Goal: Task Accomplishment & Management: Complete application form

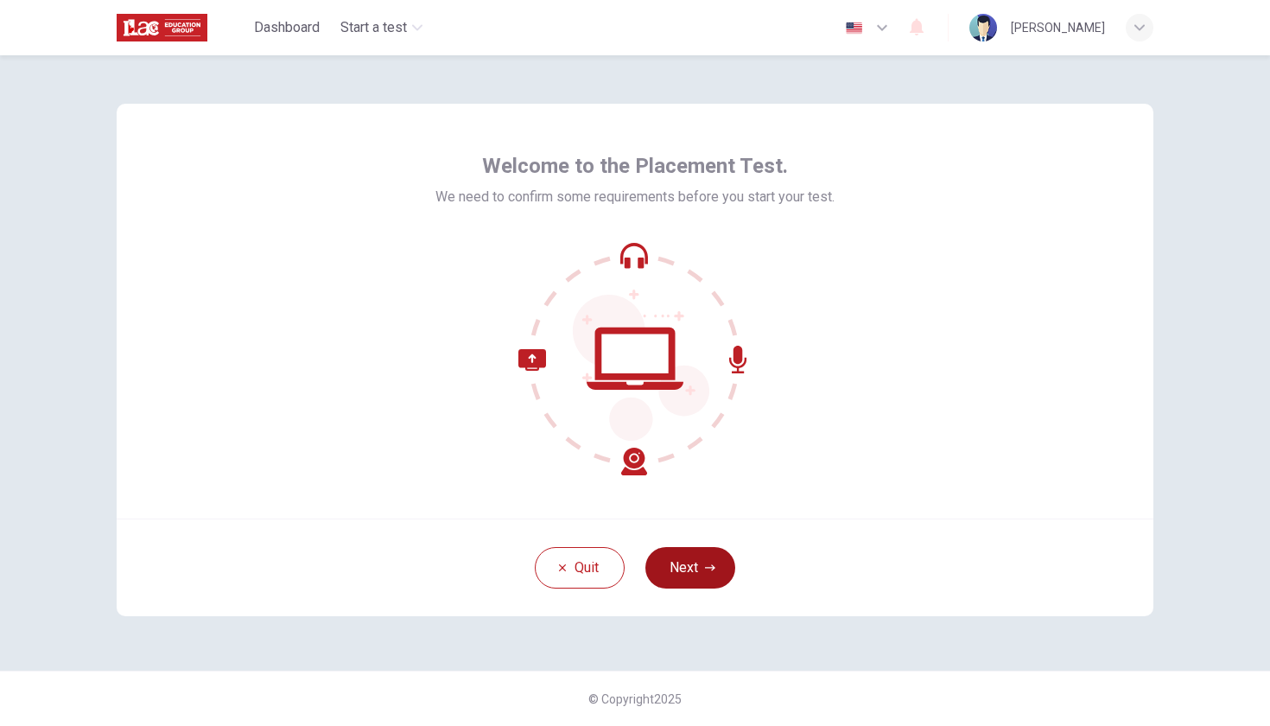
click at [694, 559] on button "Next" at bounding box center [691, 567] width 90 height 41
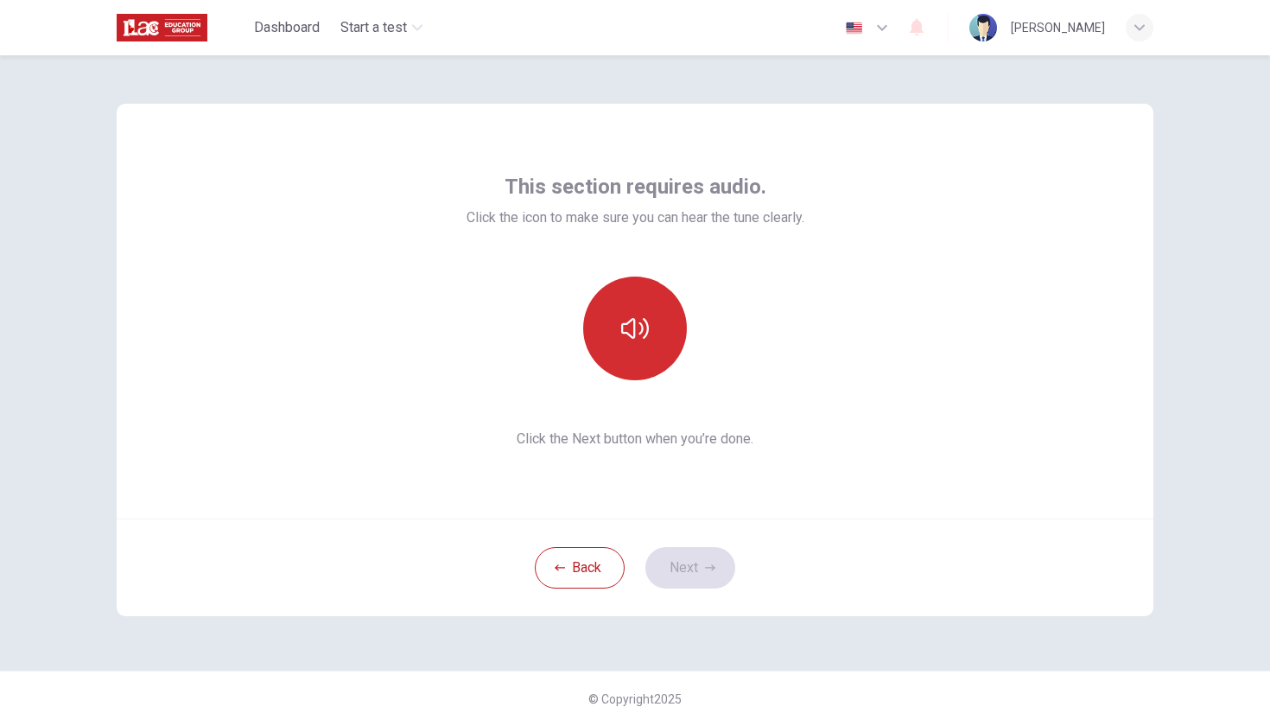
click at [615, 323] on button "button" at bounding box center [635, 329] width 104 height 104
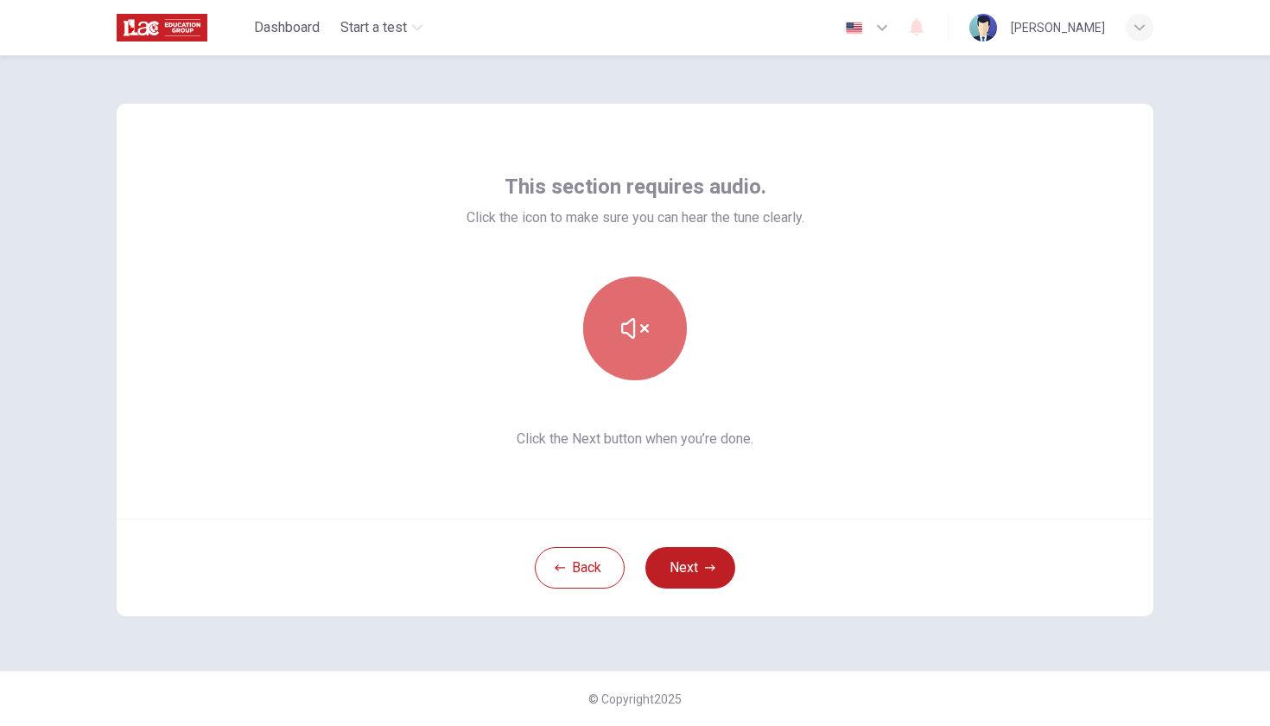
click at [615, 323] on button "button" at bounding box center [635, 329] width 104 height 104
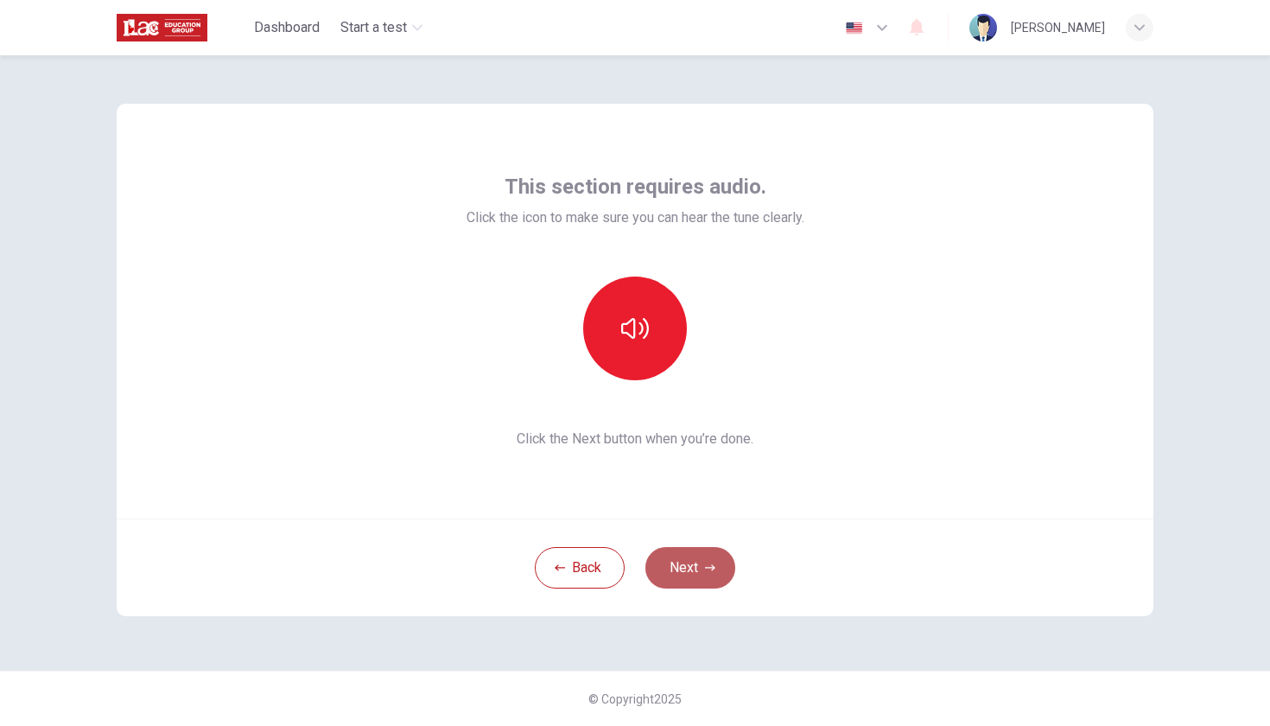
click at [695, 569] on button "Next" at bounding box center [691, 567] width 90 height 41
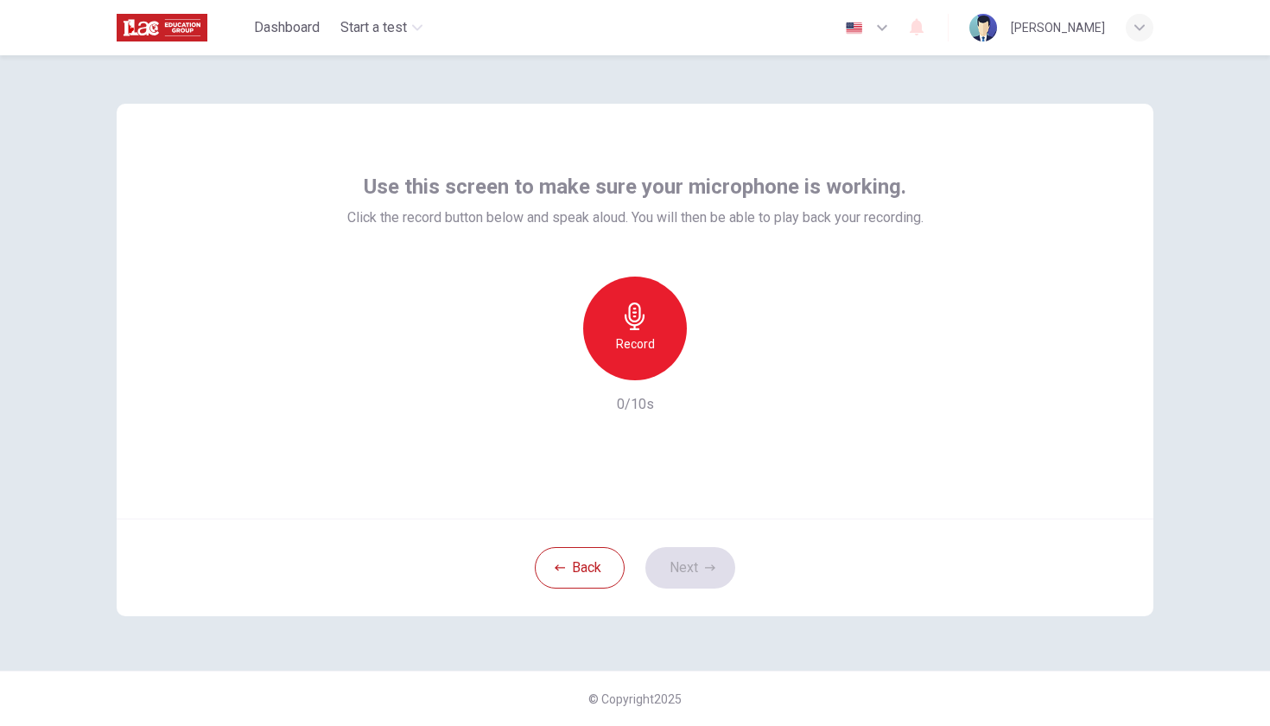
click at [628, 309] on icon "button" at bounding box center [635, 316] width 28 height 28
click at [697, 562] on button "Next" at bounding box center [691, 567] width 90 height 41
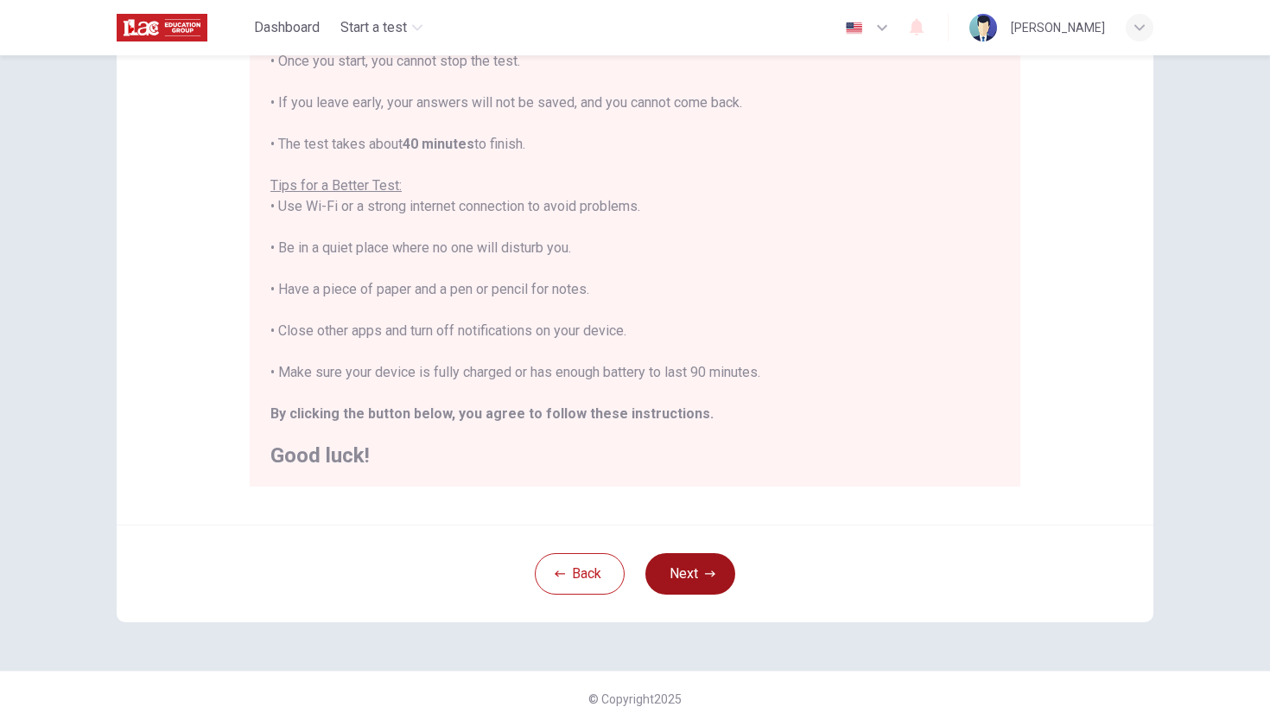
scroll to position [235, 0]
click at [675, 570] on button "Next" at bounding box center [691, 573] width 90 height 41
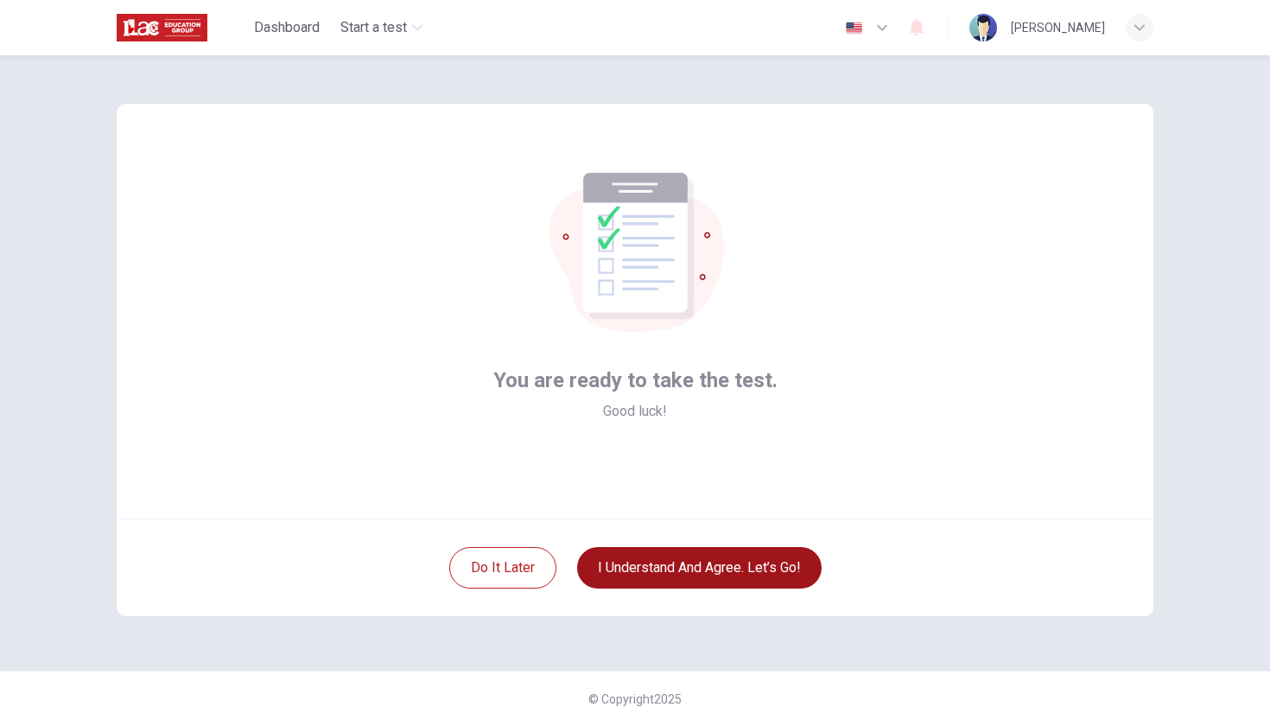
click at [723, 564] on button "I understand and agree. Let’s go!" at bounding box center [699, 567] width 245 height 41
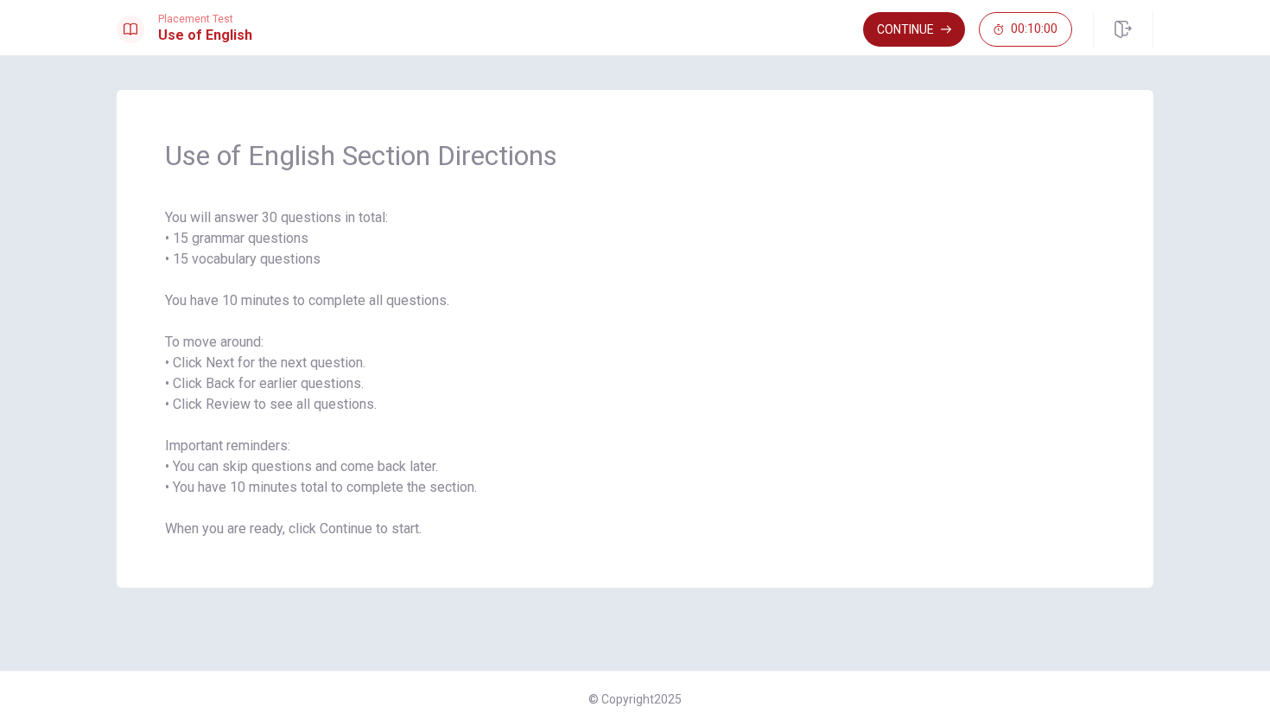
click at [936, 27] on button "Continue" at bounding box center [914, 29] width 102 height 35
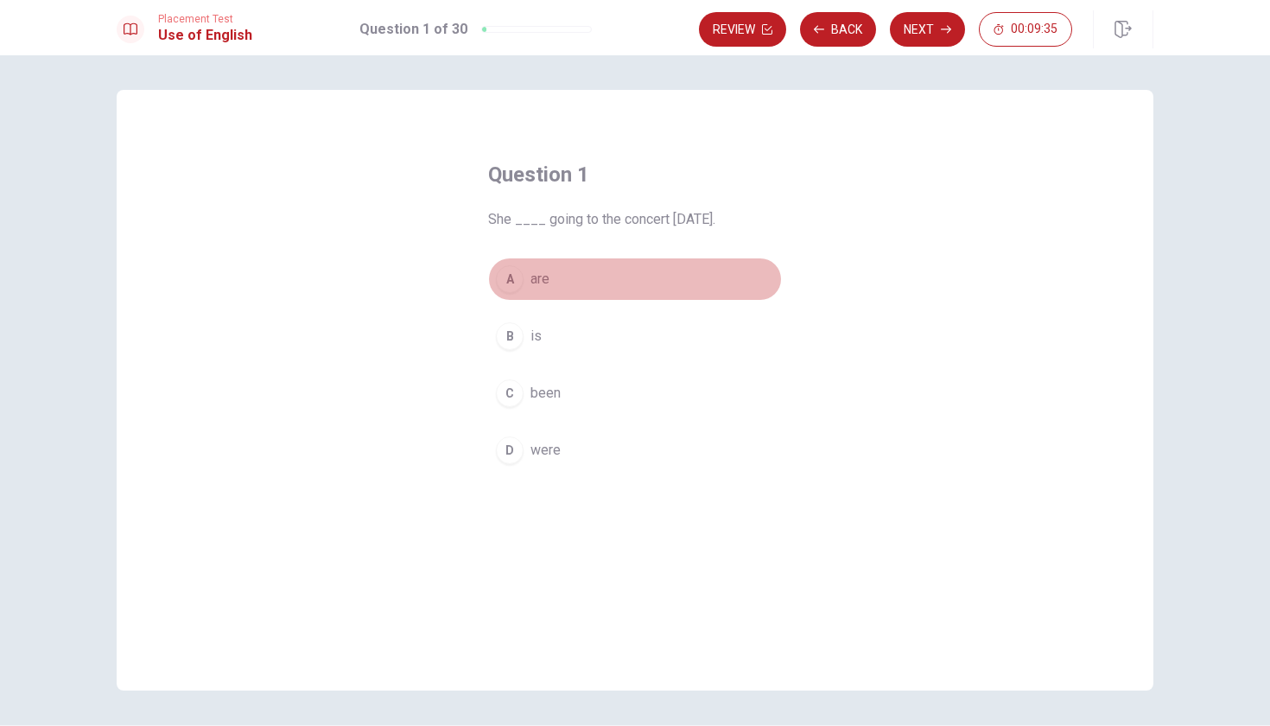
click at [505, 276] on div "A" at bounding box center [510, 279] width 28 height 28
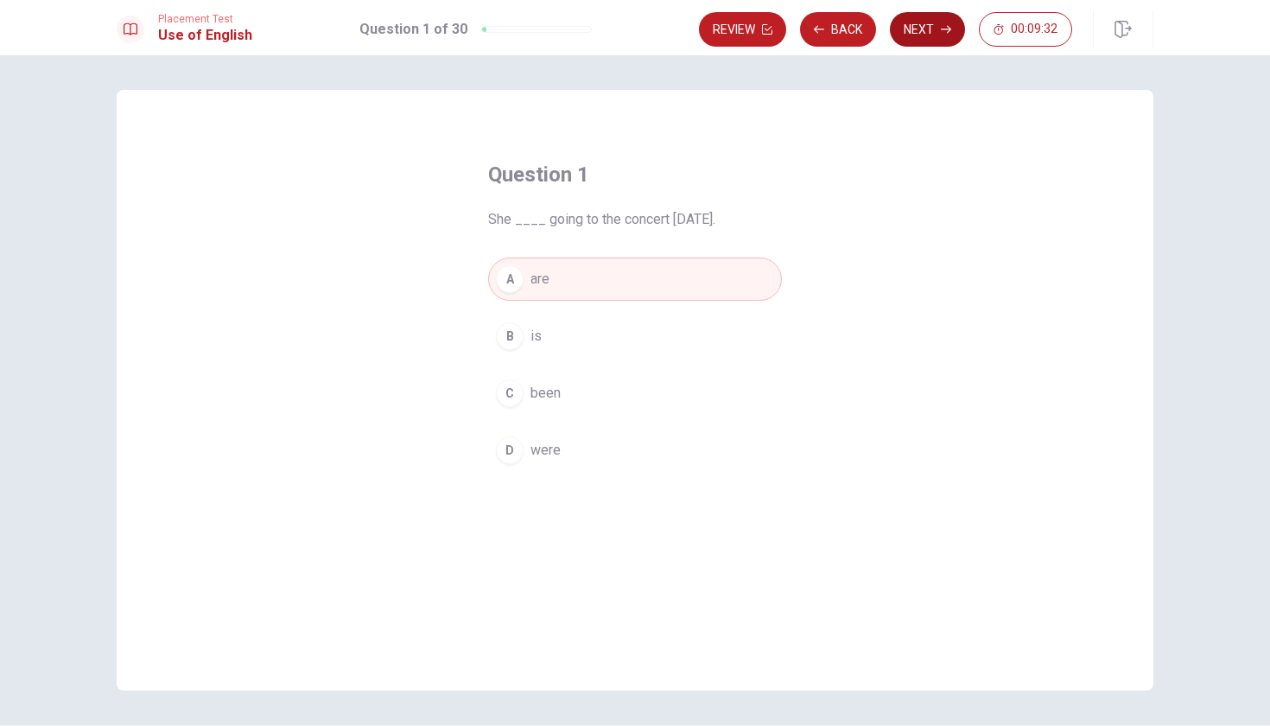
click at [913, 29] on button "Next" at bounding box center [927, 29] width 75 height 35
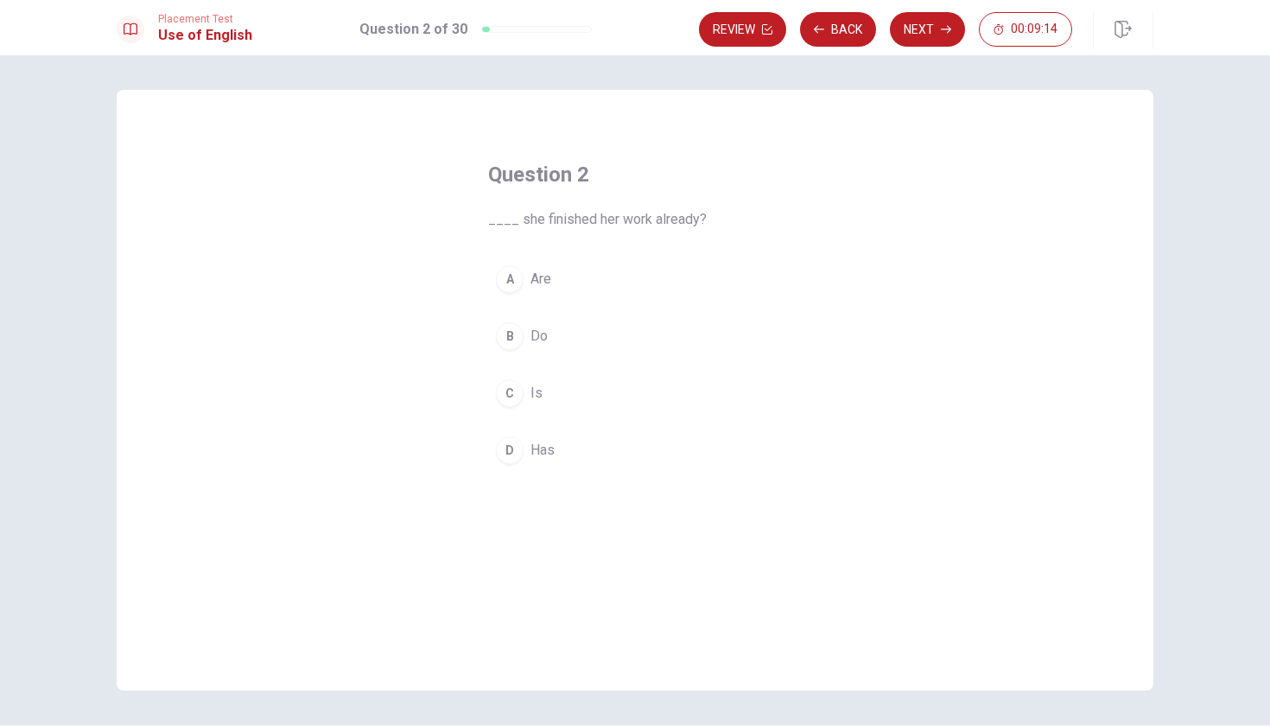
click at [512, 442] on div "D" at bounding box center [510, 450] width 28 height 28
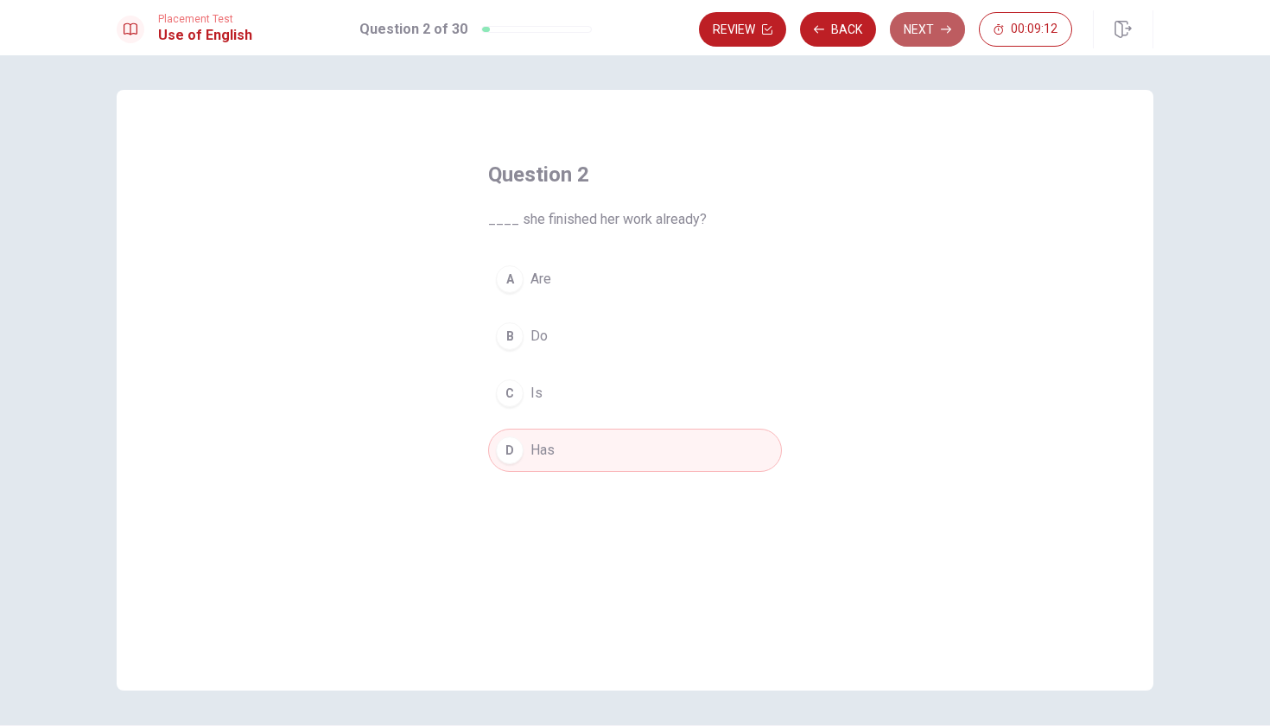
click at [941, 27] on icon "button" at bounding box center [946, 29] width 10 height 10
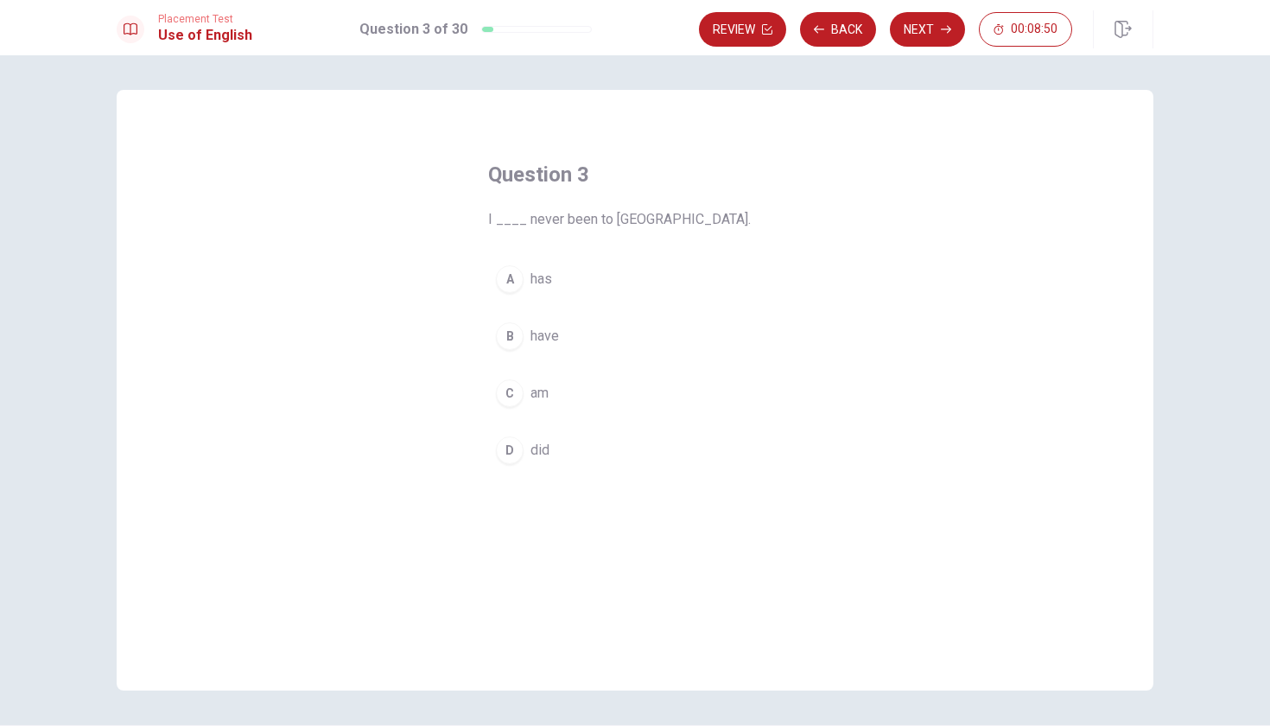
click at [508, 340] on div "B" at bounding box center [510, 336] width 28 height 28
click at [919, 24] on button "Next" at bounding box center [927, 29] width 75 height 35
click at [512, 280] on div "A" at bounding box center [510, 279] width 28 height 28
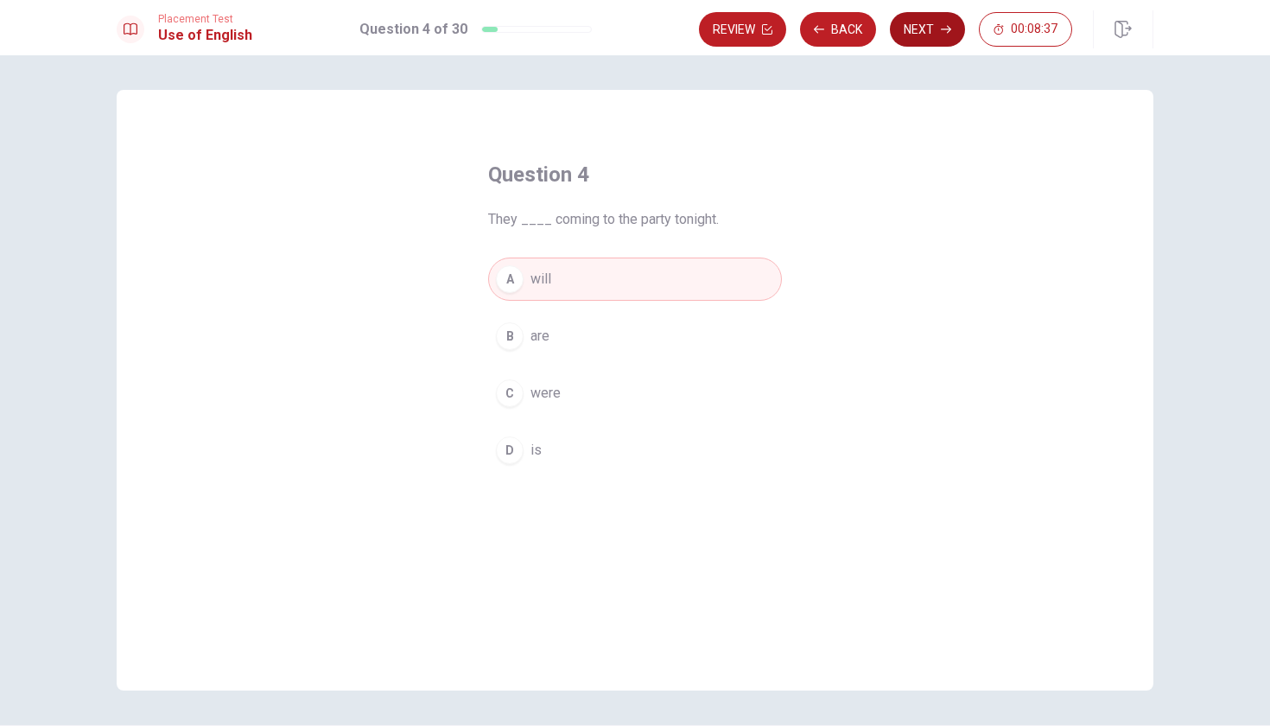
click at [919, 28] on button "Next" at bounding box center [927, 29] width 75 height 35
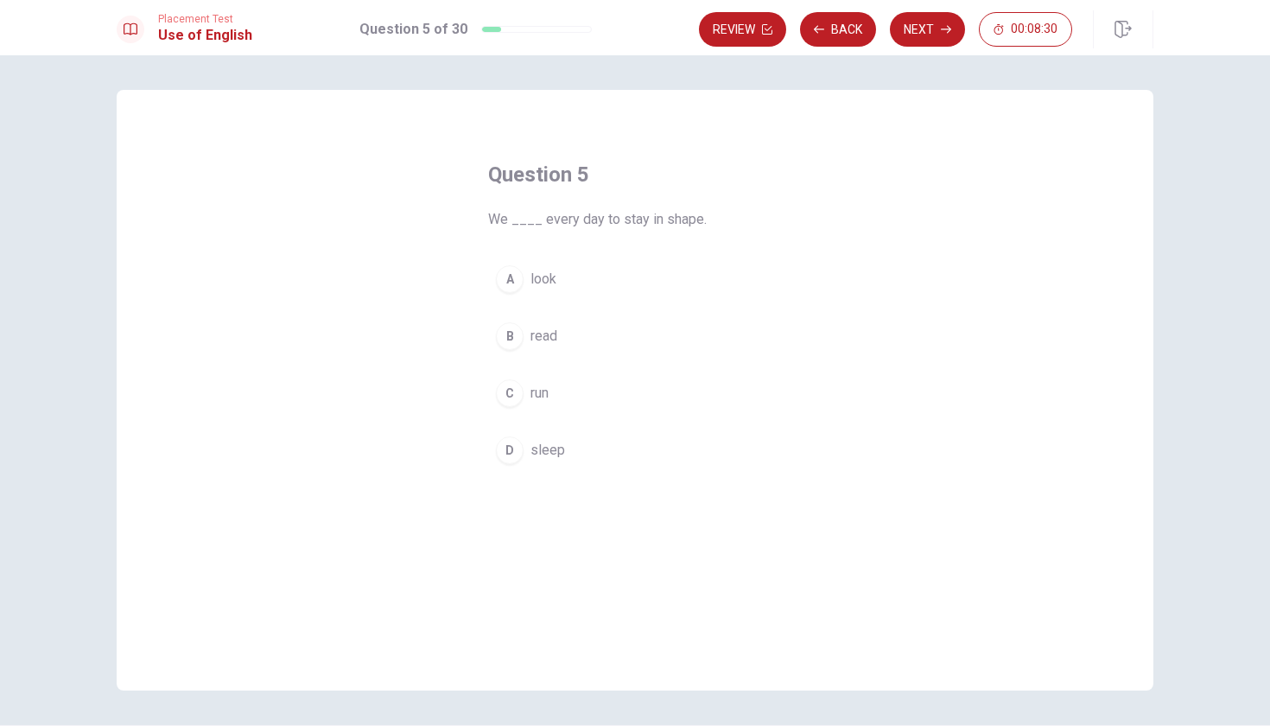
click at [506, 390] on div "C" at bounding box center [510, 393] width 28 height 28
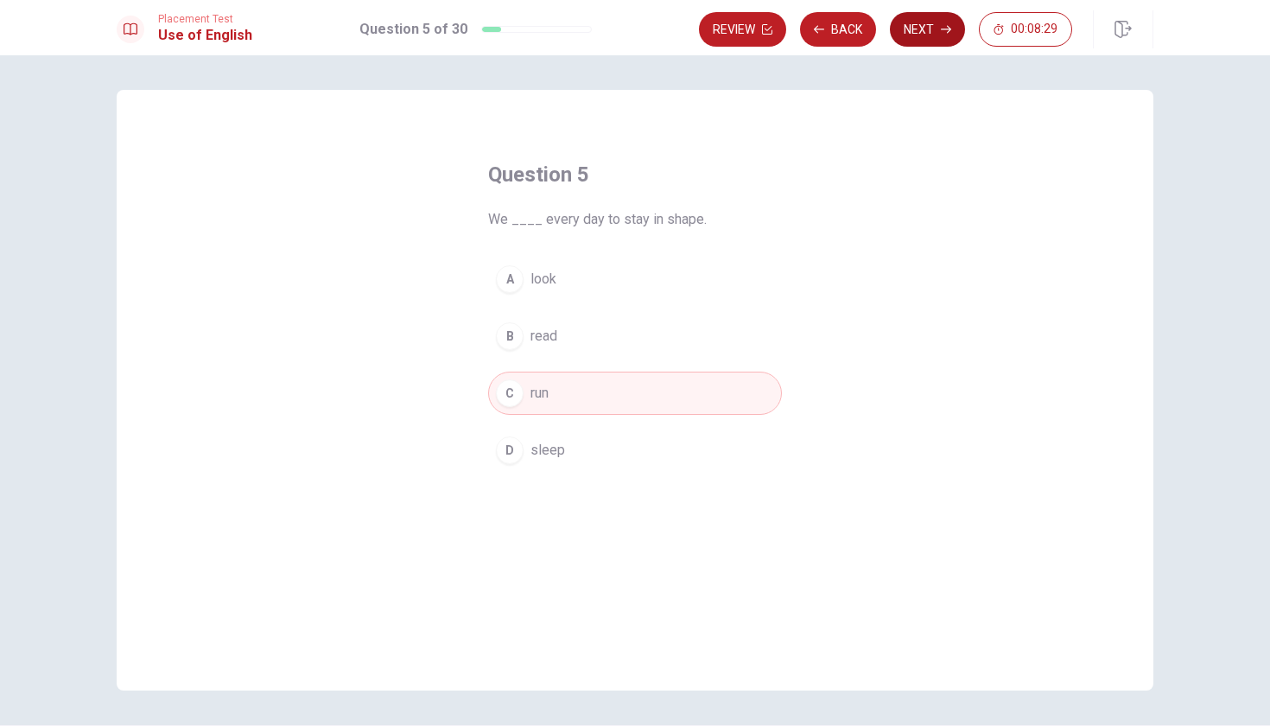
click at [938, 28] on button "Next" at bounding box center [927, 29] width 75 height 35
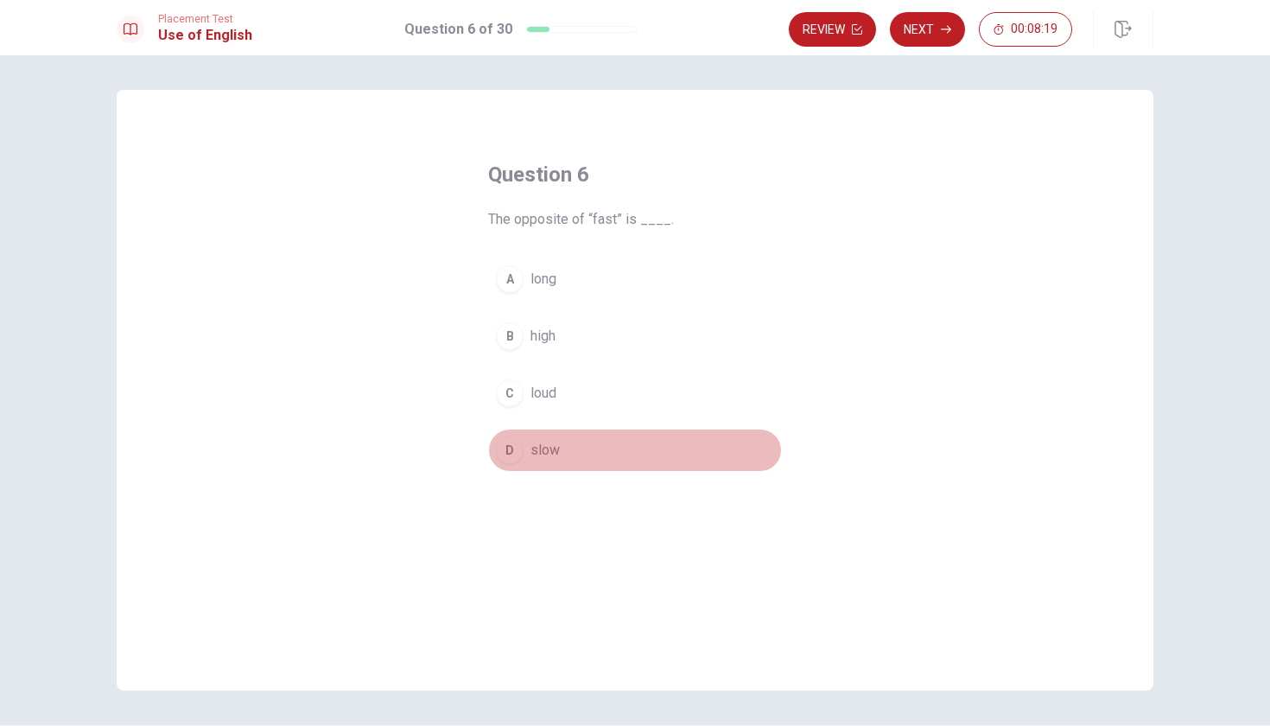
click at [499, 450] on div "D" at bounding box center [510, 450] width 28 height 28
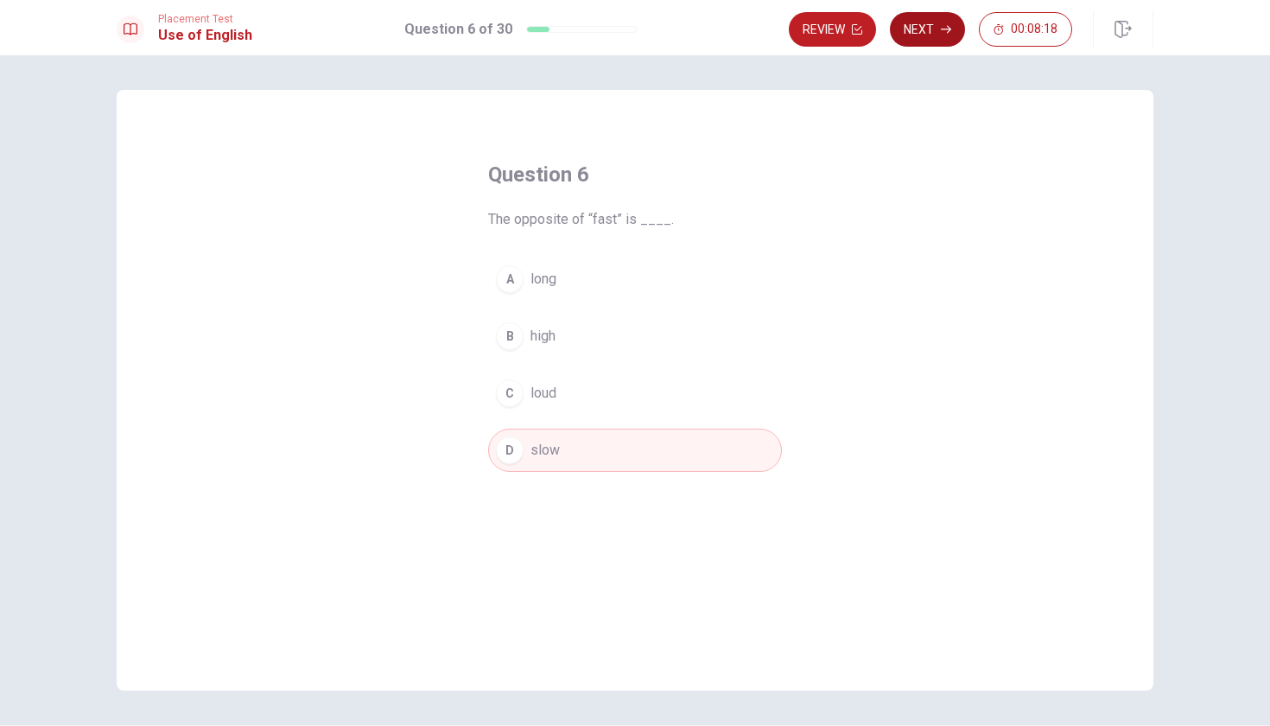
click at [916, 23] on button "Next" at bounding box center [927, 29] width 75 height 35
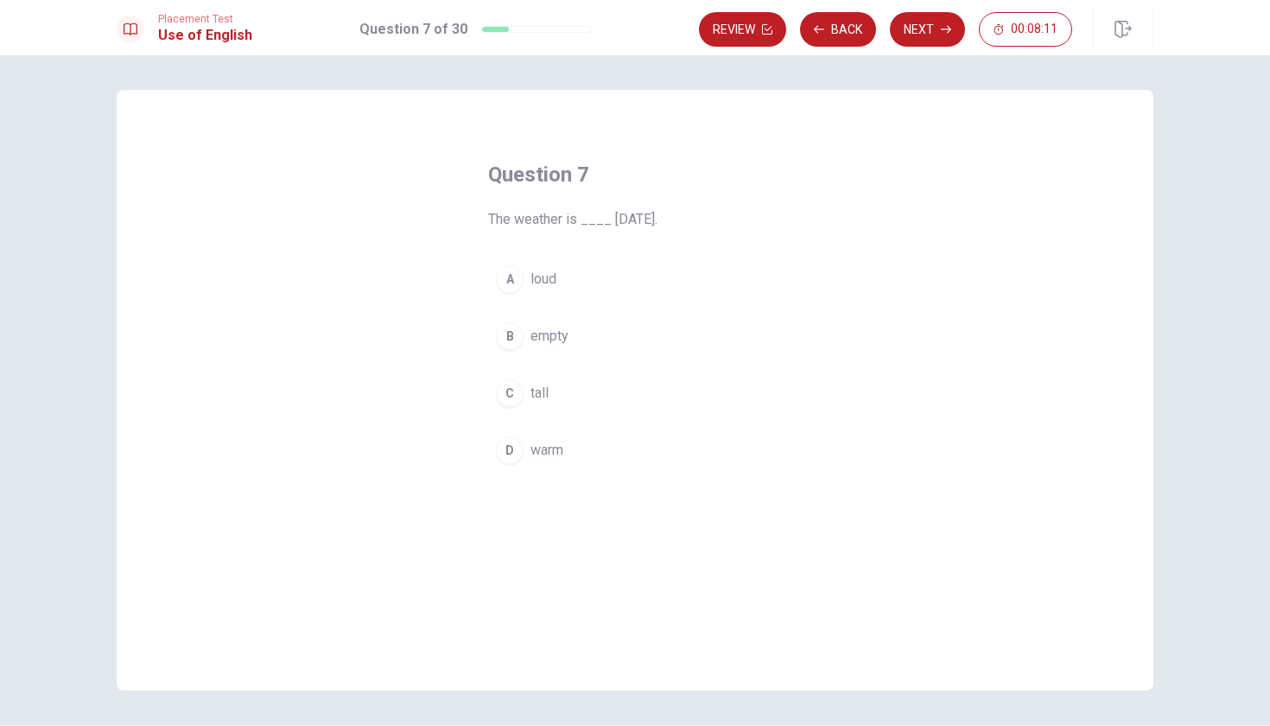
click at [508, 446] on div "D" at bounding box center [510, 450] width 28 height 28
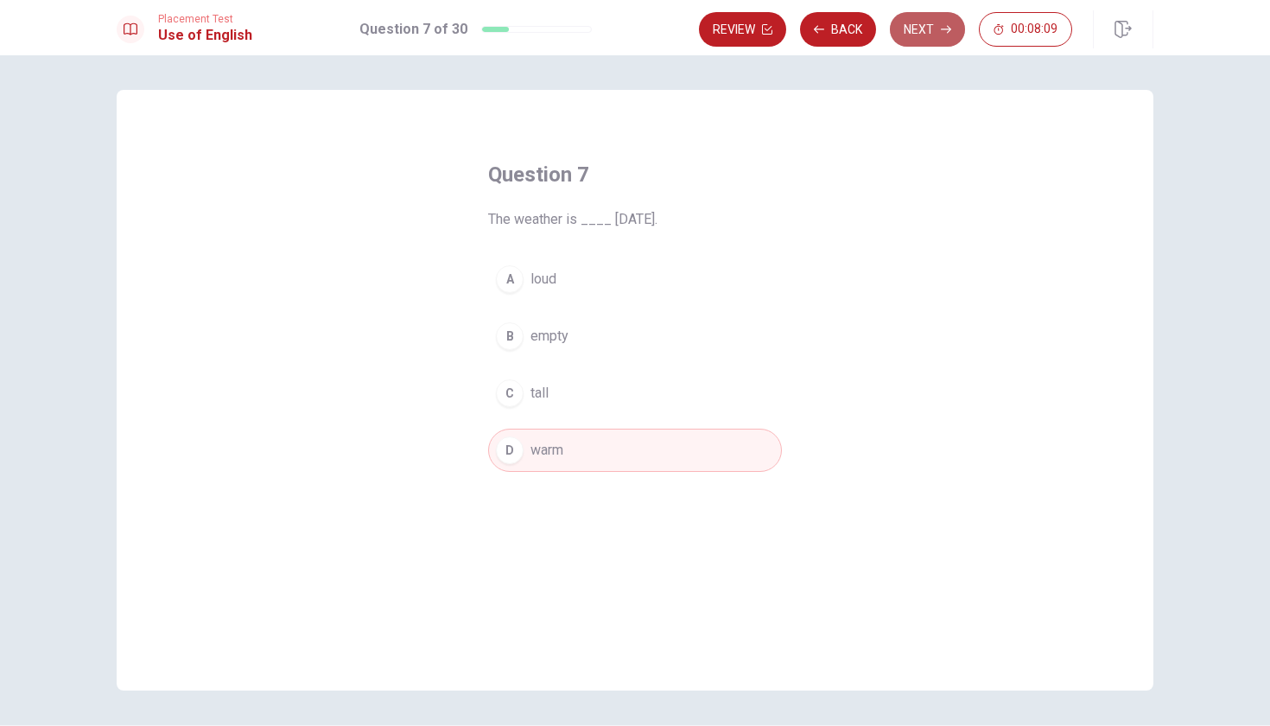
click at [942, 27] on icon "button" at bounding box center [946, 29] width 10 height 10
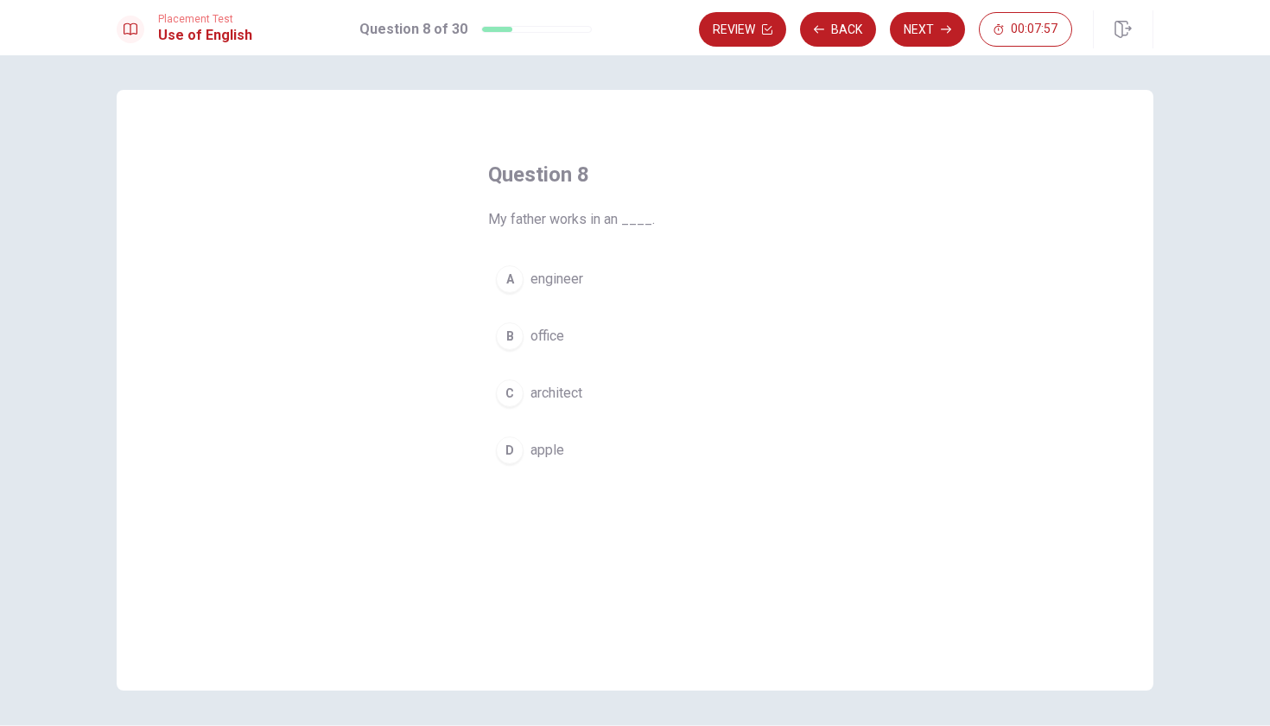
click at [509, 328] on div "B" at bounding box center [510, 336] width 28 height 28
click at [935, 23] on button "Next" at bounding box center [927, 29] width 75 height 35
click at [512, 337] on div "B" at bounding box center [510, 336] width 28 height 28
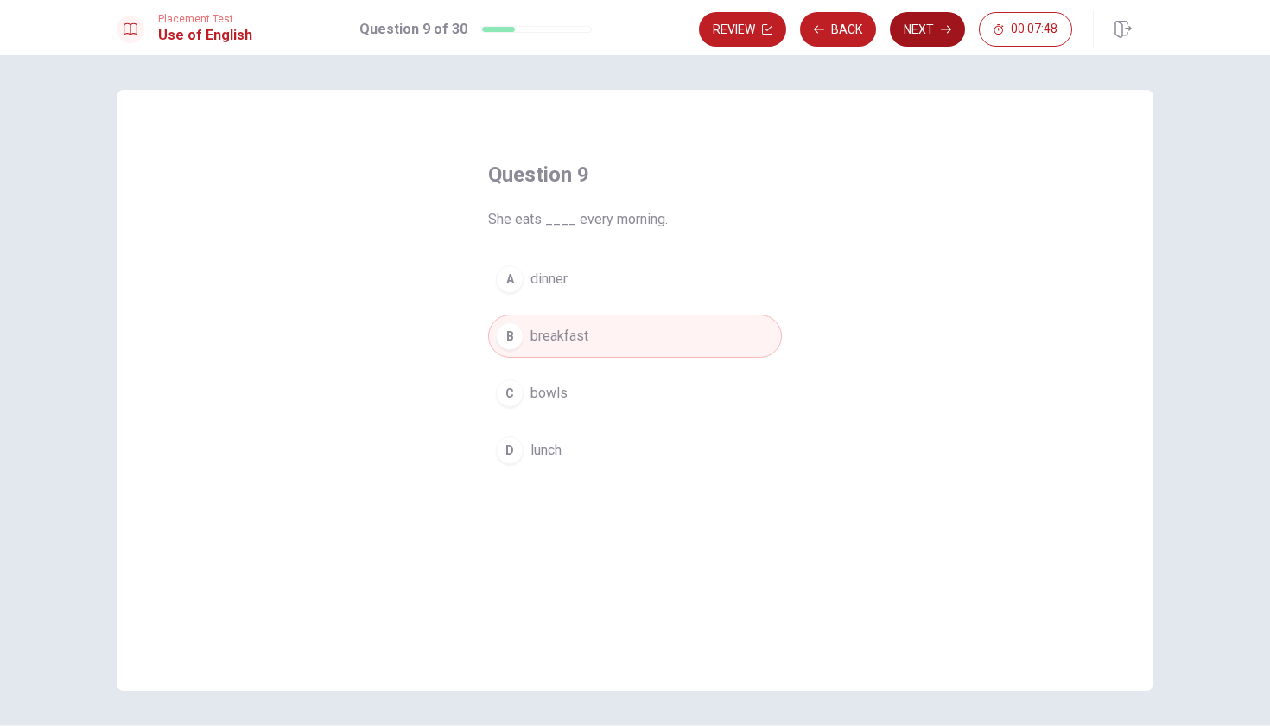
click at [919, 40] on button "Next" at bounding box center [927, 29] width 75 height 35
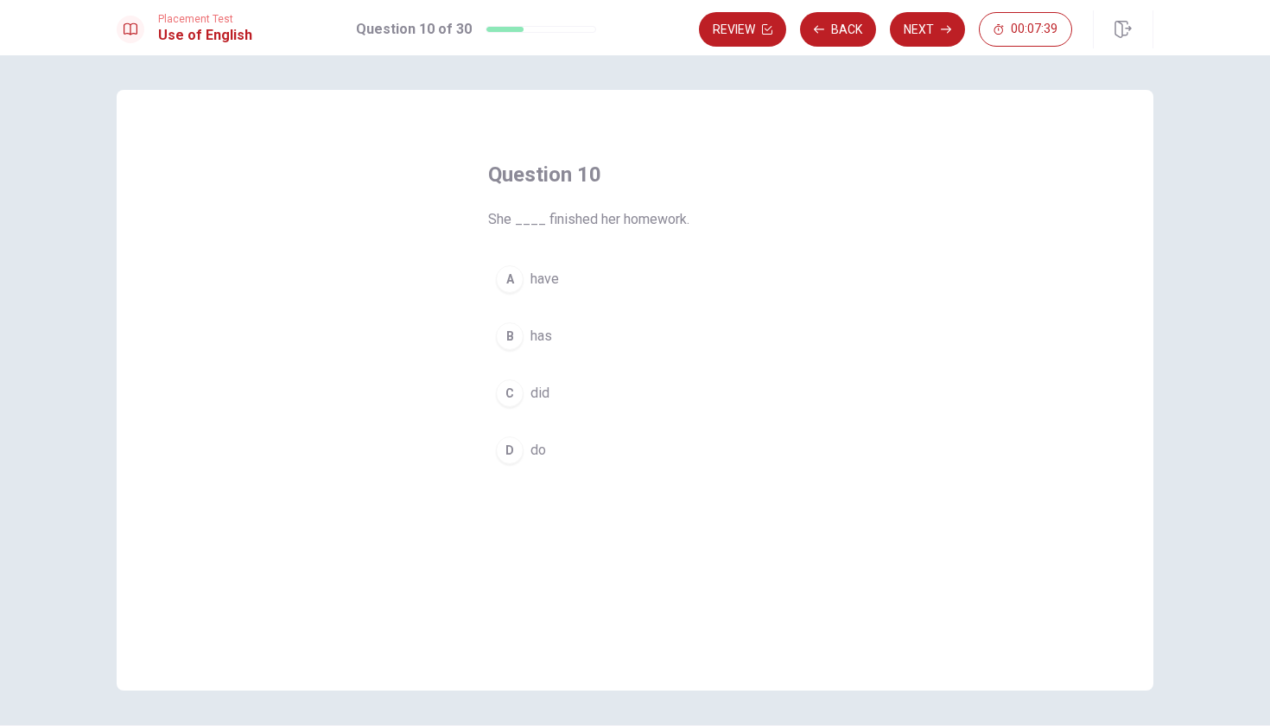
click at [516, 277] on div "A" at bounding box center [510, 279] width 28 height 28
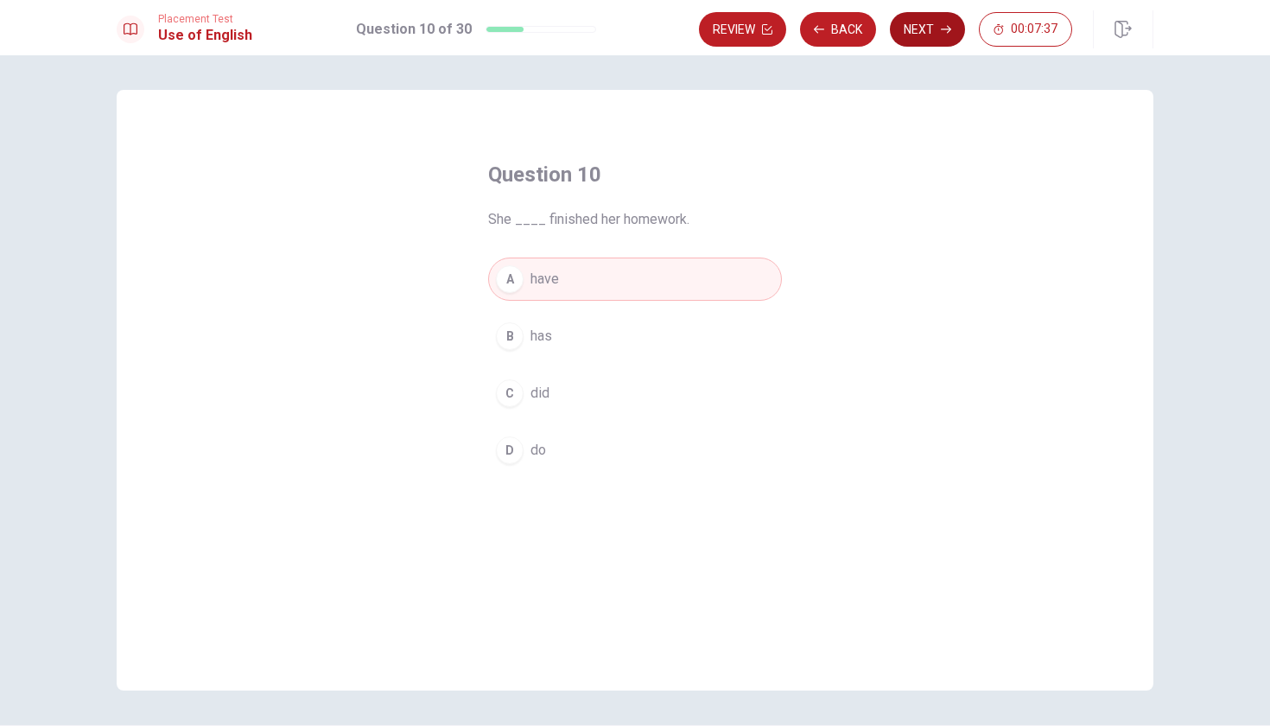
click at [937, 28] on button "Next" at bounding box center [927, 29] width 75 height 35
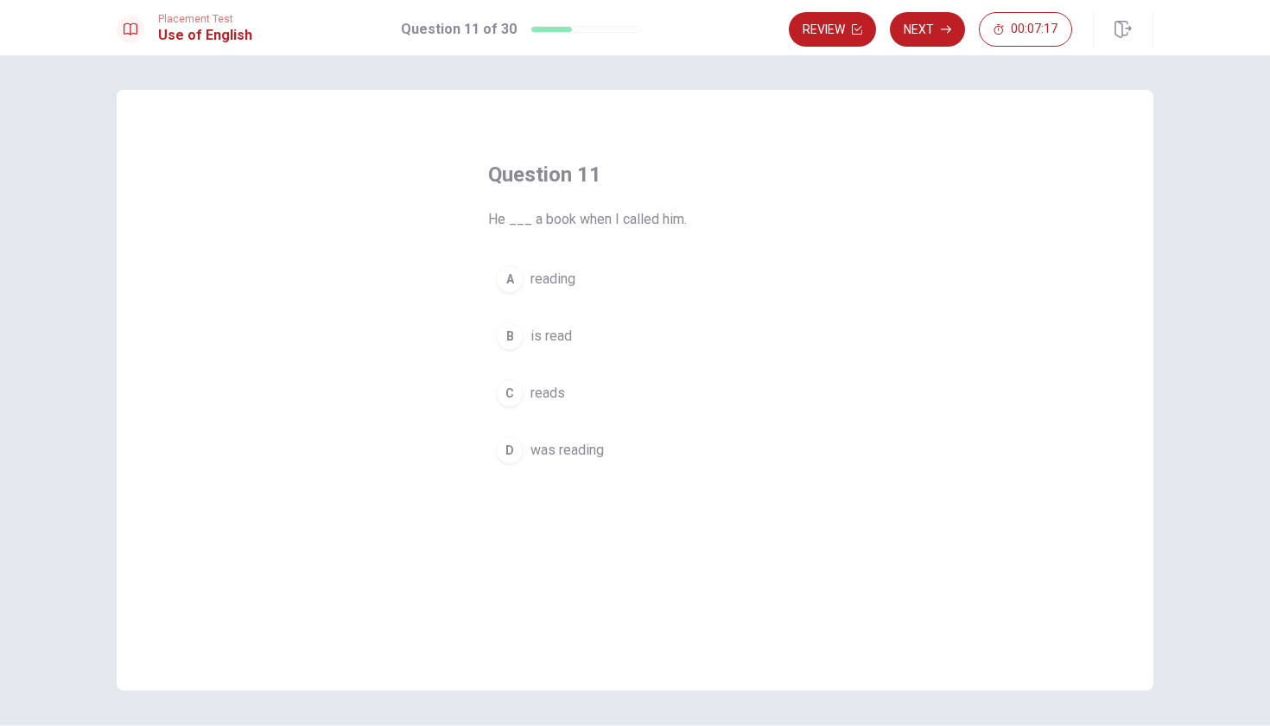
click at [511, 451] on div "D" at bounding box center [510, 450] width 28 height 28
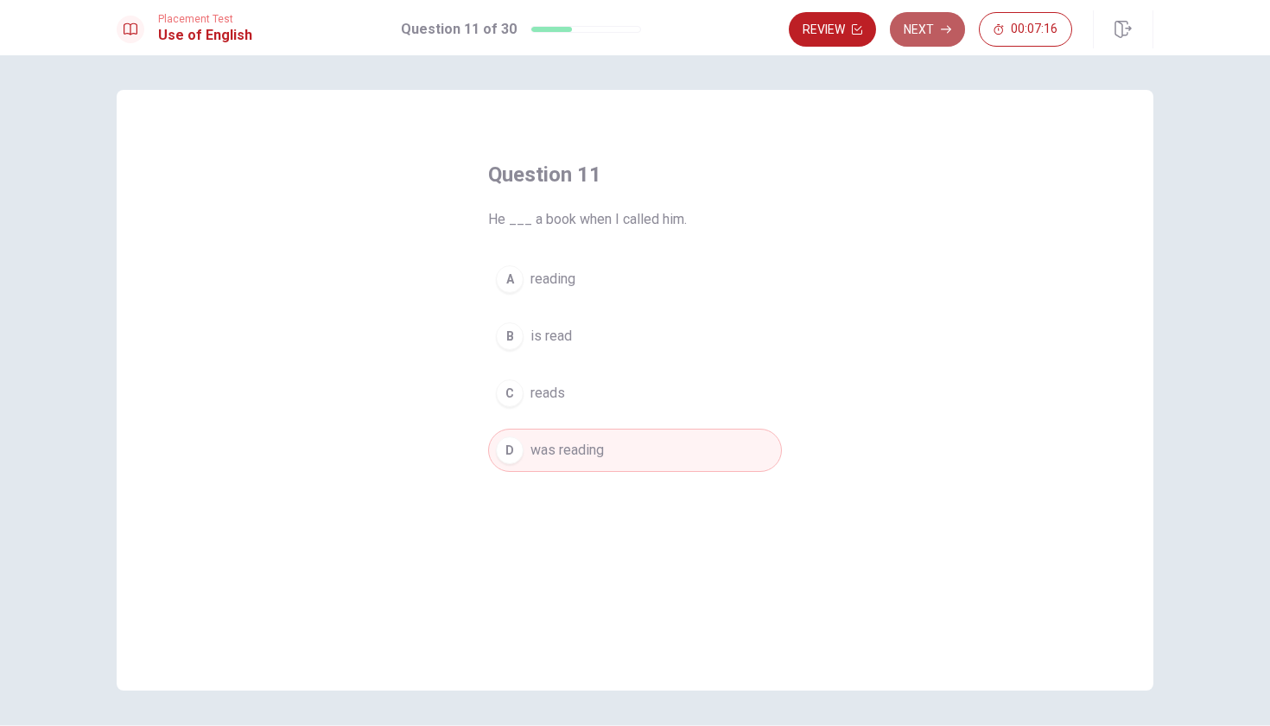
click at [935, 22] on button "Next" at bounding box center [927, 29] width 75 height 35
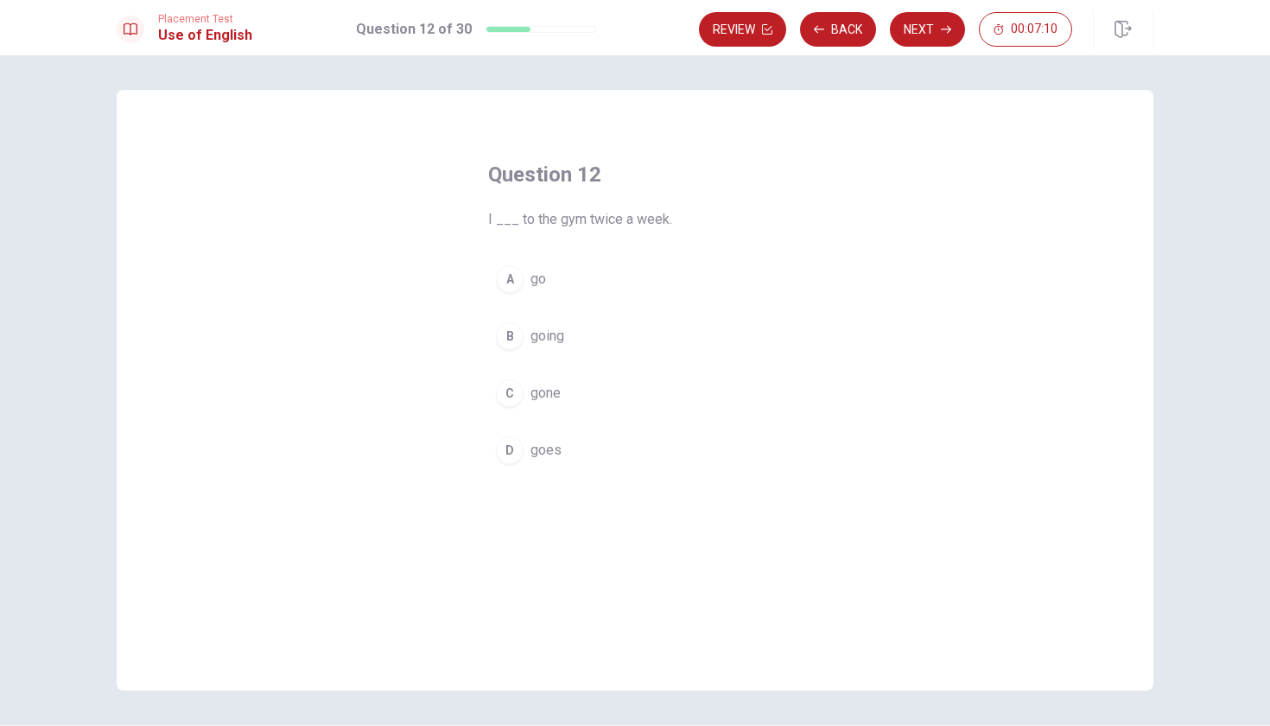
click at [505, 275] on div "A" at bounding box center [510, 279] width 28 height 28
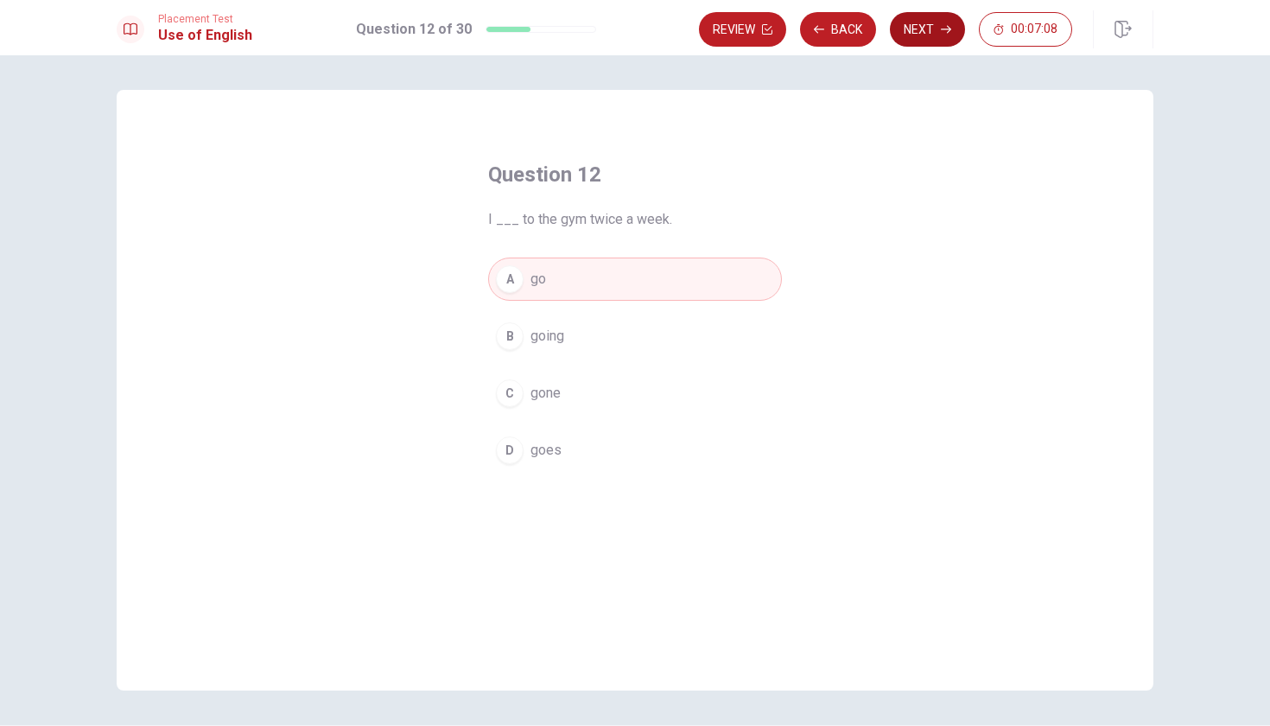
click at [929, 36] on button "Next" at bounding box center [927, 29] width 75 height 35
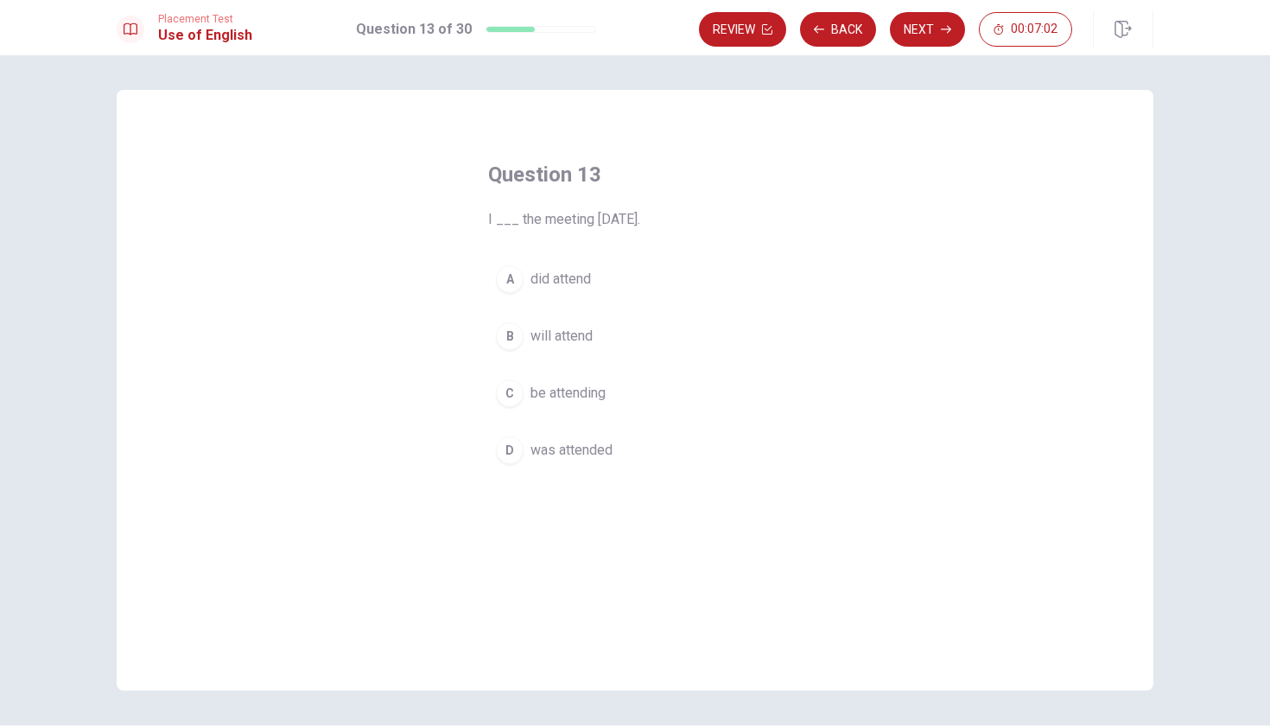
click at [497, 344] on div "B" at bounding box center [510, 336] width 28 height 28
click at [913, 31] on button "Next" at bounding box center [927, 29] width 75 height 35
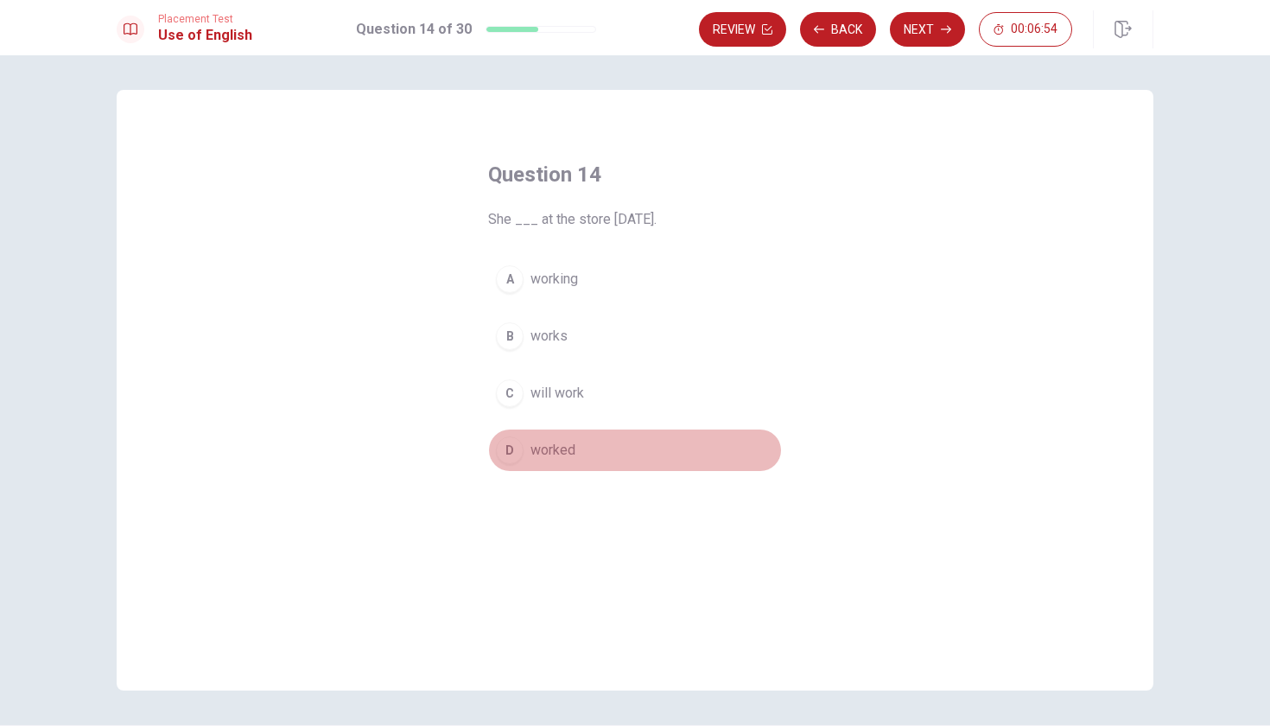
click at [505, 453] on div "D" at bounding box center [510, 450] width 28 height 28
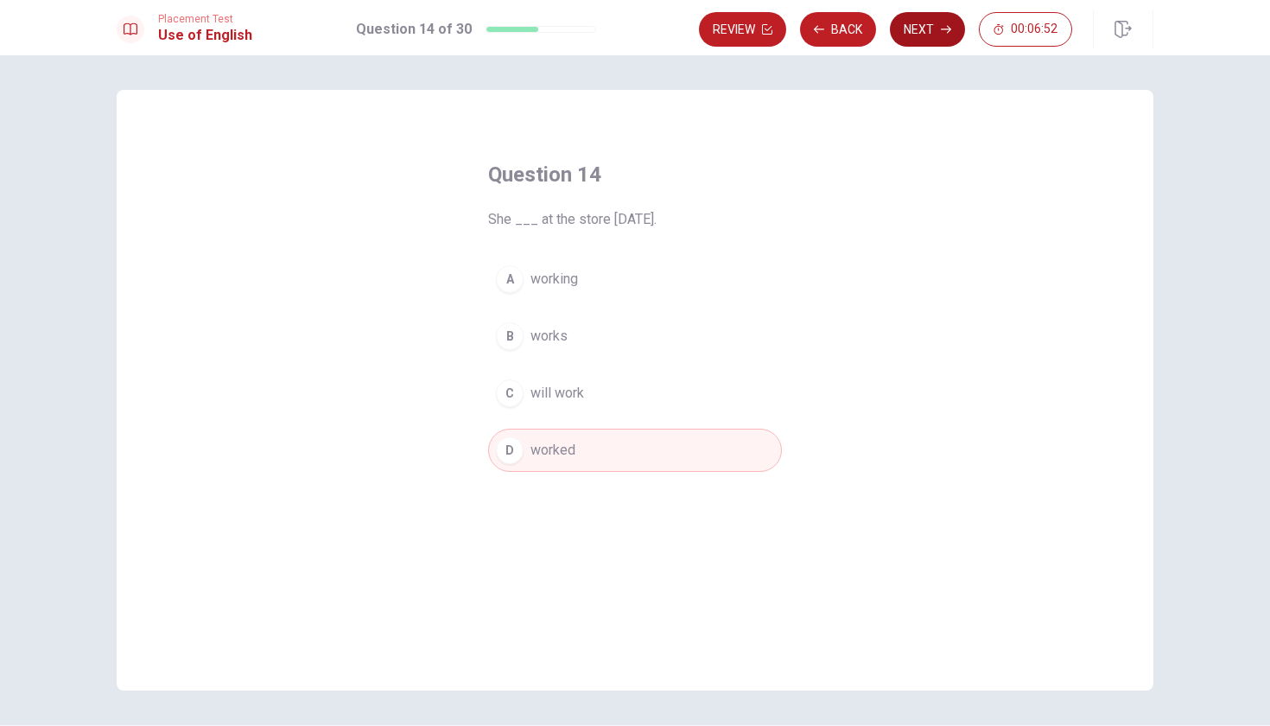
click at [938, 29] on button "Next" at bounding box center [927, 29] width 75 height 35
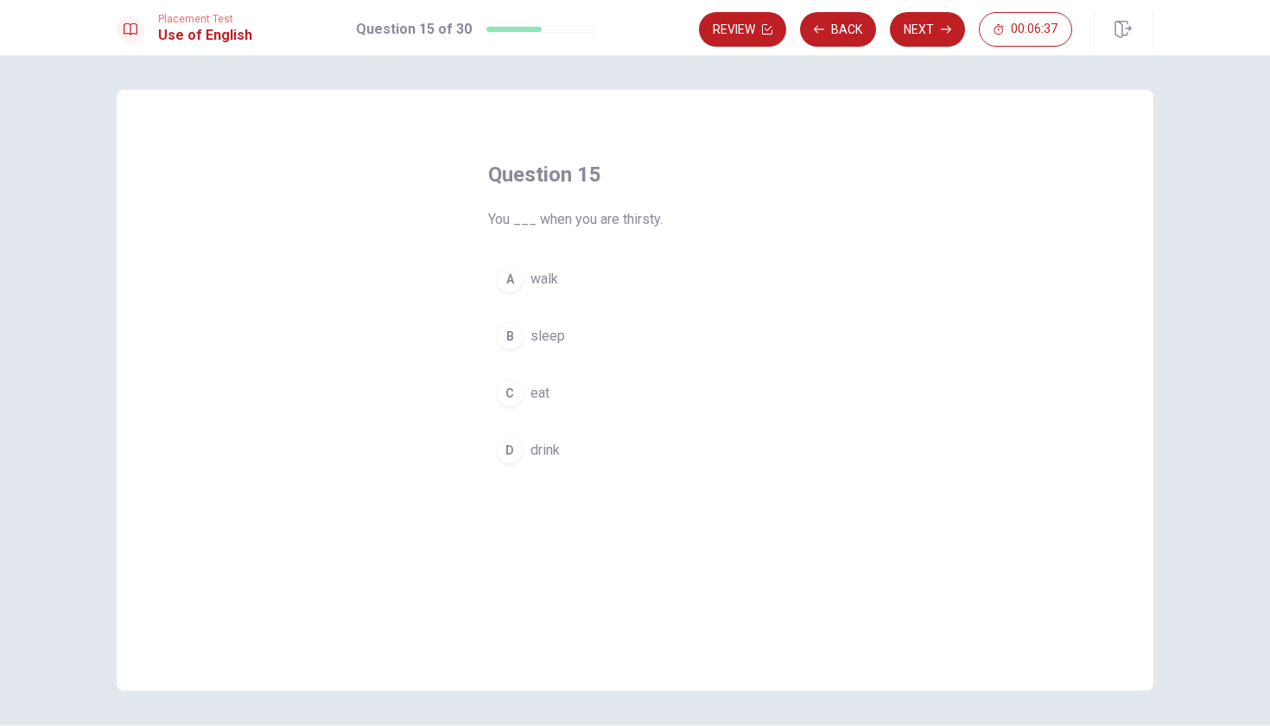
click at [511, 446] on div "D" at bounding box center [510, 450] width 28 height 28
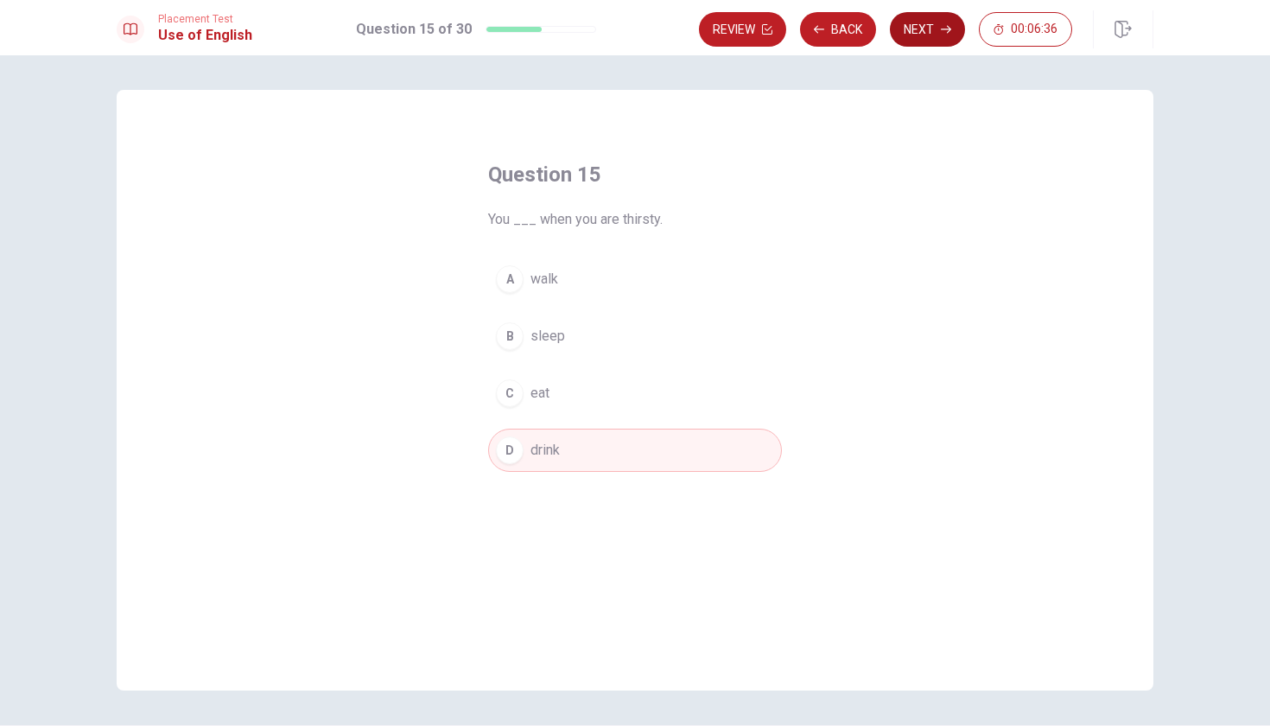
click at [912, 32] on button "Next" at bounding box center [927, 29] width 75 height 35
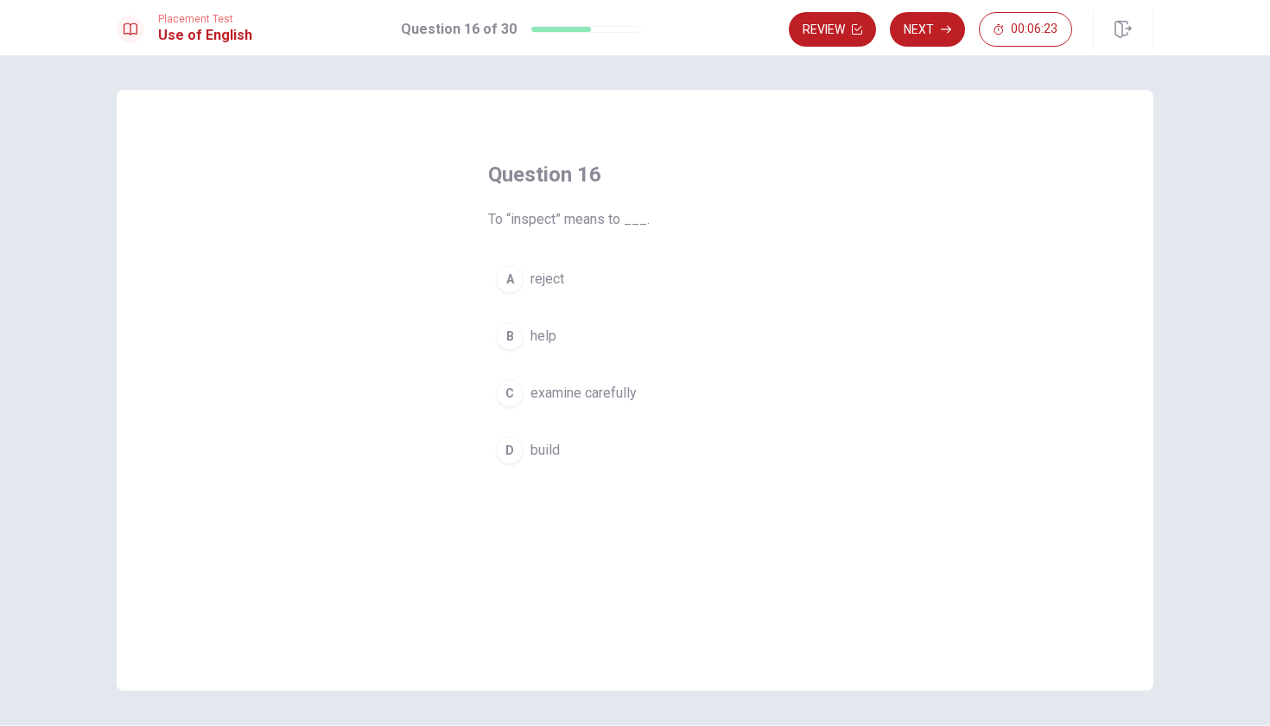
click at [509, 390] on div "C" at bounding box center [510, 393] width 28 height 28
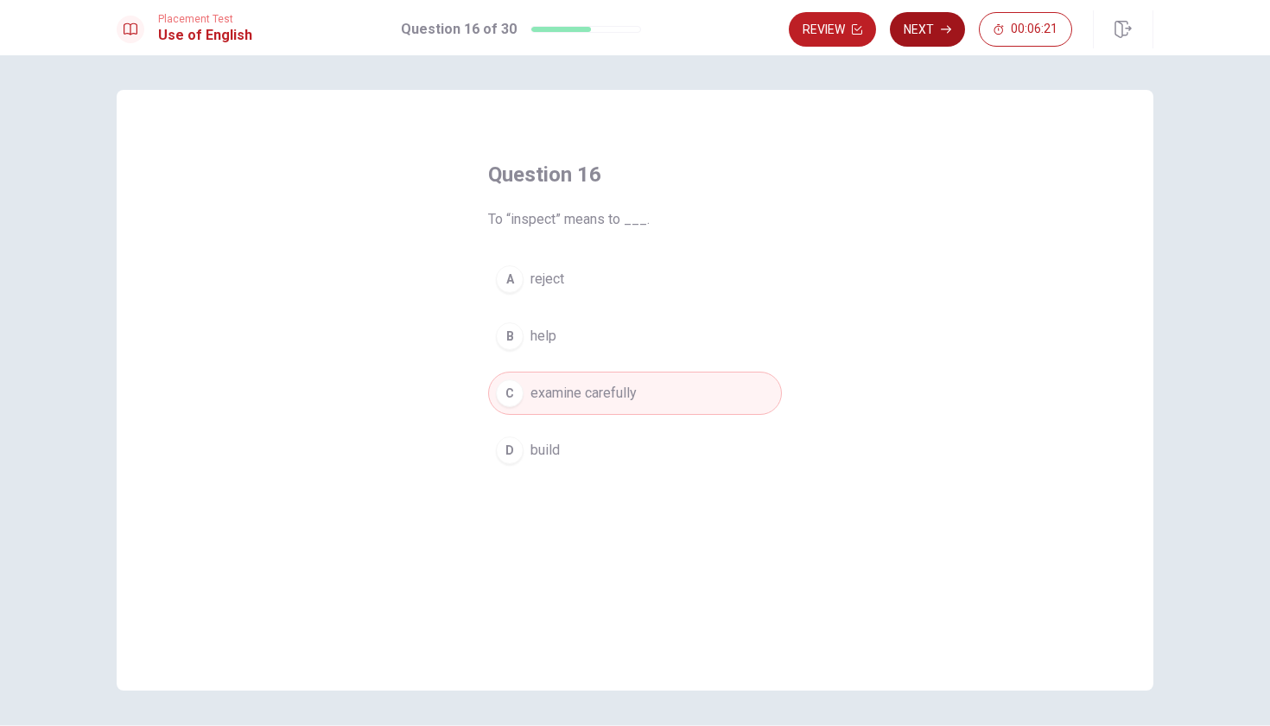
click at [932, 30] on button "Next" at bounding box center [927, 29] width 75 height 35
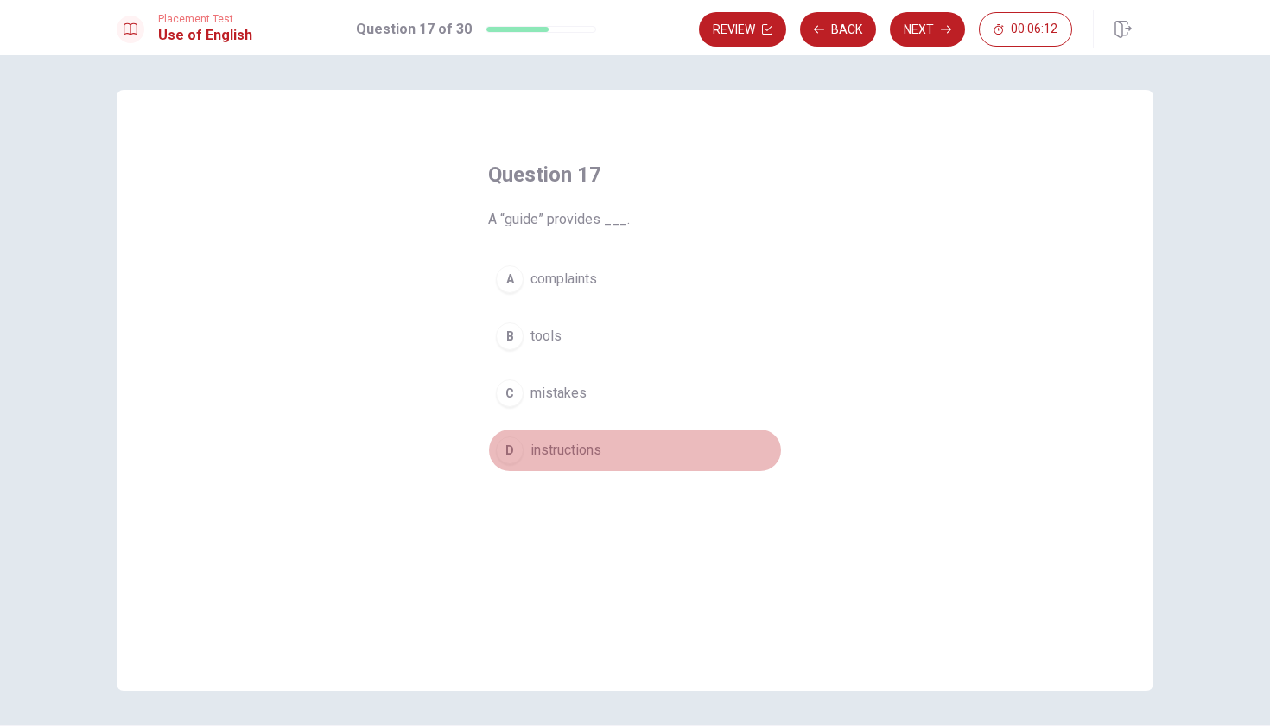
click at [501, 449] on div "D" at bounding box center [510, 450] width 28 height 28
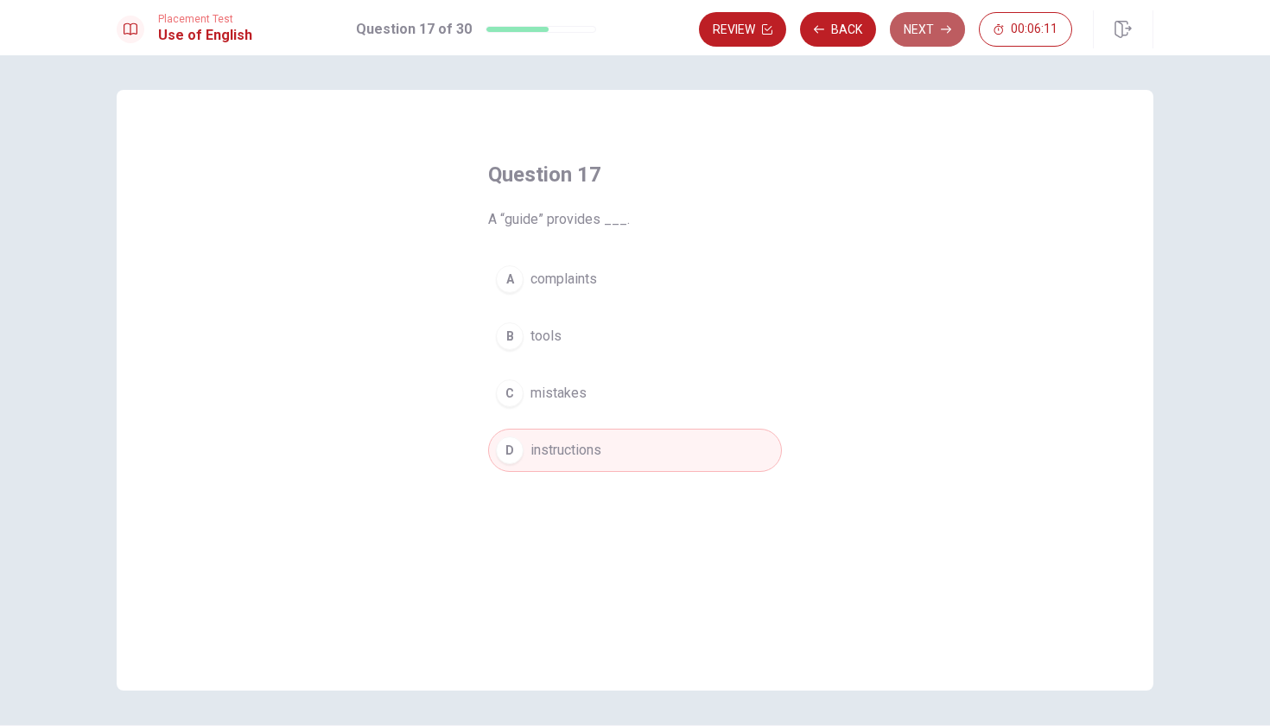
click at [934, 20] on button "Next" at bounding box center [927, 29] width 75 height 35
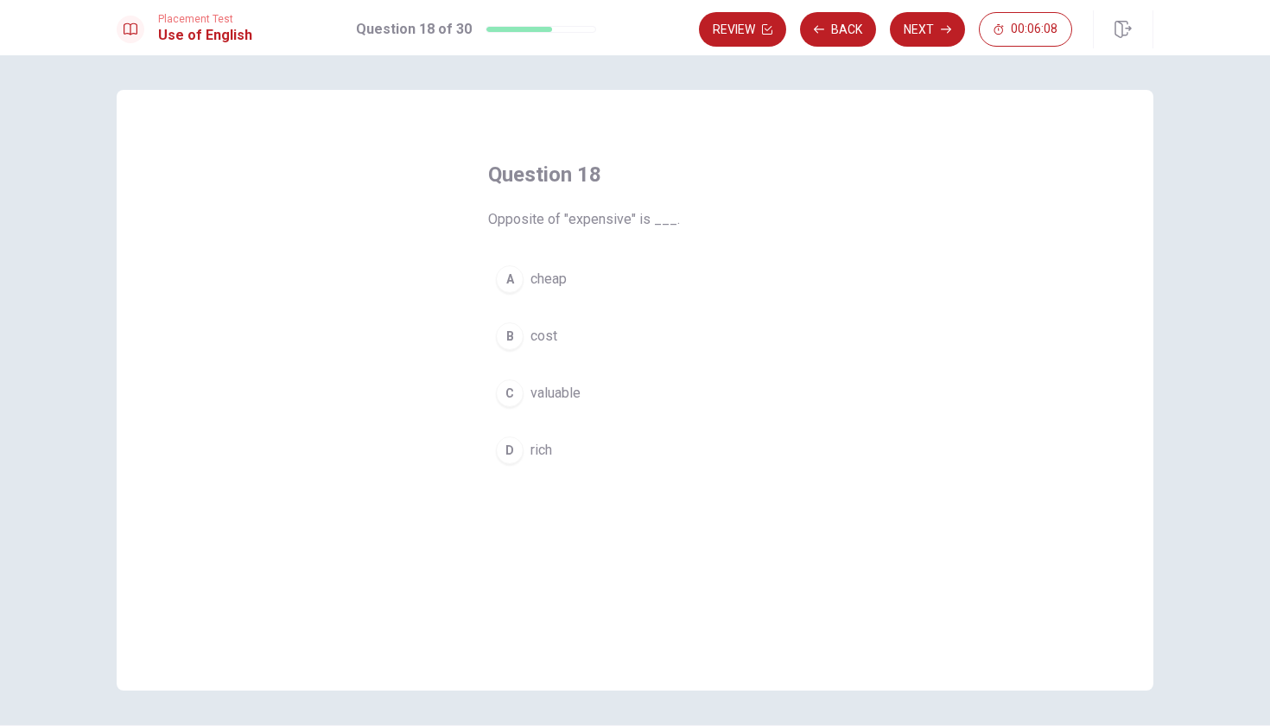
click at [509, 276] on div "A" at bounding box center [510, 279] width 28 height 28
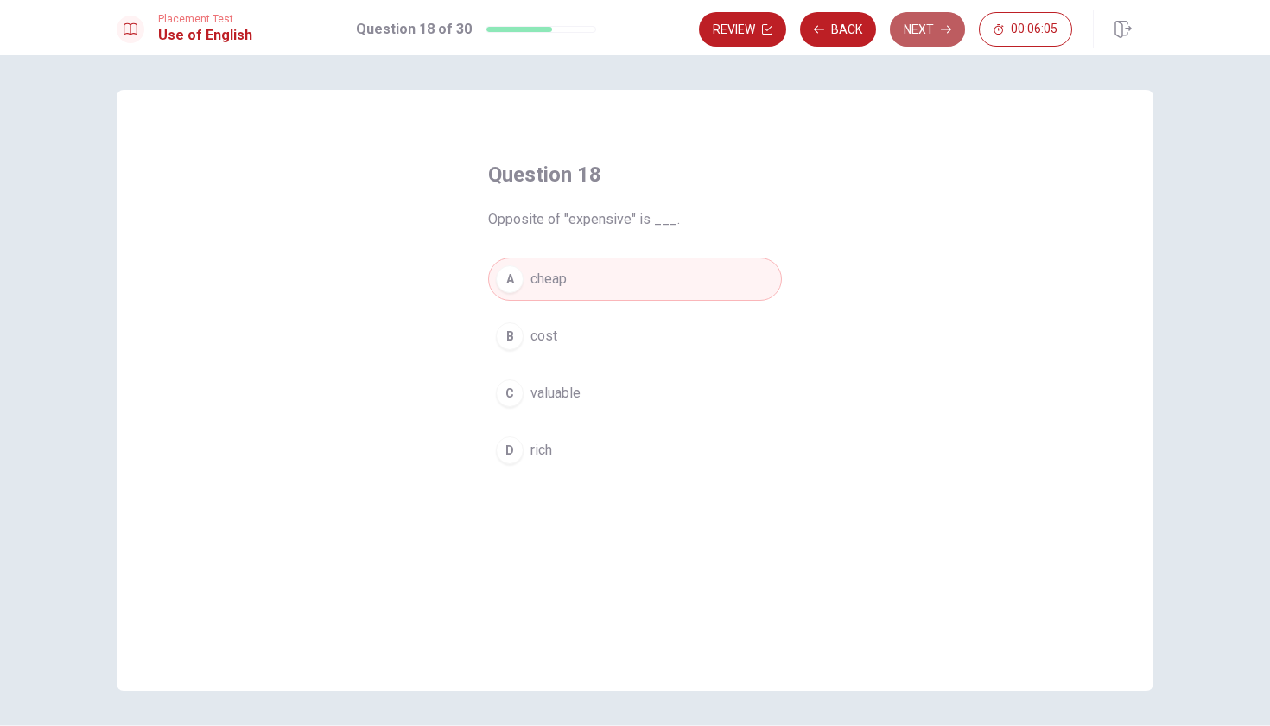
click at [932, 35] on button "Next" at bounding box center [927, 29] width 75 height 35
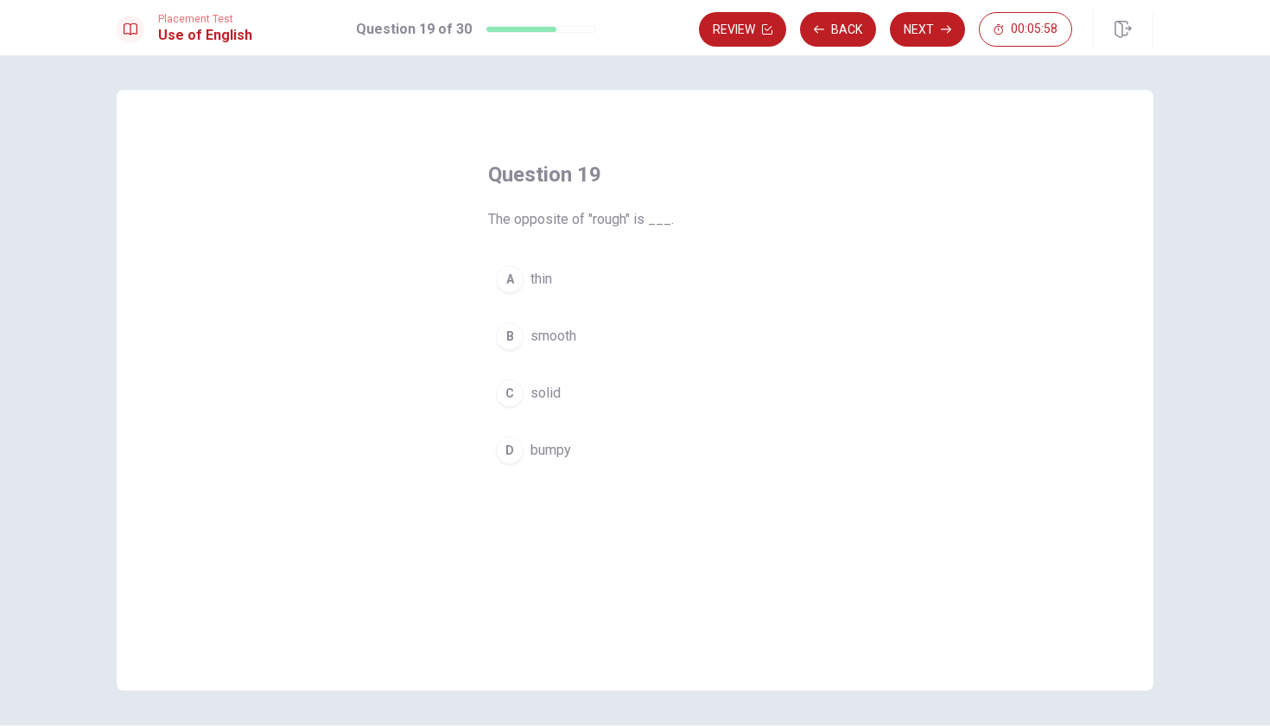
click at [506, 266] on div "A" at bounding box center [510, 279] width 28 height 28
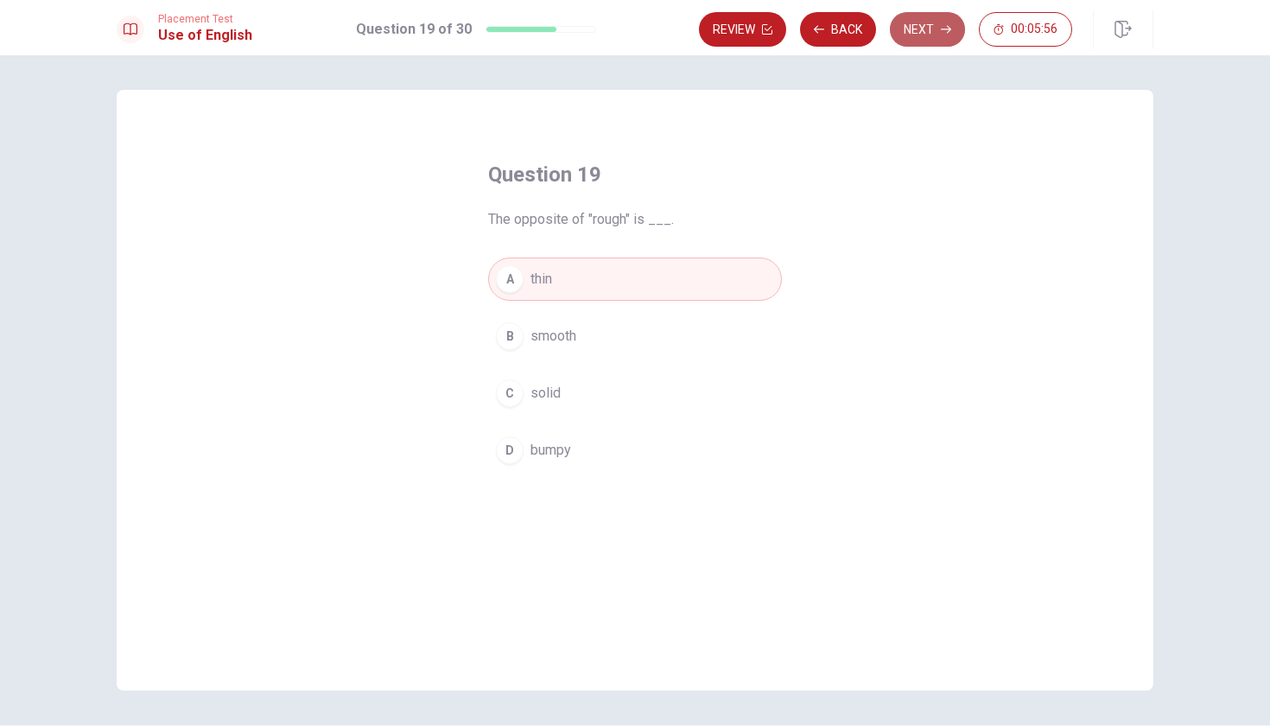
click at [926, 29] on button "Next" at bounding box center [927, 29] width 75 height 35
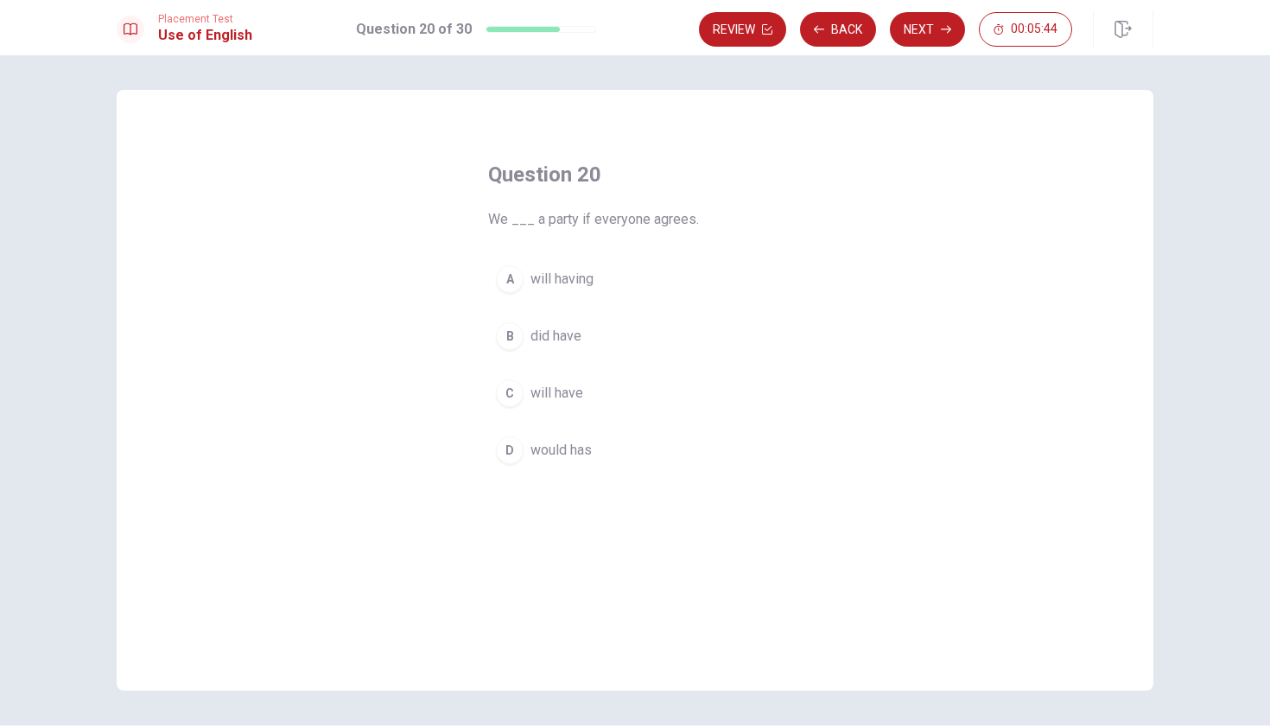
click at [499, 393] on div "C" at bounding box center [510, 393] width 28 height 28
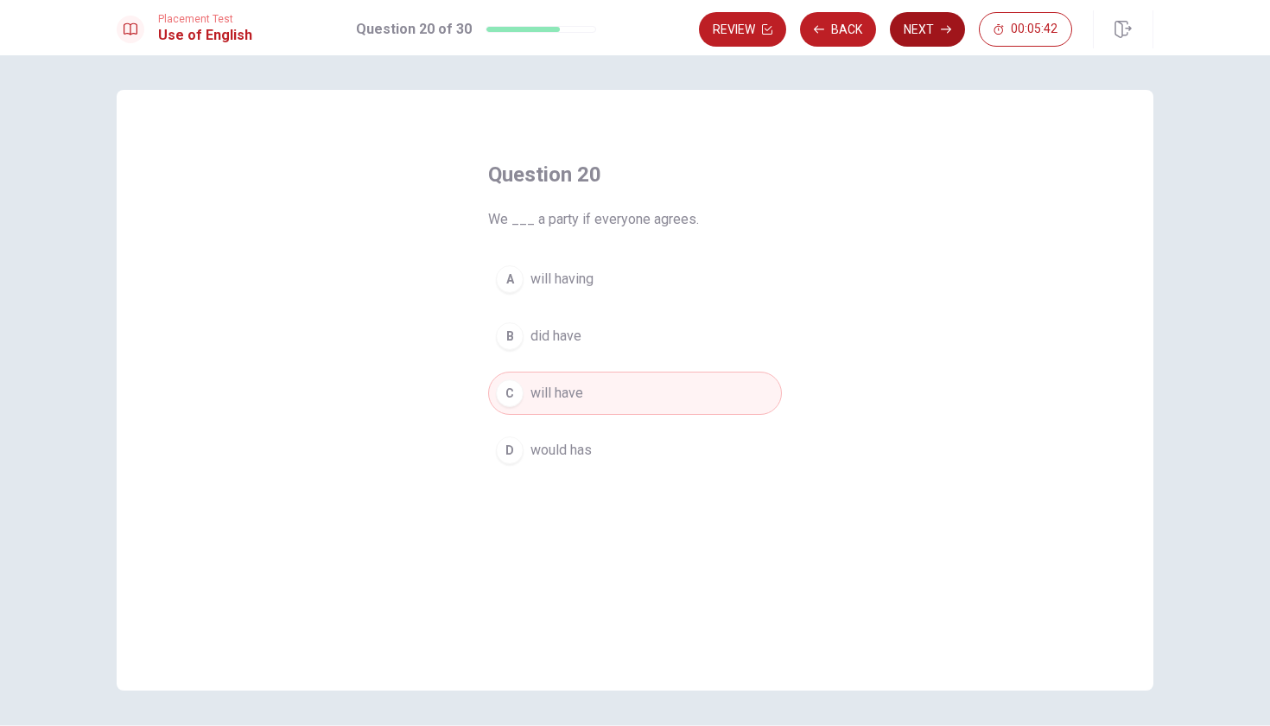
click at [944, 29] on icon "button" at bounding box center [946, 30] width 10 height 8
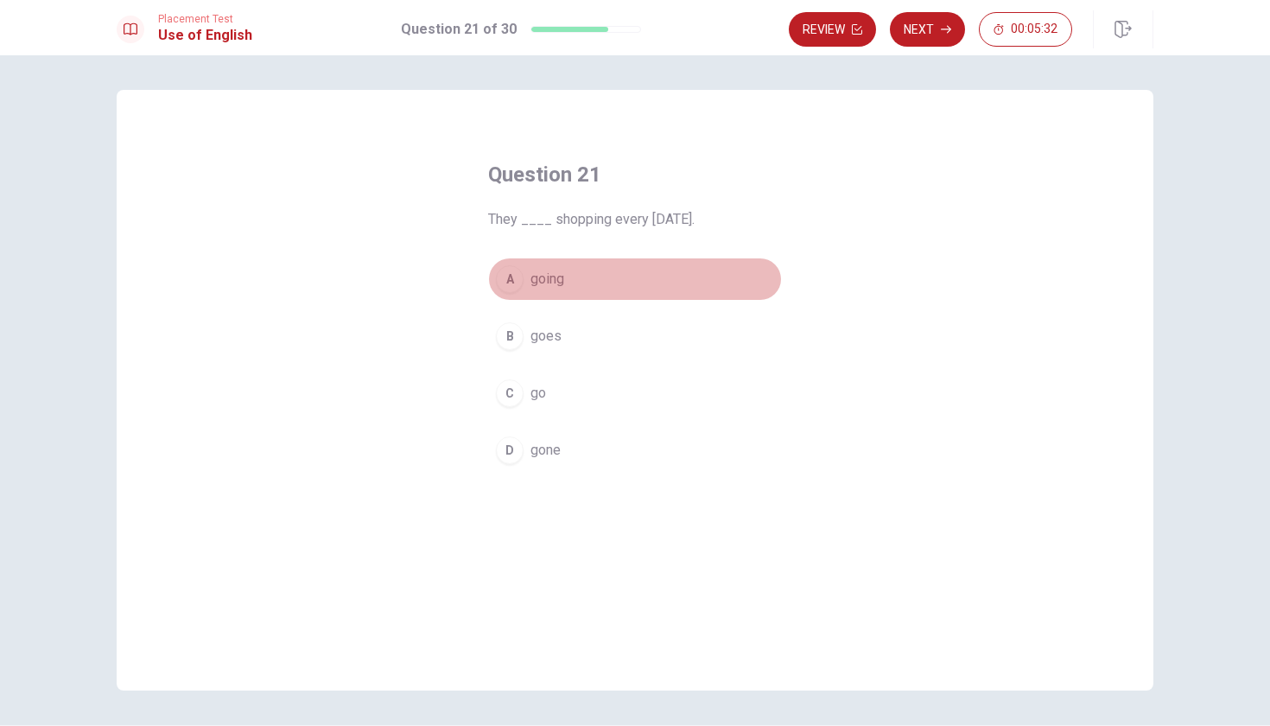
click at [508, 274] on div "A" at bounding box center [510, 279] width 28 height 28
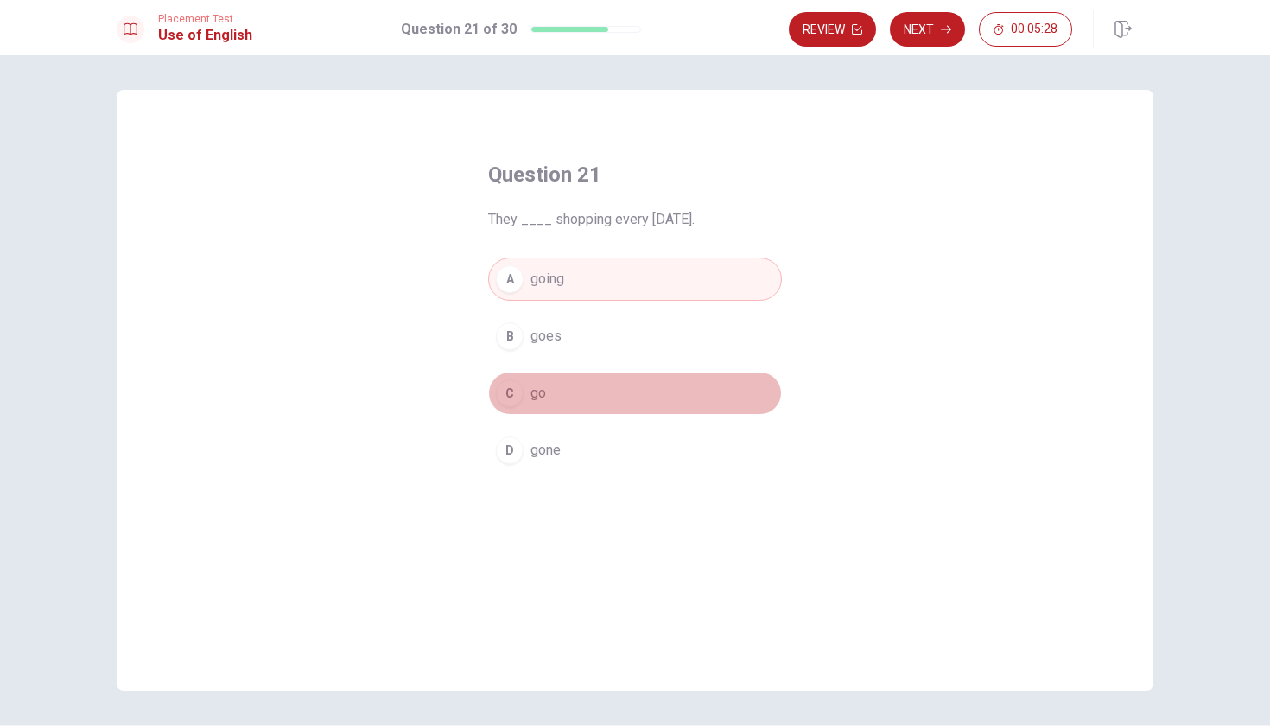
click at [499, 402] on div "C" at bounding box center [510, 393] width 28 height 28
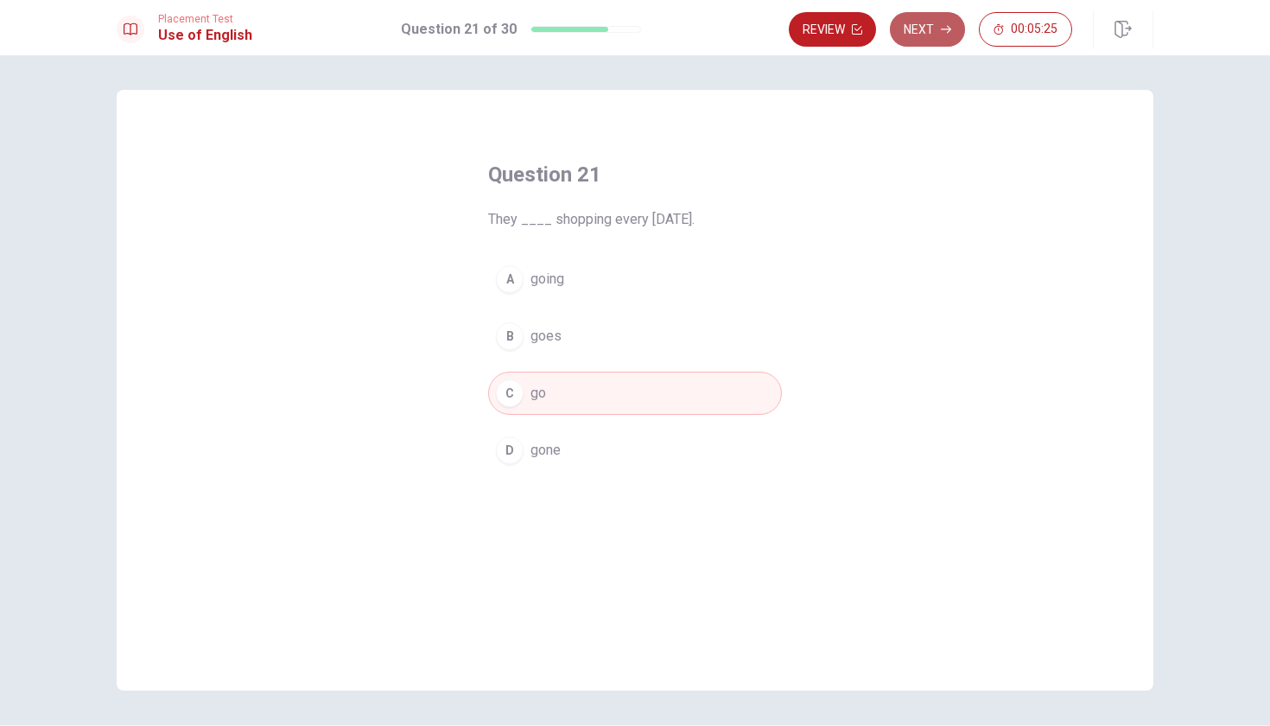
click at [926, 30] on button "Next" at bounding box center [927, 29] width 75 height 35
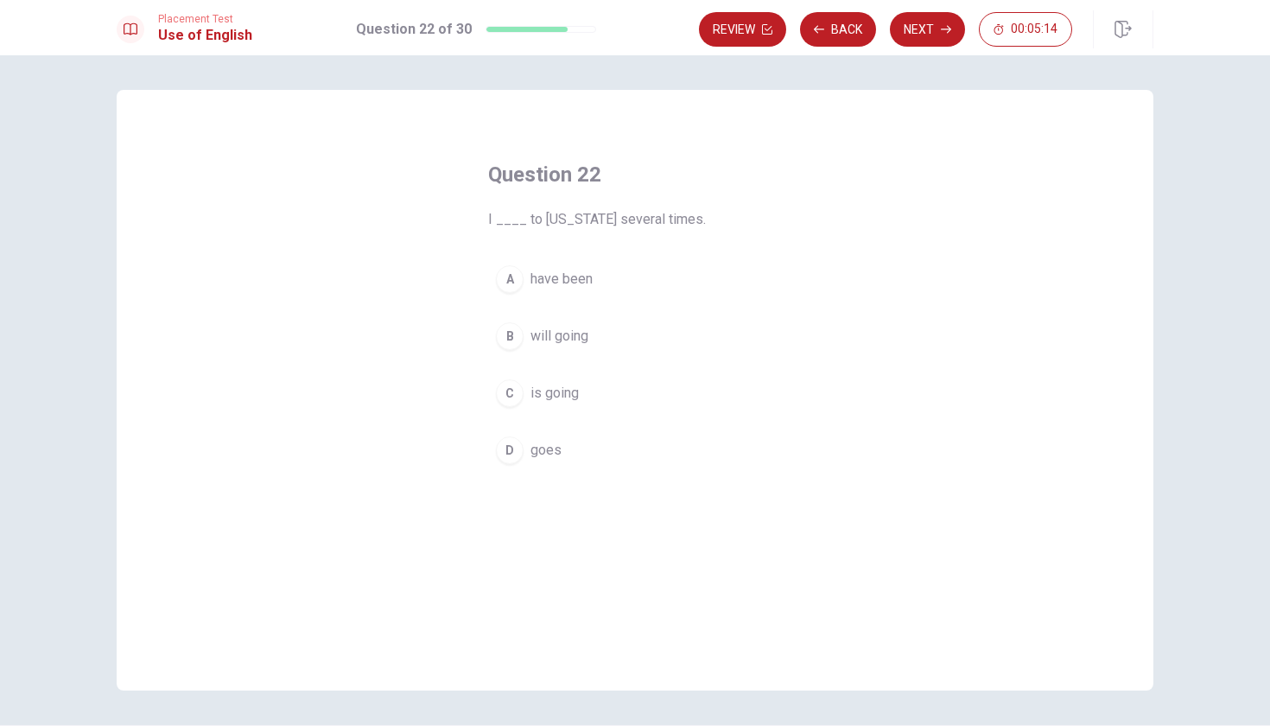
click at [513, 444] on div "D" at bounding box center [510, 450] width 28 height 28
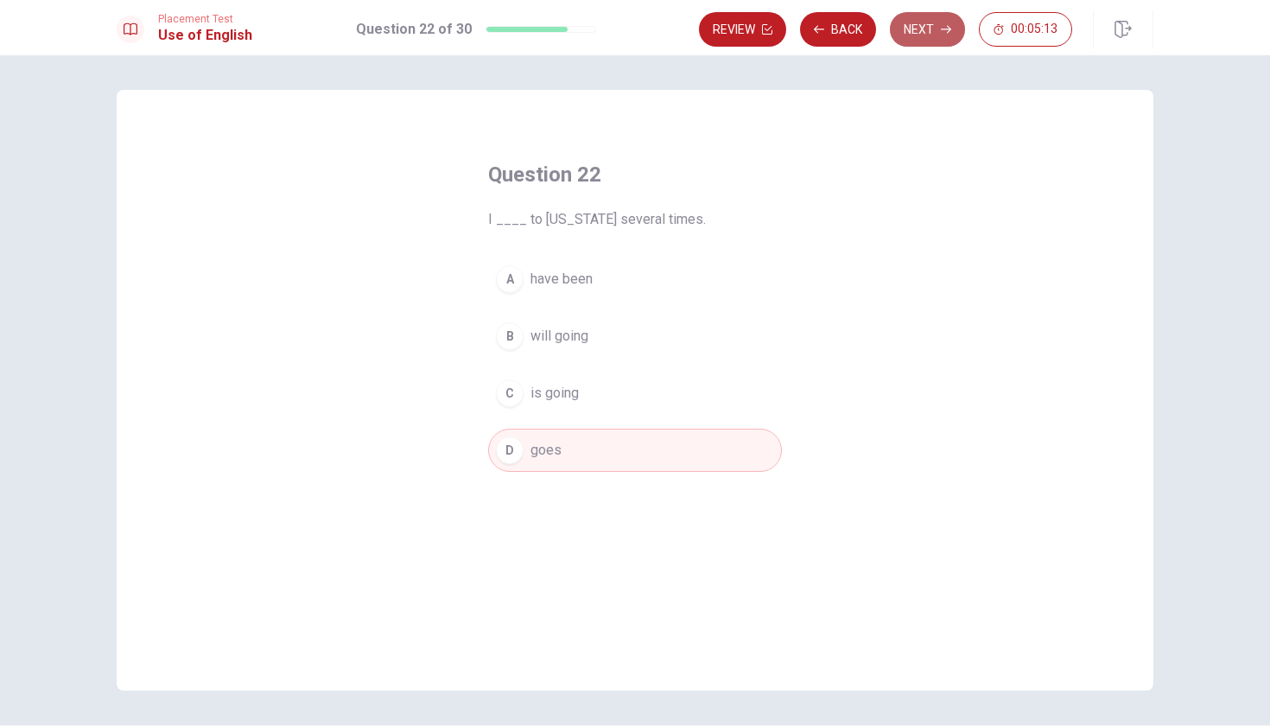
click at [938, 26] on button "Next" at bounding box center [927, 29] width 75 height 35
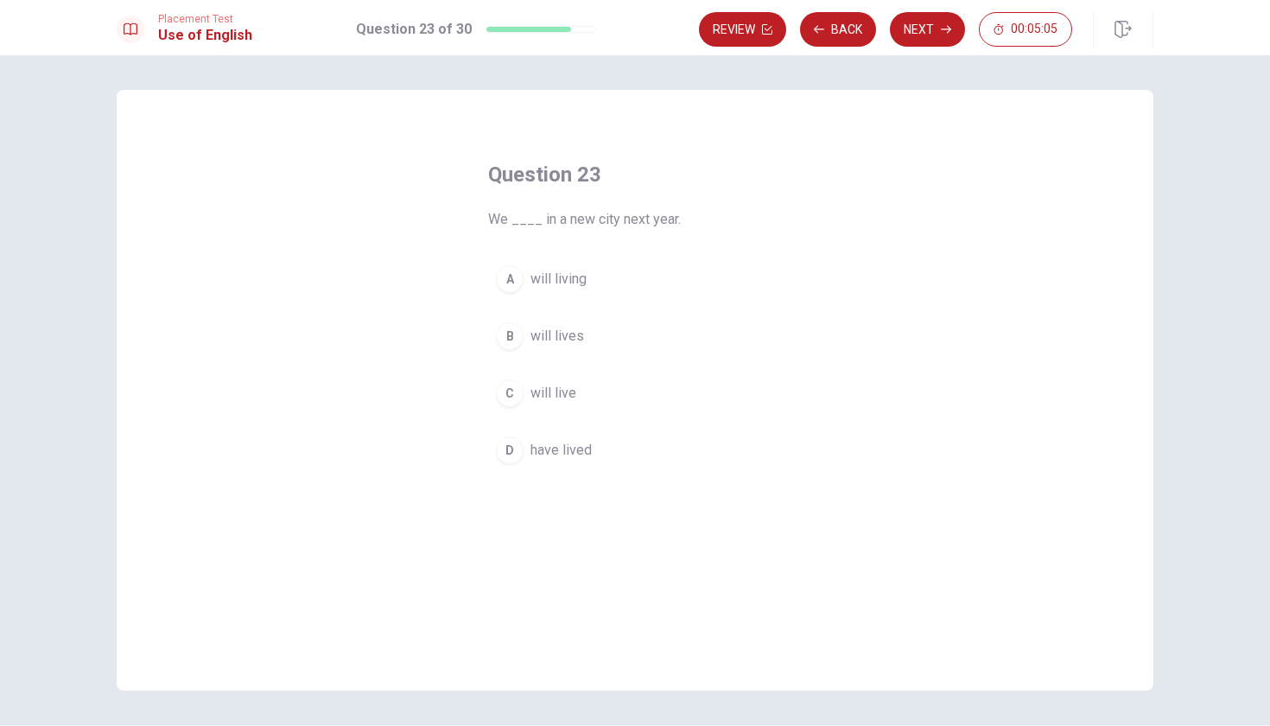
click at [505, 278] on div "A" at bounding box center [510, 279] width 28 height 28
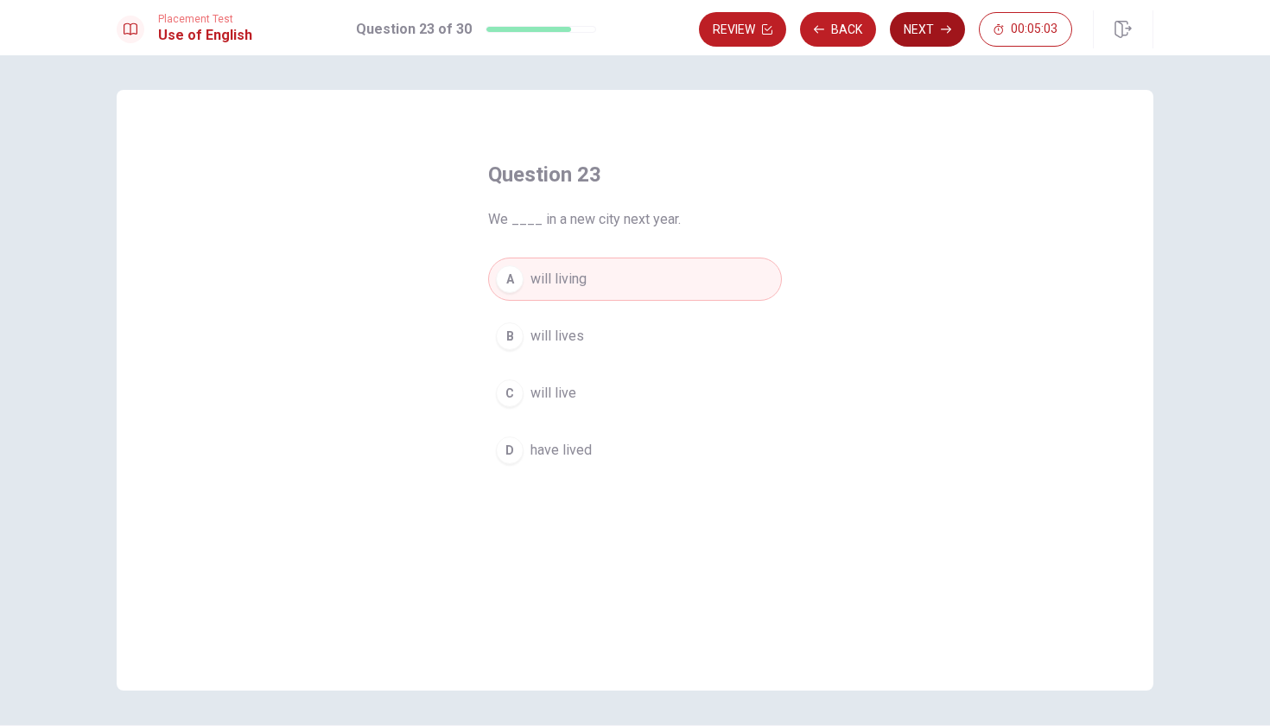
click at [935, 33] on button "Next" at bounding box center [927, 29] width 75 height 35
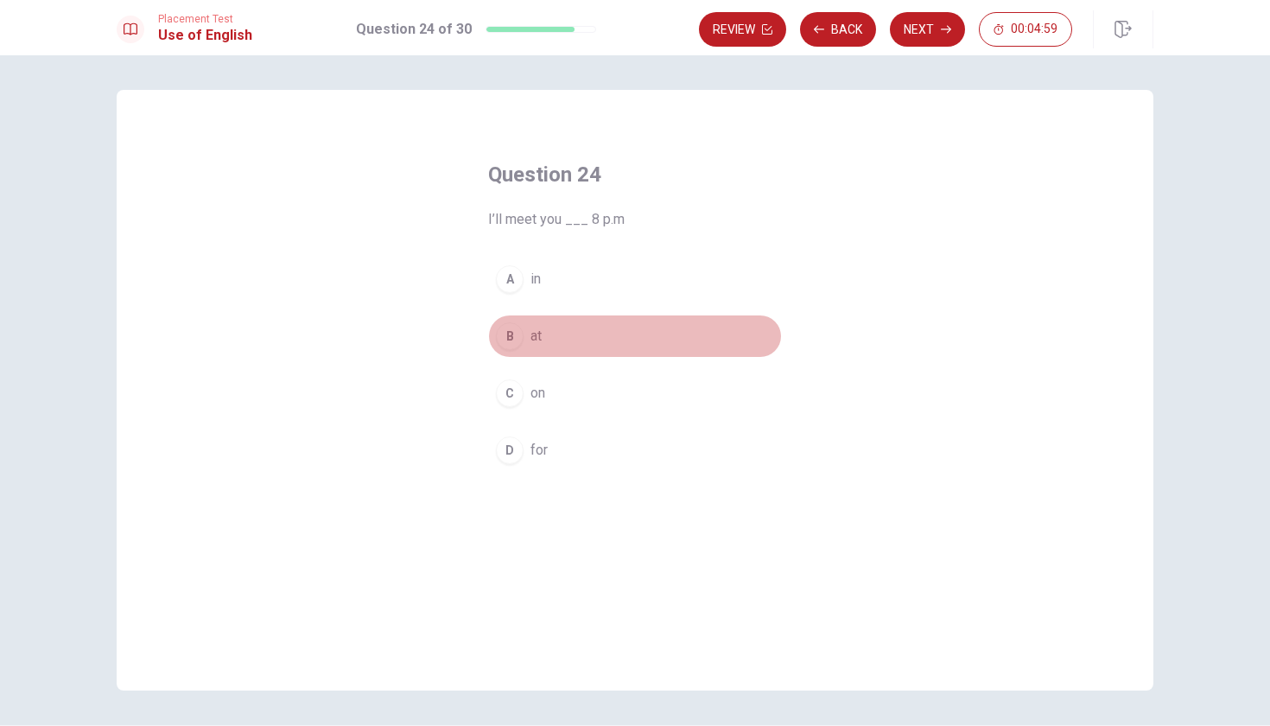
click at [501, 342] on div "B" at bounding box center [510, 336] width 28 height 28
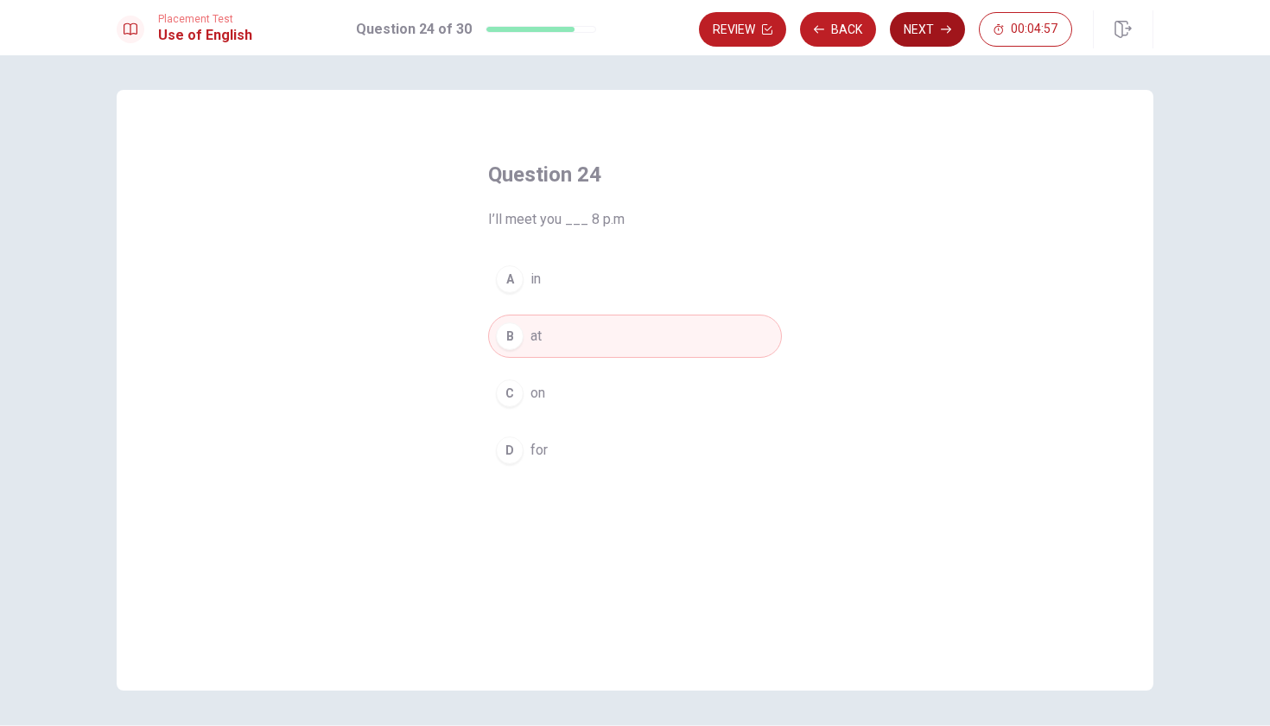
click at [921, 29] on button "Next" at bounding box center [927, 29] width 75 height 35
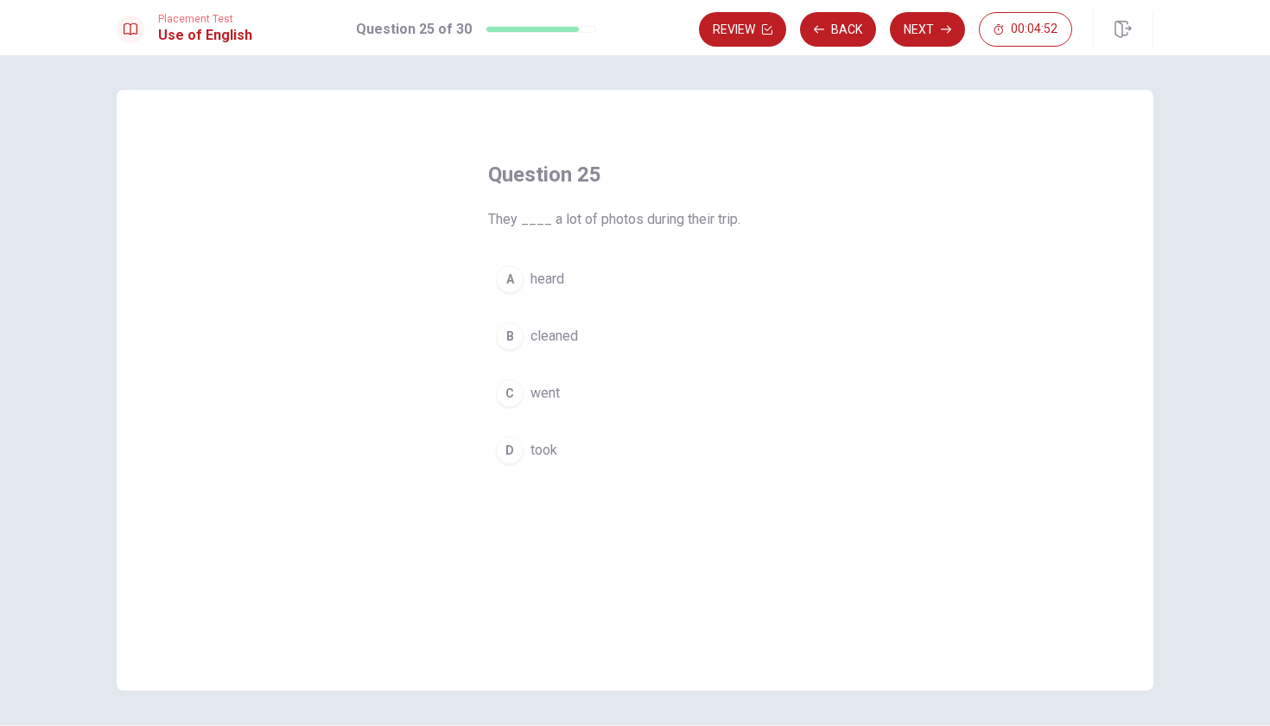
click at [507, 451] on div "D" at bounding box center [510, 450] width 28 height 28
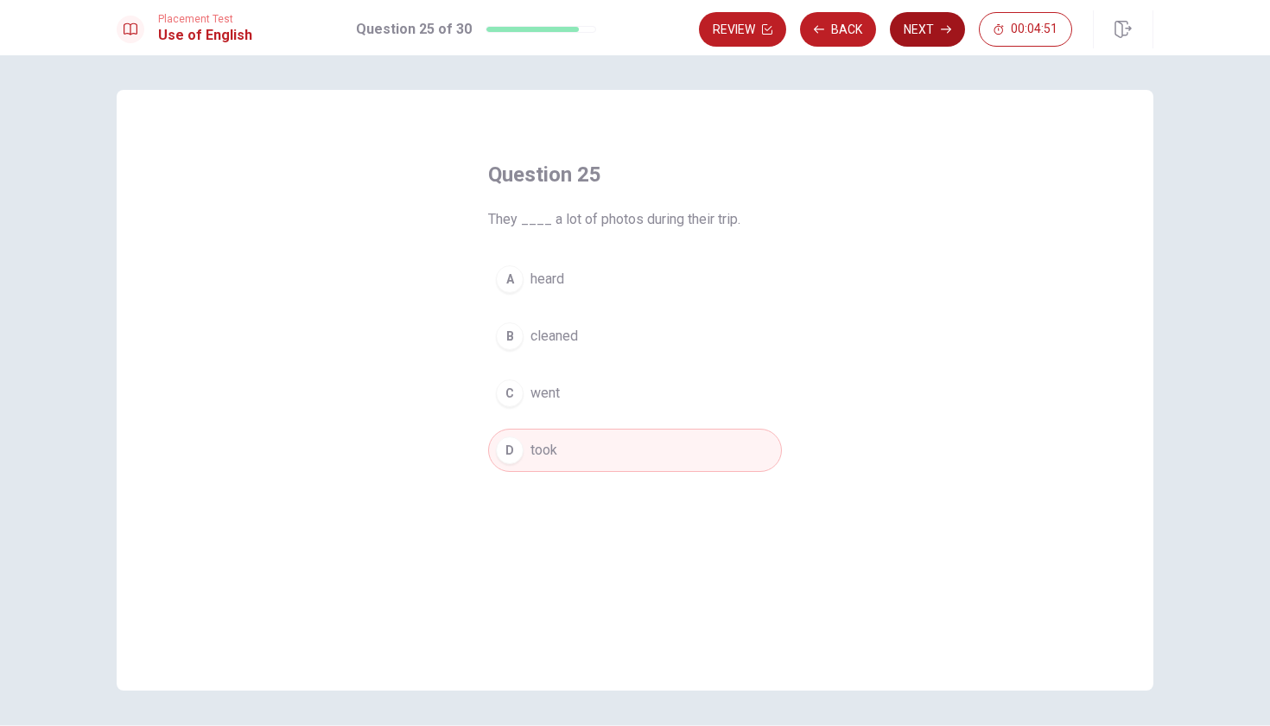
click at [945, 28] on icon "button" at bounding box center [946, 29] width 10 height 10
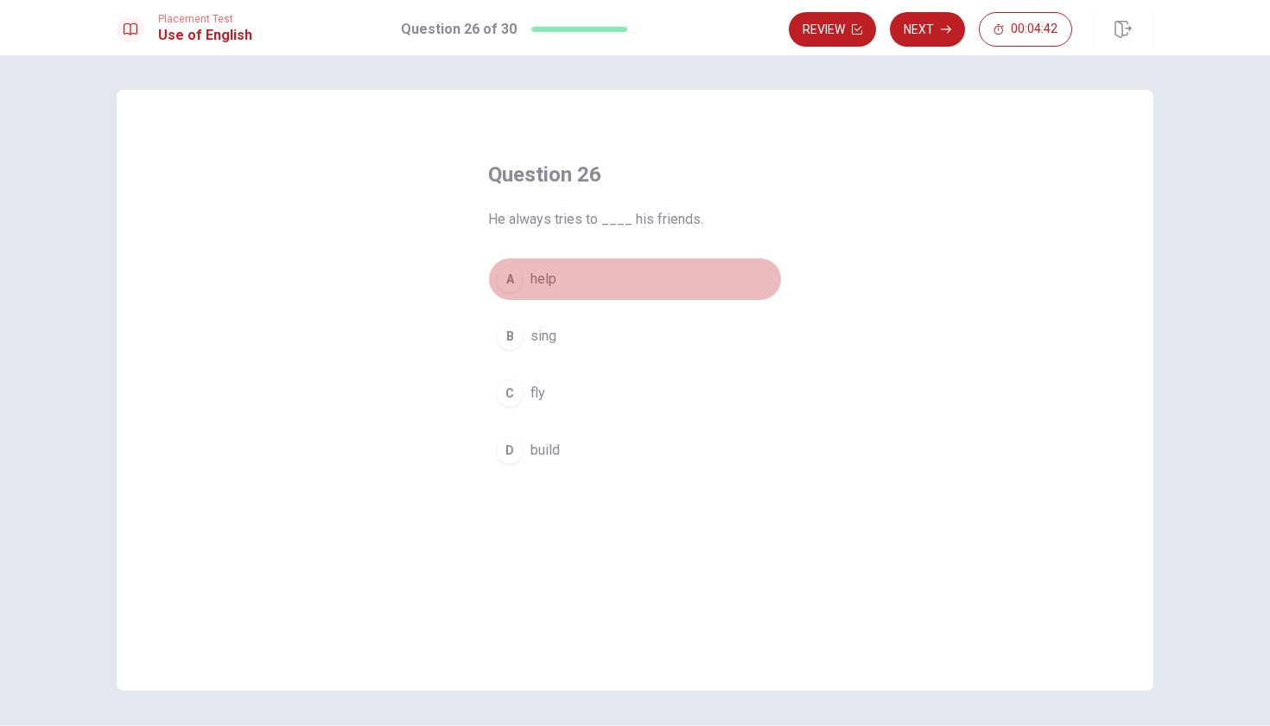
click at [513, 273] on div "A" at bounding box center [510, 279] width 28 height 28
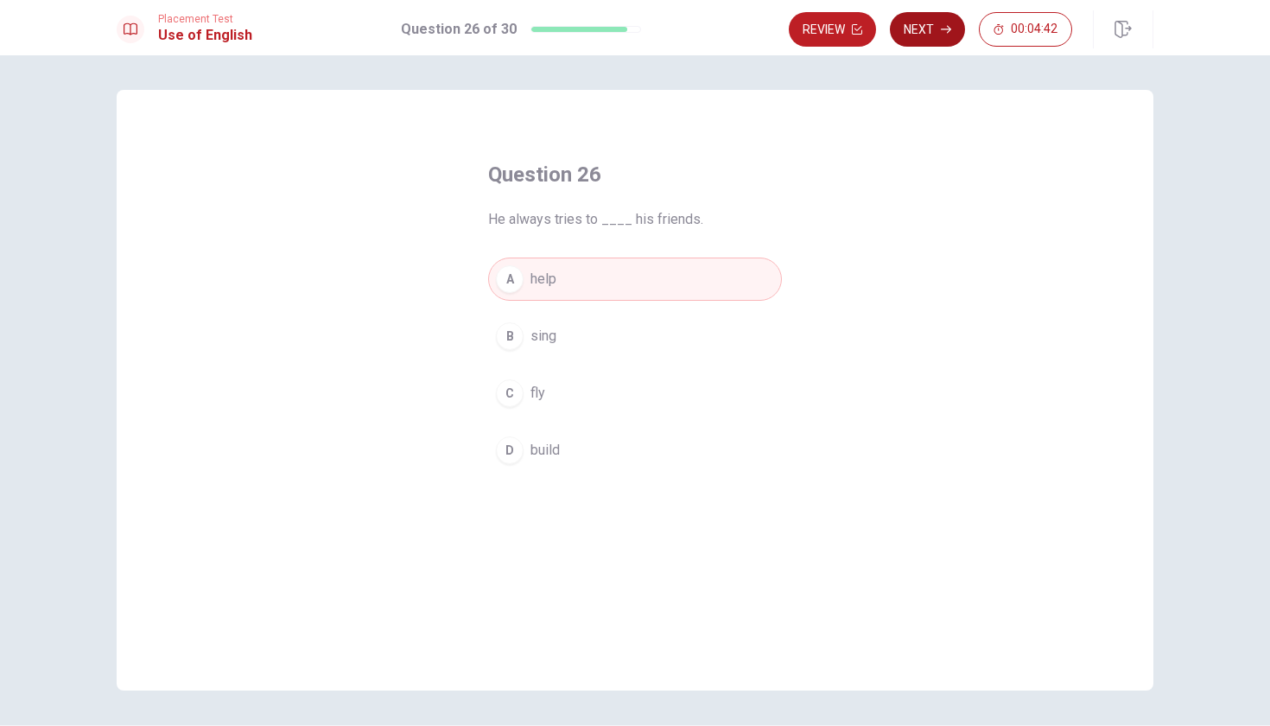
click at [938, 32] on button "Next" at bounding box center [927, 29] width 75 height 35
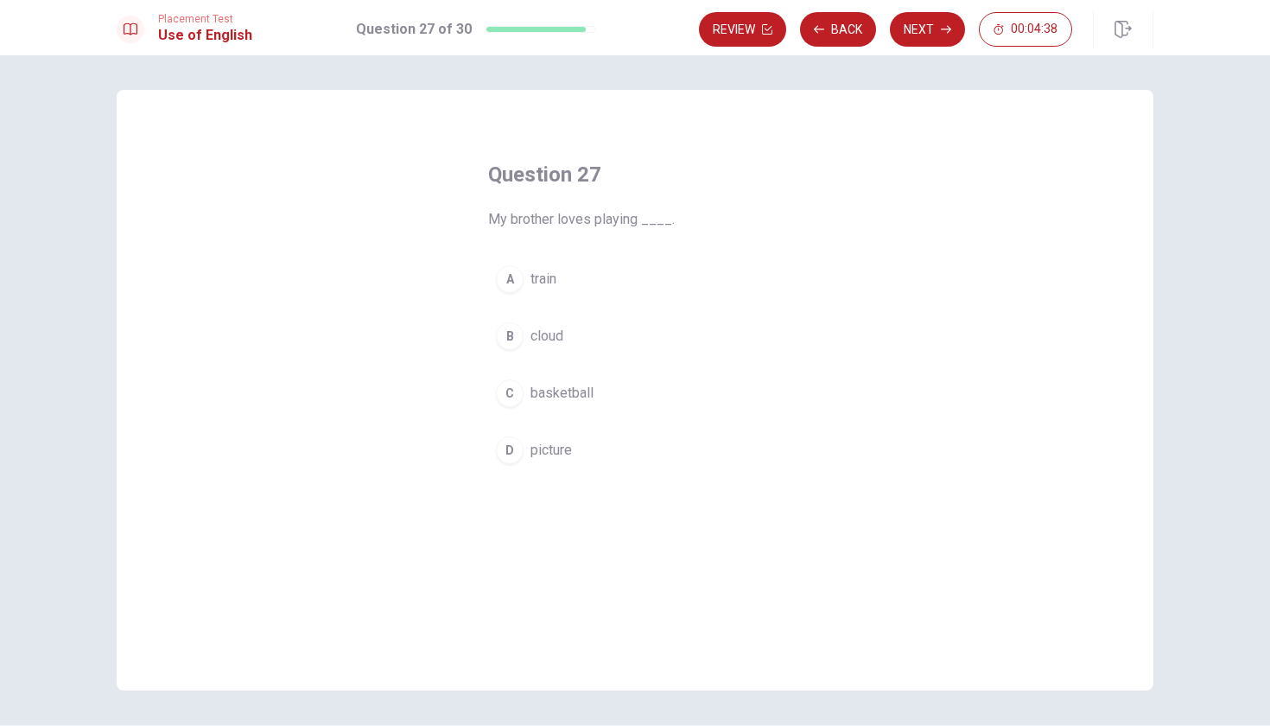
click at [517, 391] on div "C" at bounding box center [510, 393] width 28 height 28
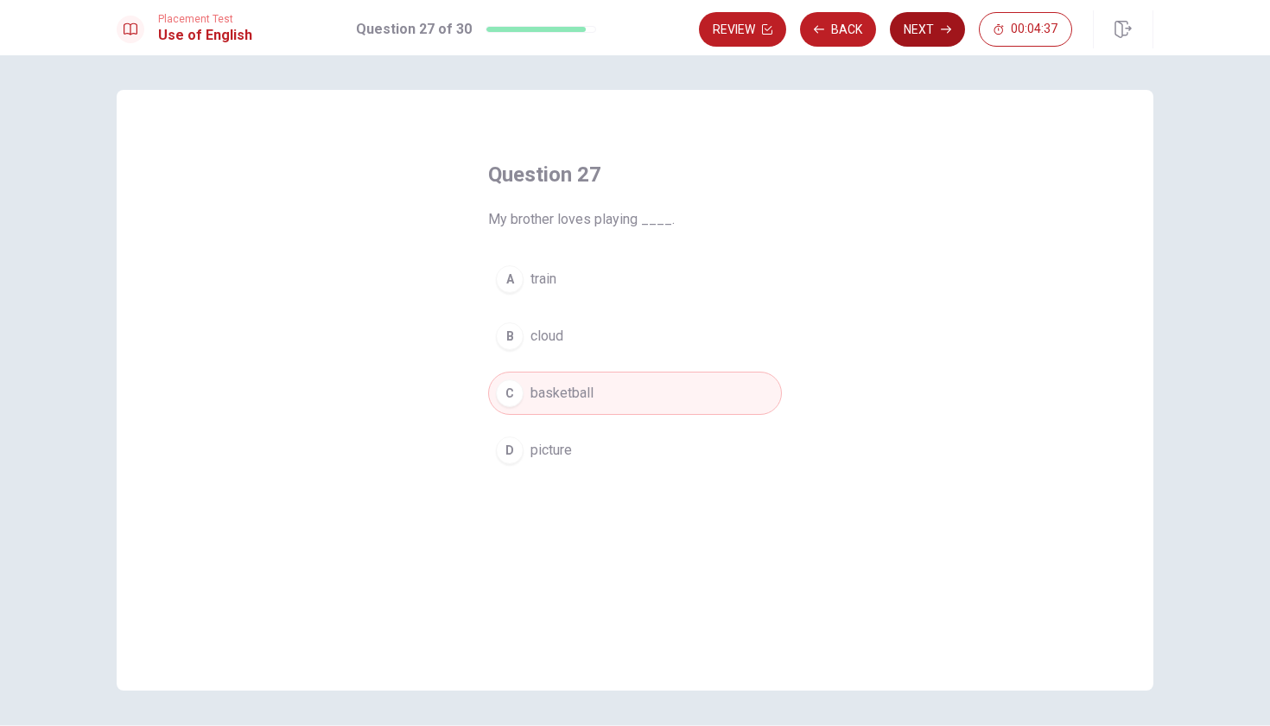
click at [931, 27] on button "Next" at bounding box center [927, 29] width 75 height 35
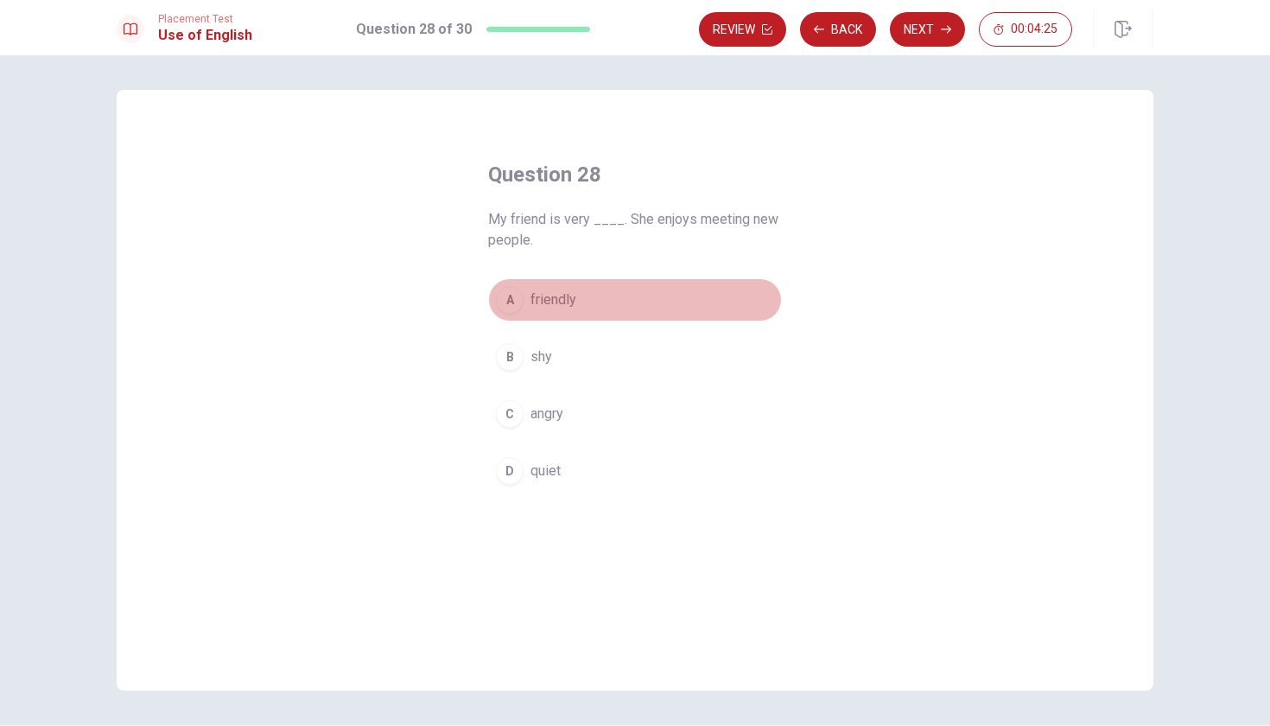
click at [496, 297] on div "A" at bounding box center [510, 300] width 28 height 28
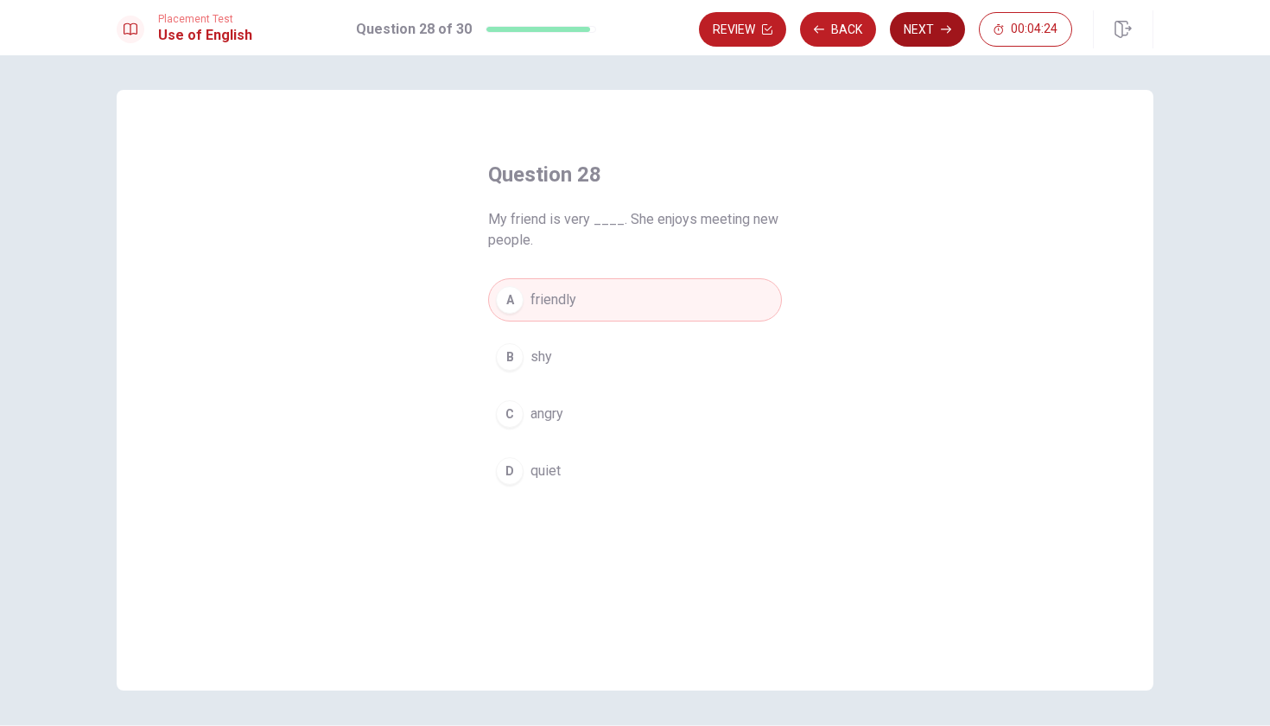
click at [925, 41] on button "Next" at bounding box center [927, 29] width 75 height 35
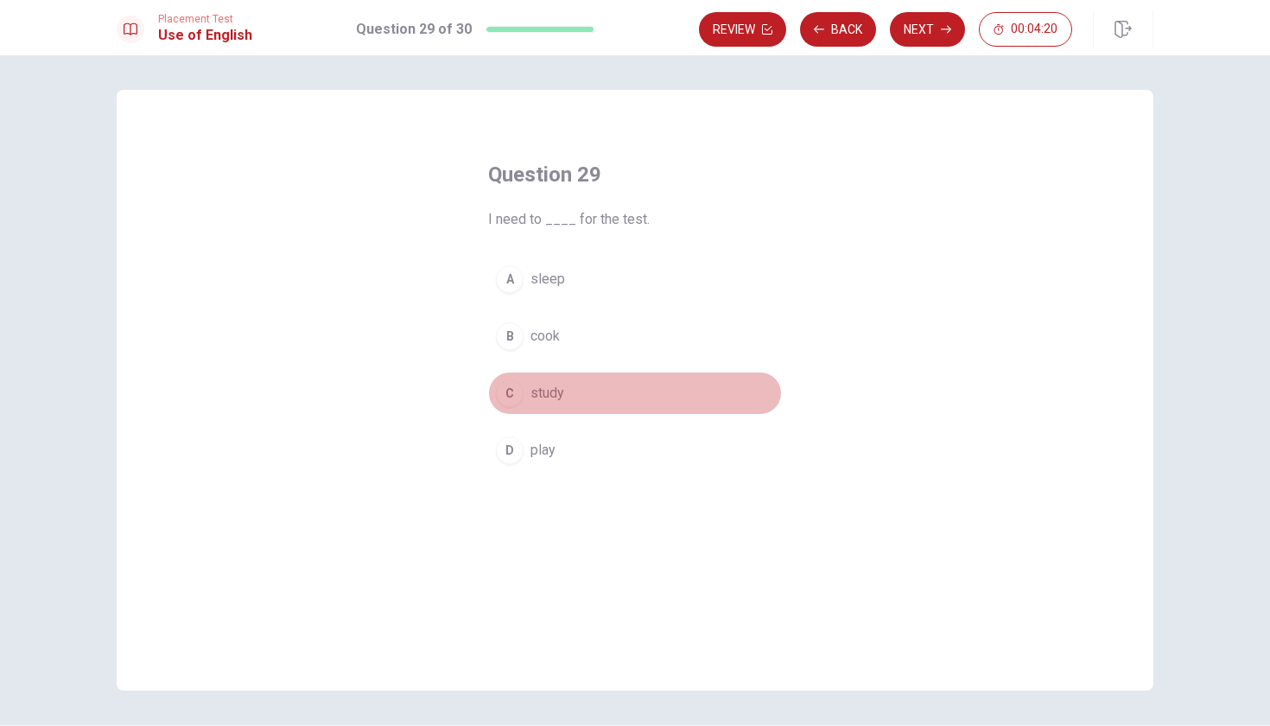
click at [504, 397] on div "C" at bounding box center [510, 393] width 28 height 28
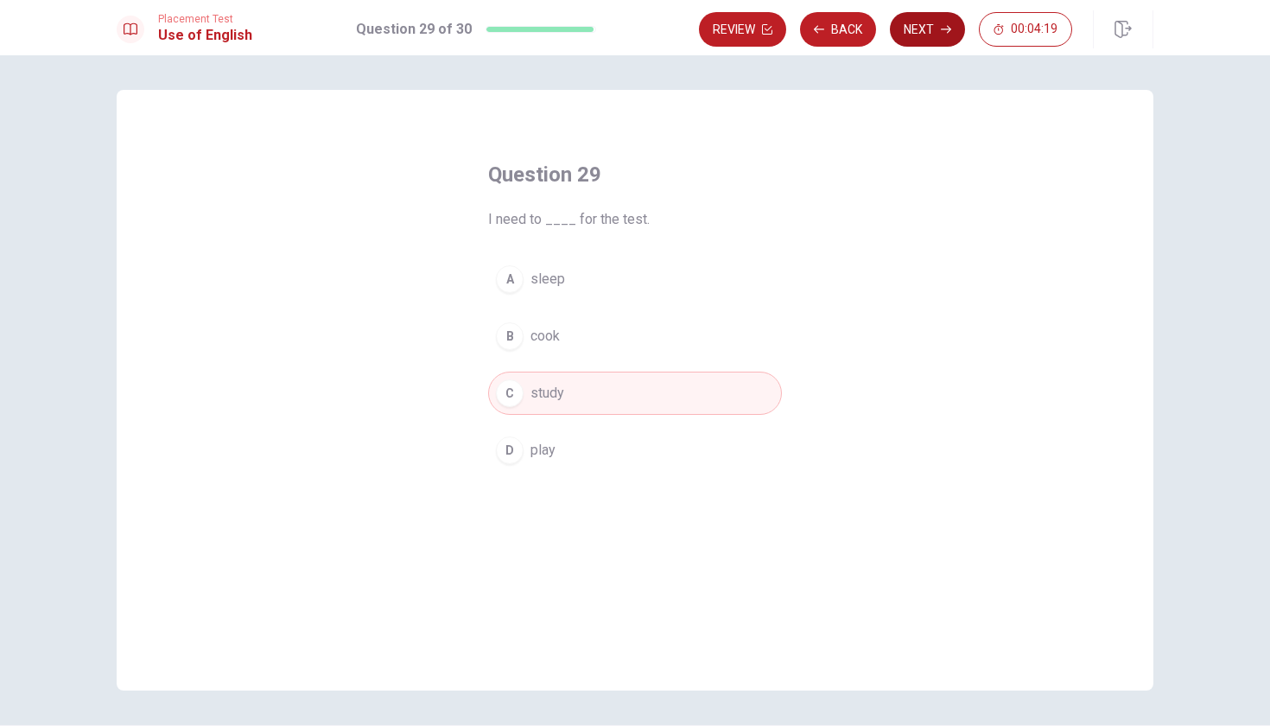
click at [945, 26] on icon "button" at bounding box center [946, 29] width 10 height 10
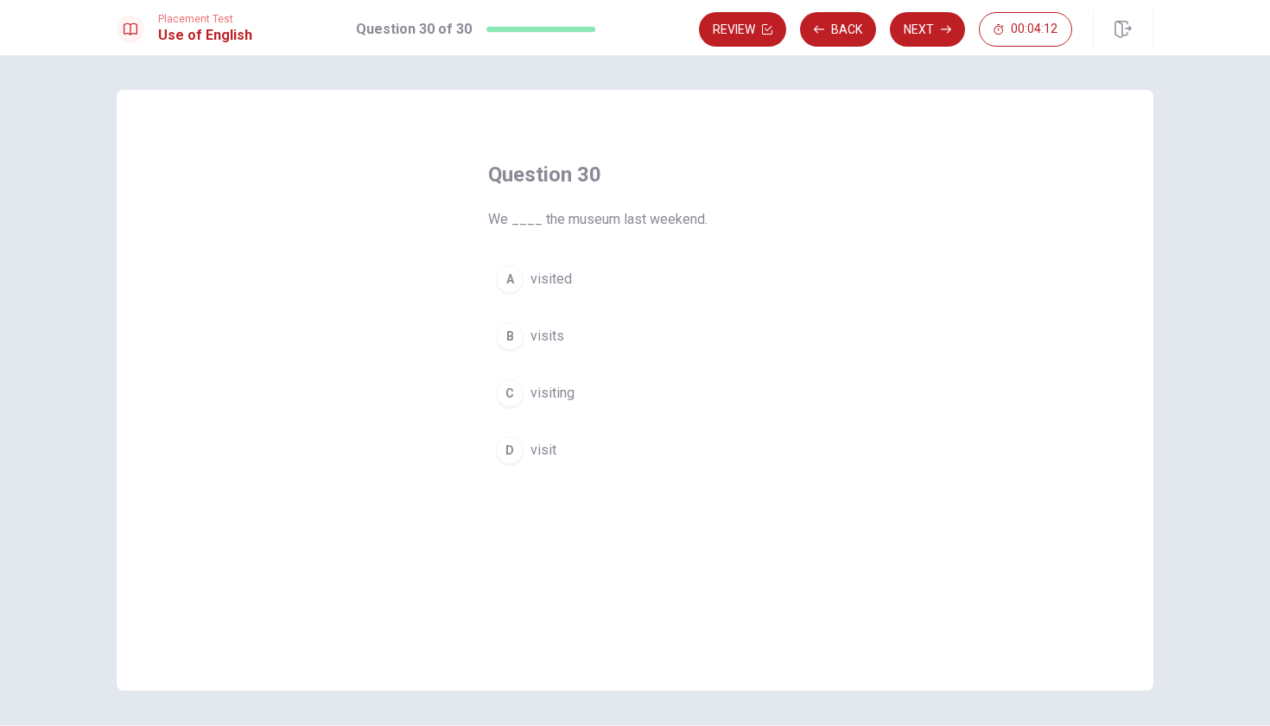
click at [494, 272] on button "A visited" at bounding box center [635, 279] width 294 height 43
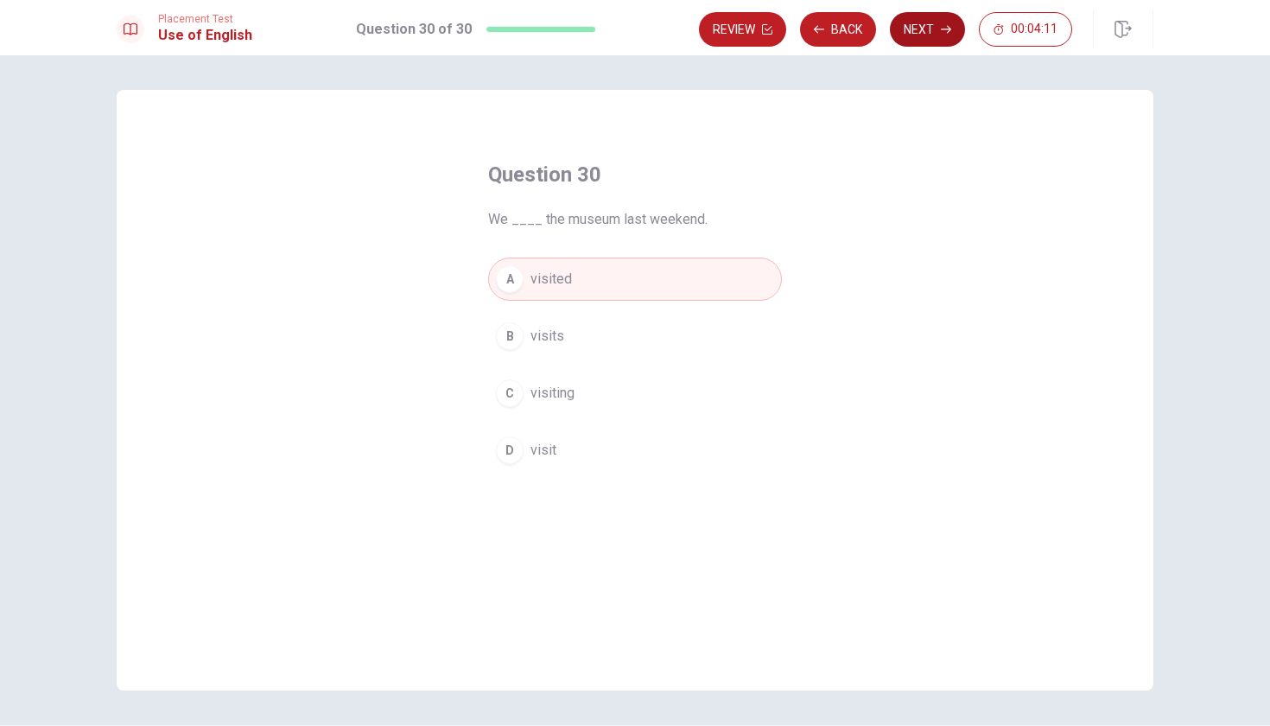
click at [938, 41] on button "Next" at bounding box center [927, 29] width 75 height 35
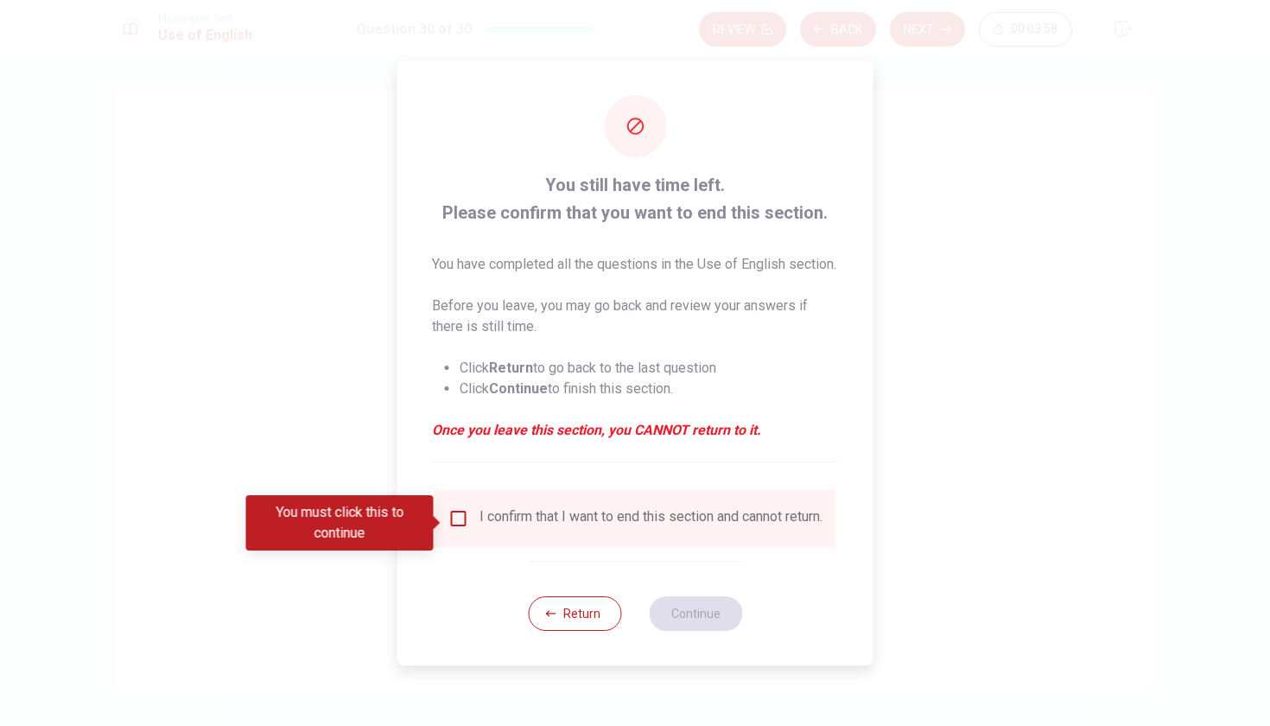
click at [456, 524] on input "You must click this to continue" at bounding box center [458, 518] width 21 height 21
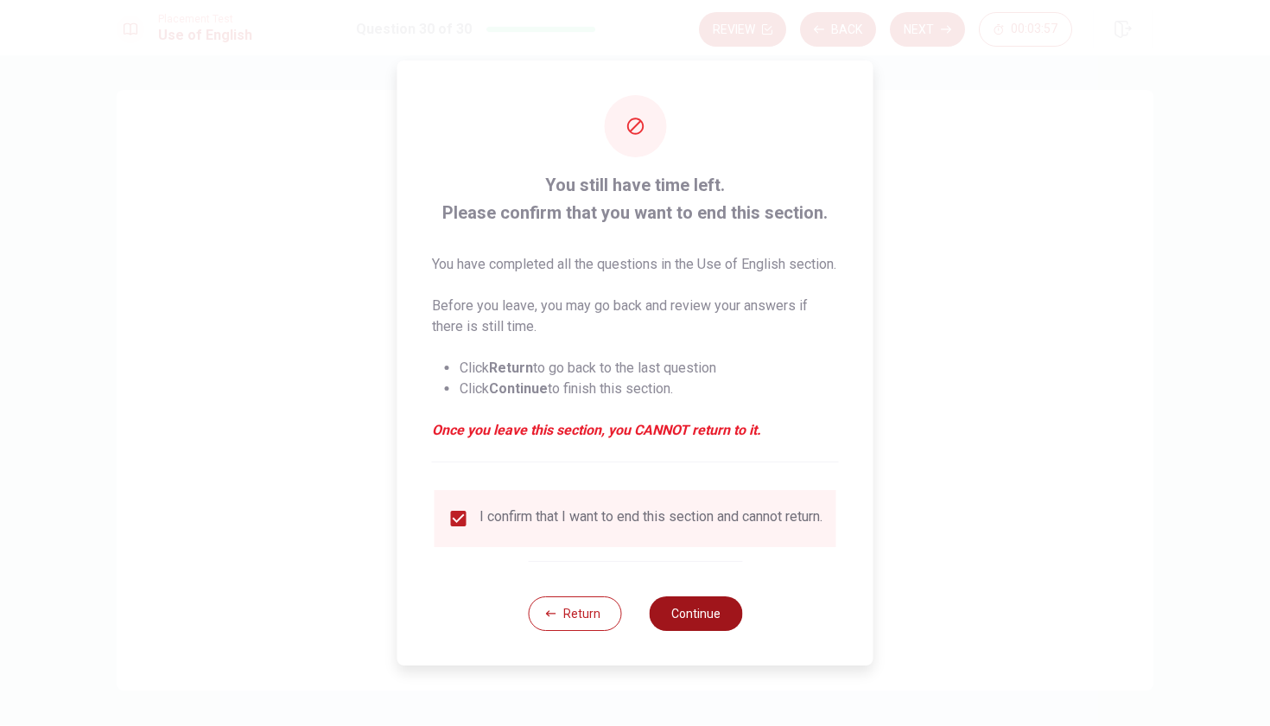
click at [697, 629] on button "Continue" at bounding box center [695, 613] width 93 height 35
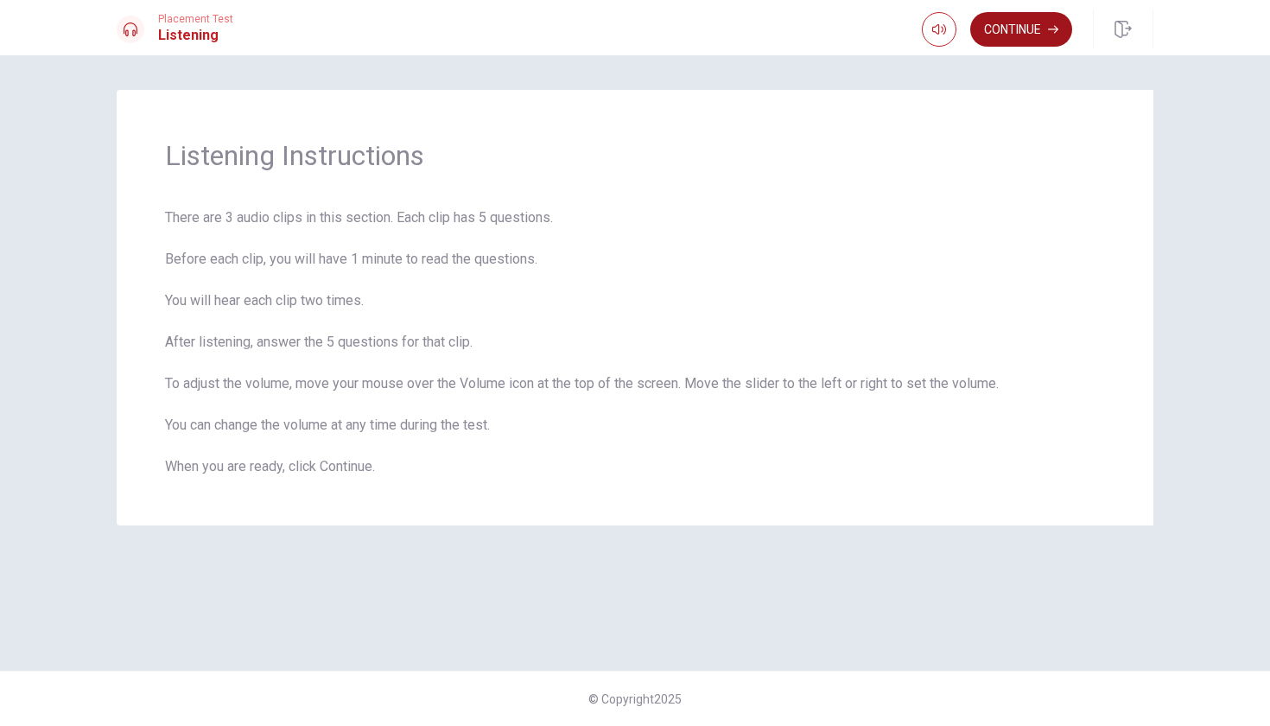
click at [1034, 33] on button "Continue" at bounding box center [1021, 29] width 102 height 35
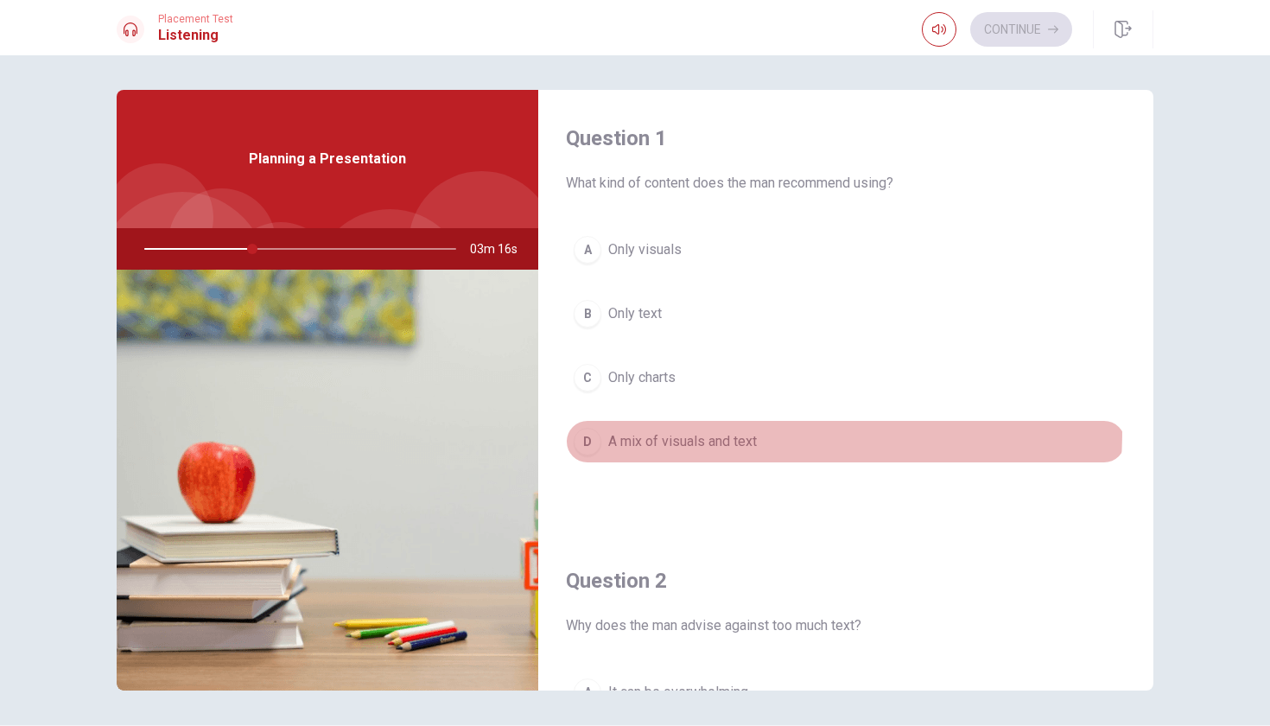
click at [587, 429] on div "D" at bounding box center [588, 442] width 28 height 28
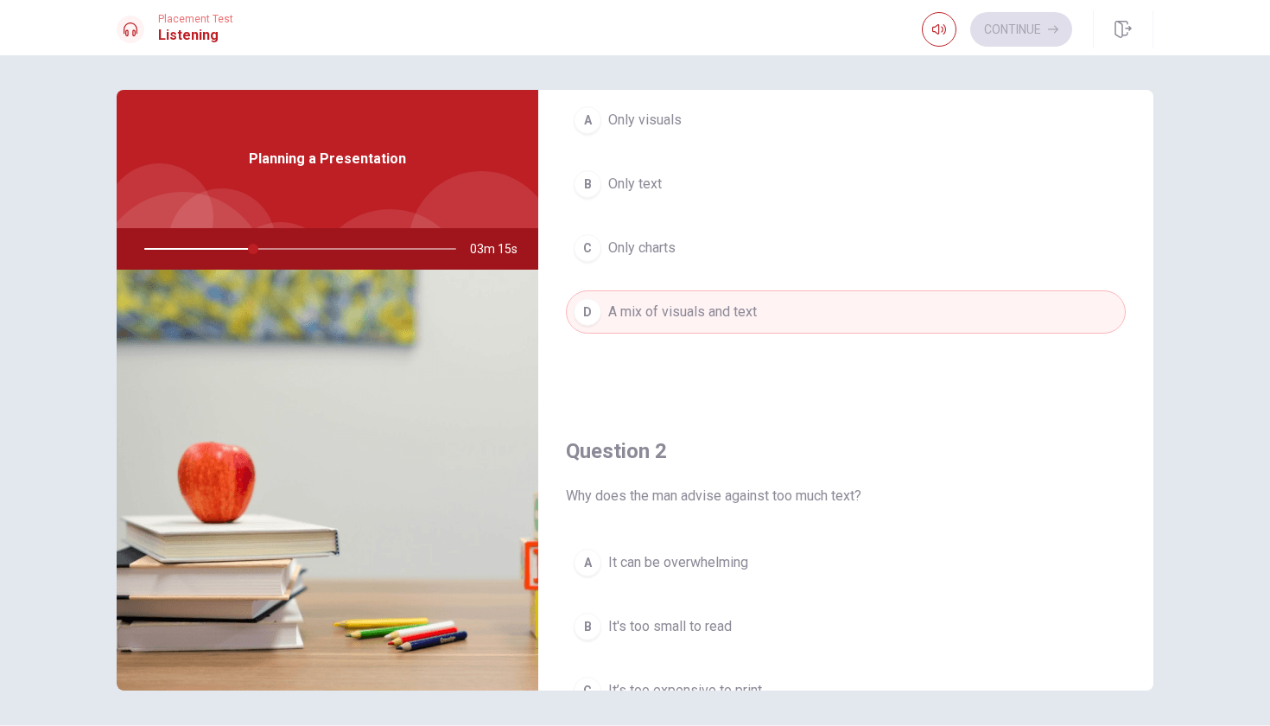
scroll to position [181, 0]
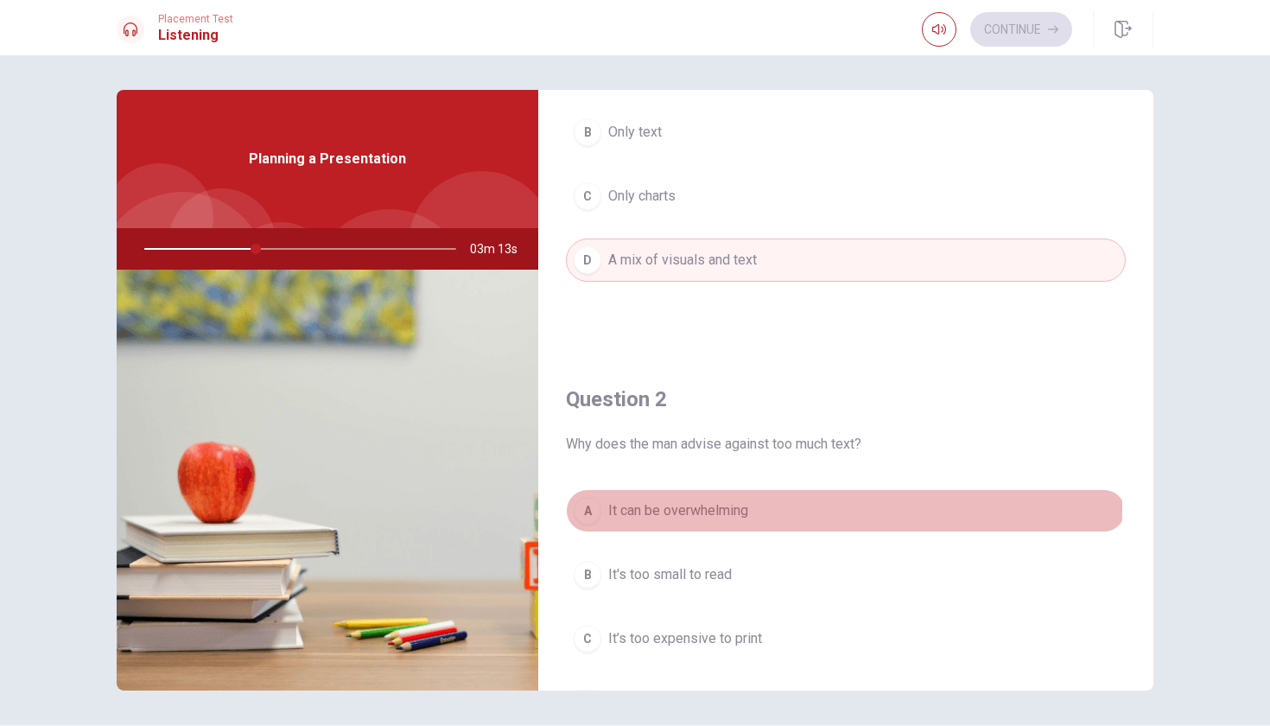
click at [586, 506] on div "A" at bounding box center [588, 511] width 28 height 28
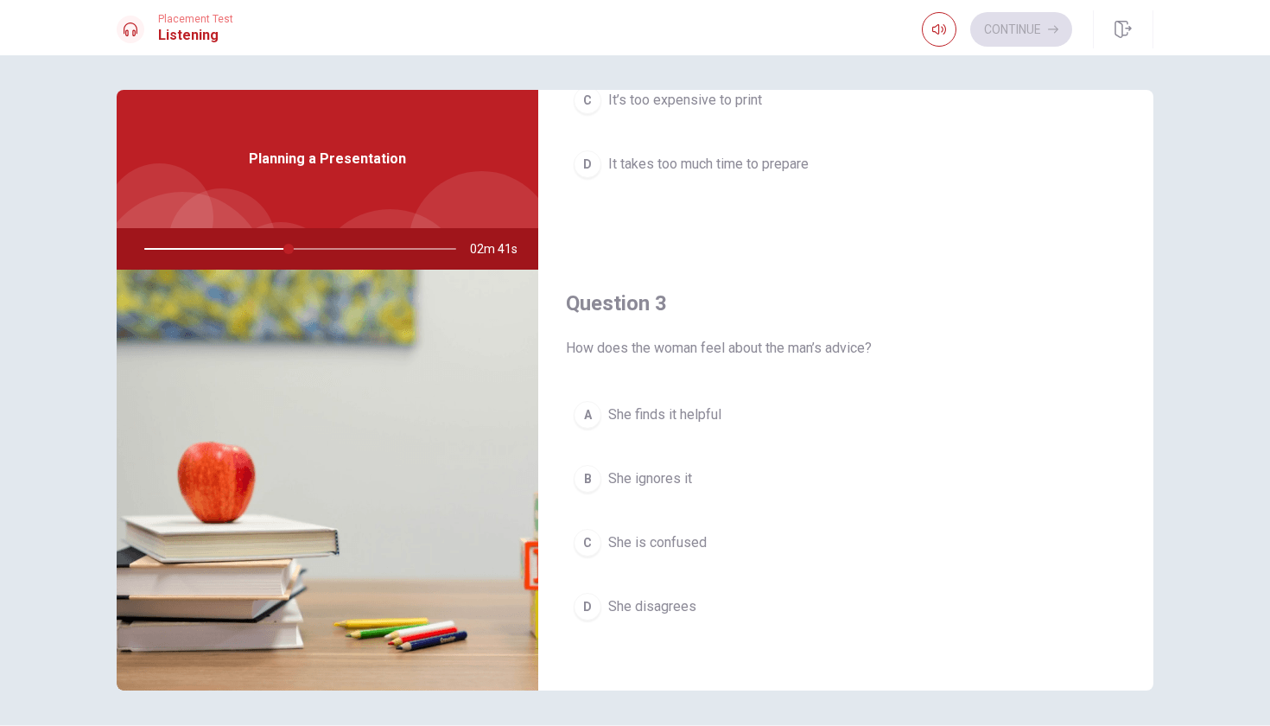
scroll to position [724, 0]
click at [593, 407] on div "A" at bounding box center [588, 411] width 28 height 28
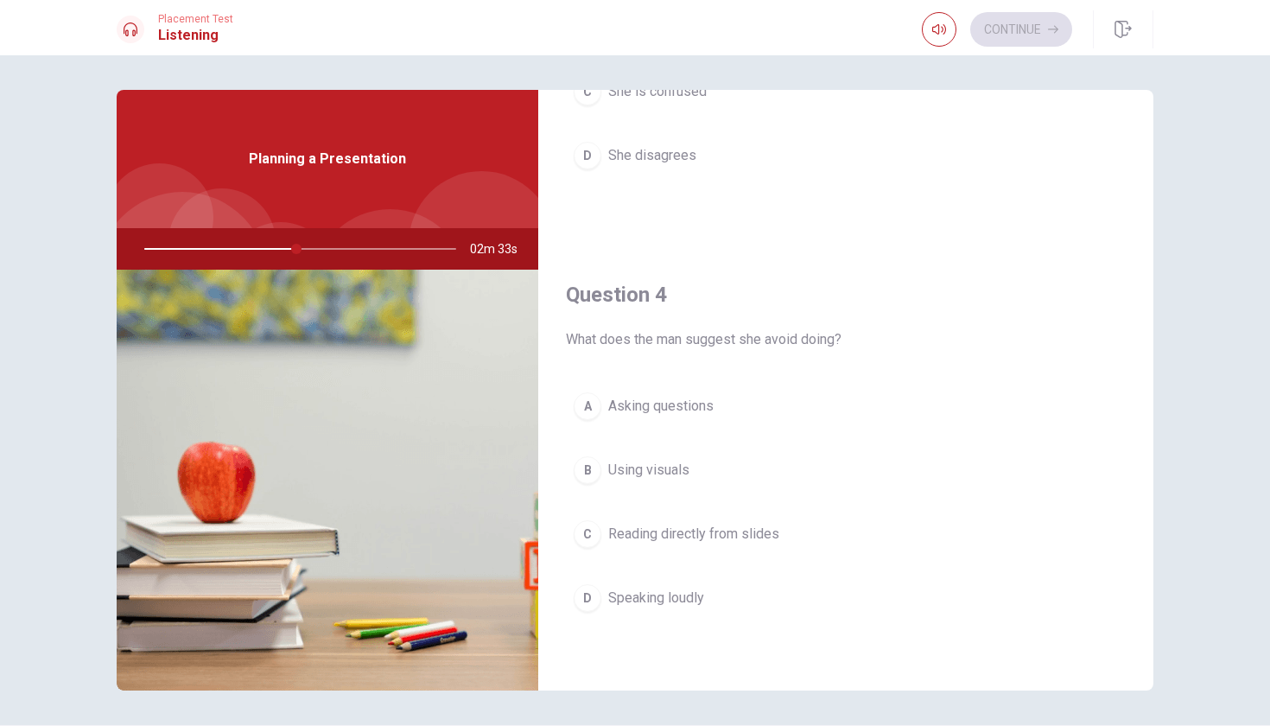
click at [588, 531] on div "C" at bounding box center [588, 534] width 28 height 28
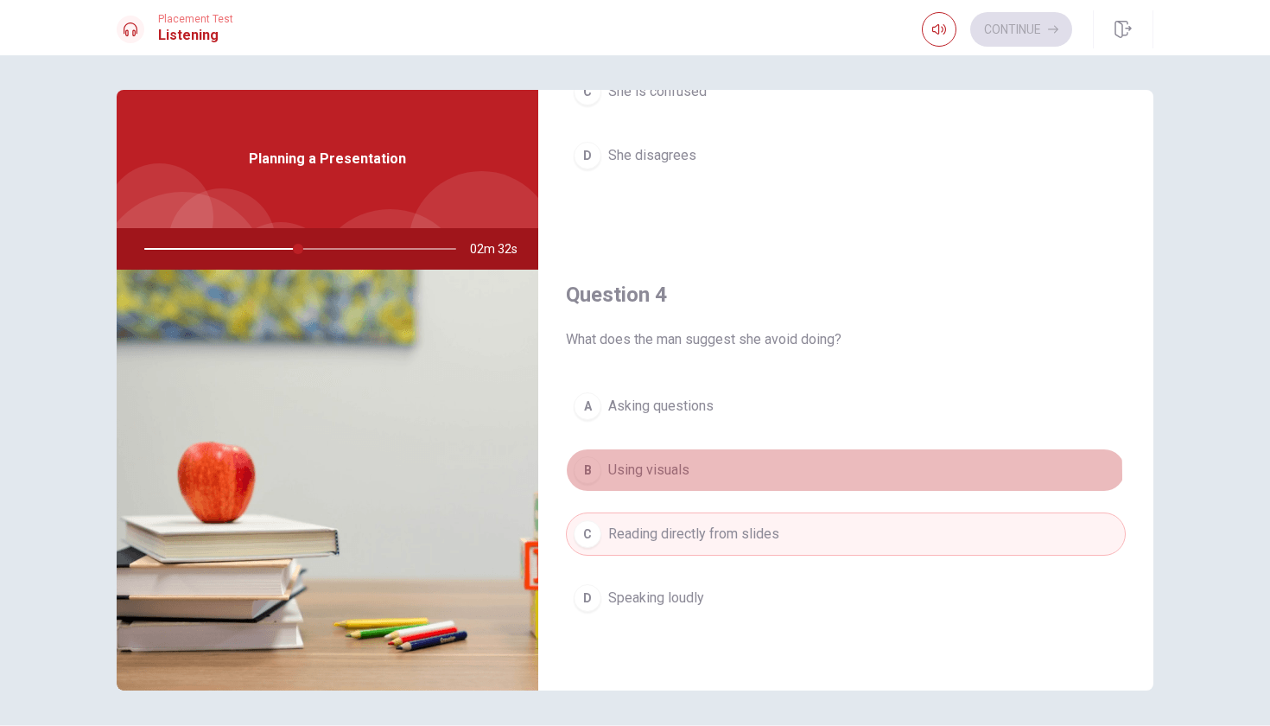
click at [591, 476] on div "B" at bounding box center [588, 470] width 28 height 28
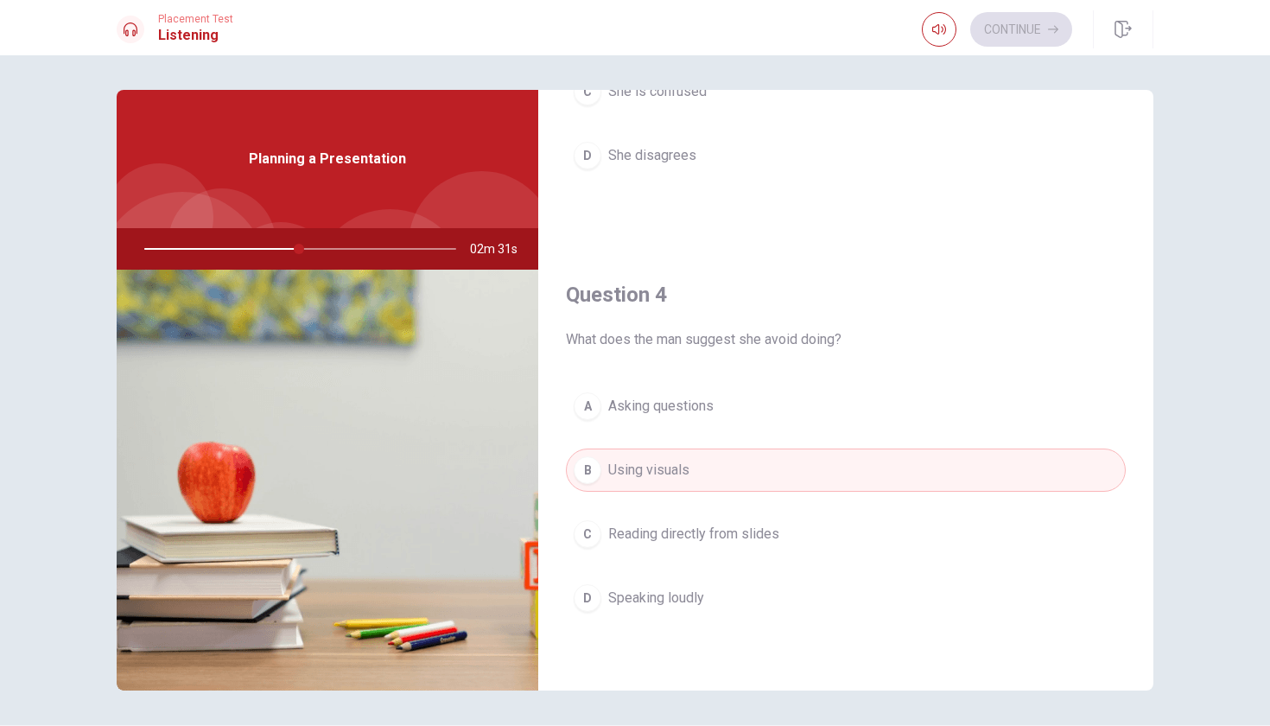
click at [598, 539] on div "C" at bounding box center [588, 534] width 28 height 28
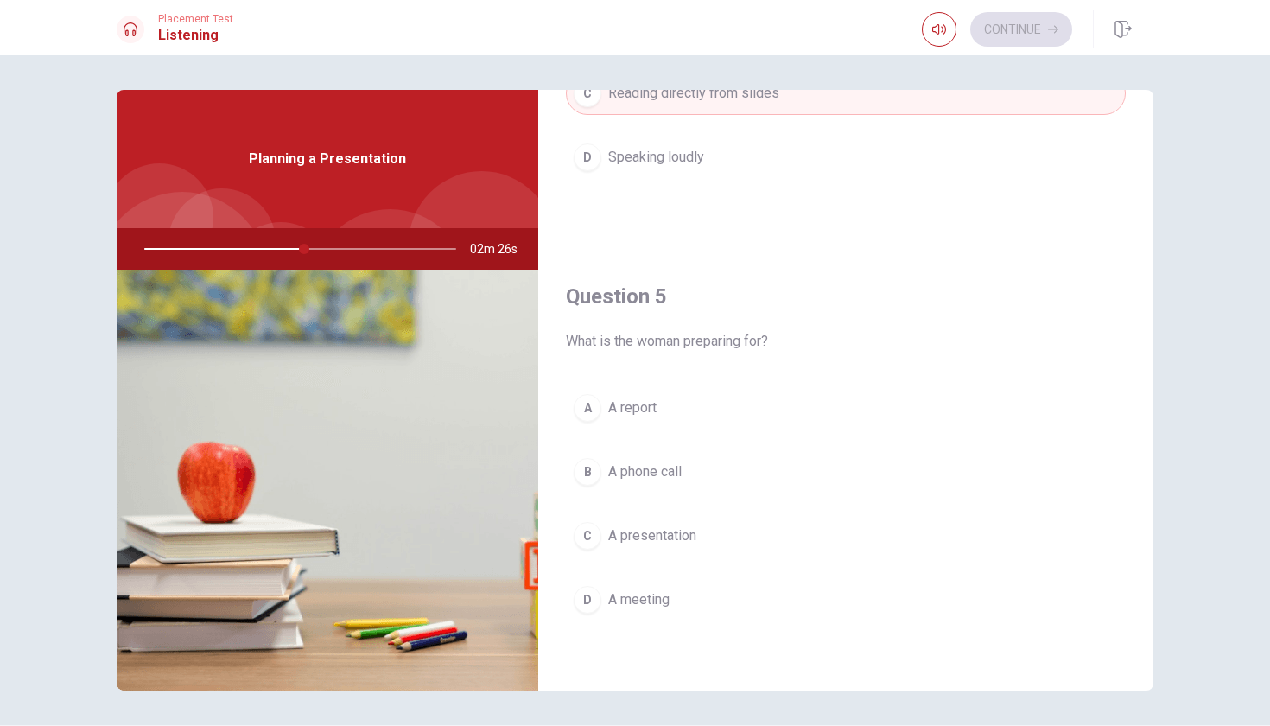
scroll to position [1612, 0]
click at [595, 532] on div "C" at bounding box center [588, 536] width 28 height 28
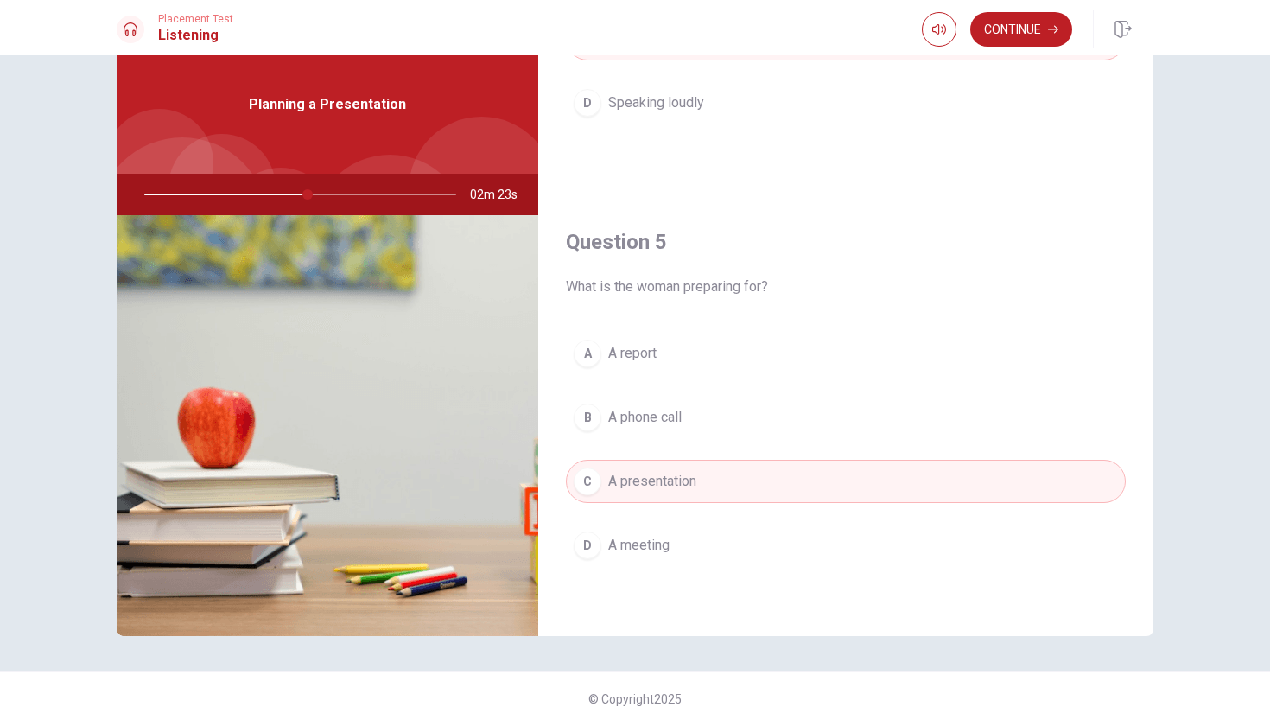
scroll to position [54, 0]
click at [1031, 26] on button "Continue" at bounding box center [1021, 29] width 102 height 35
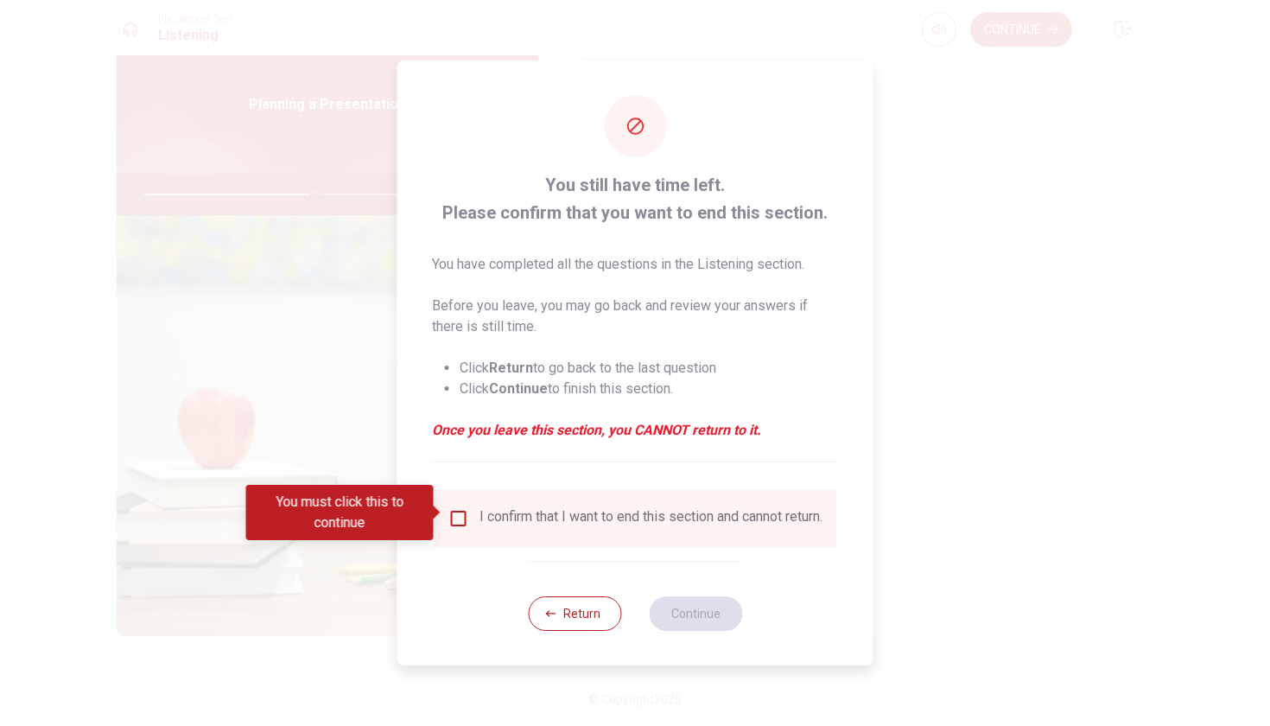
click at [452, 513] on input "You must click this to continue" at bounding box center [458, 518] width 21 height 21
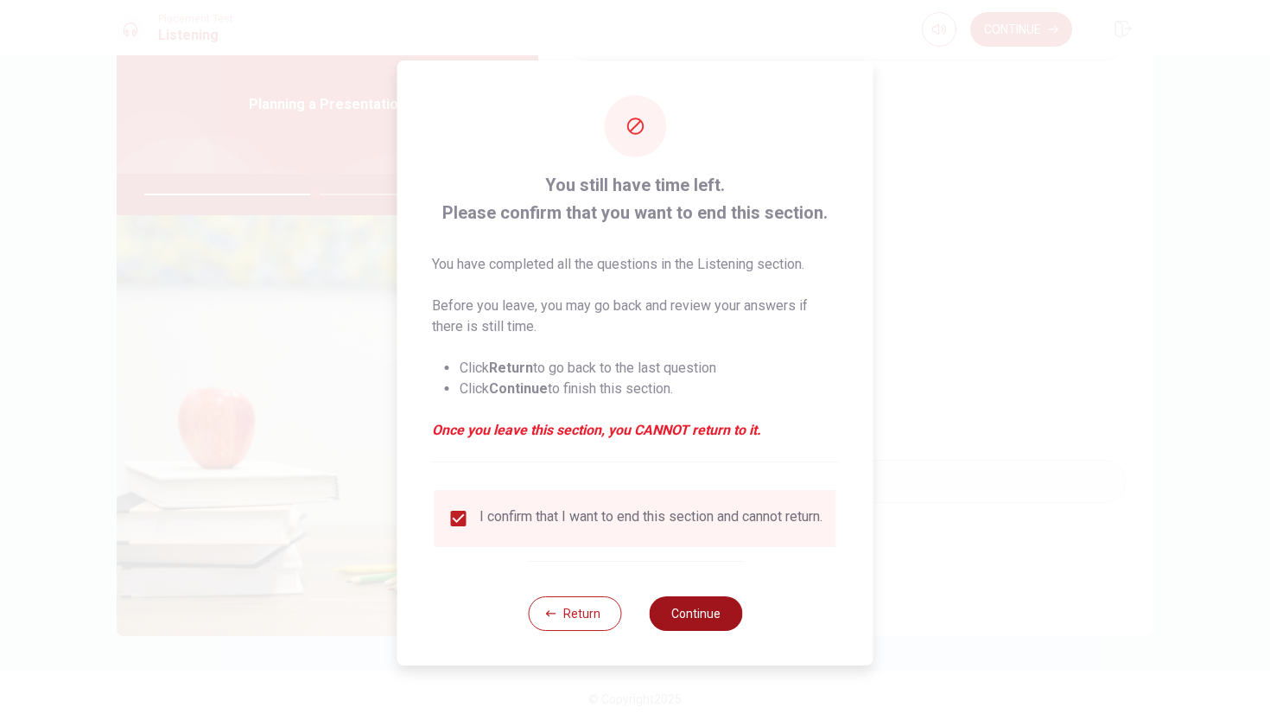
click at [709, 627] on button "Continue" at bounding box center [695, 613] width 93 height 35
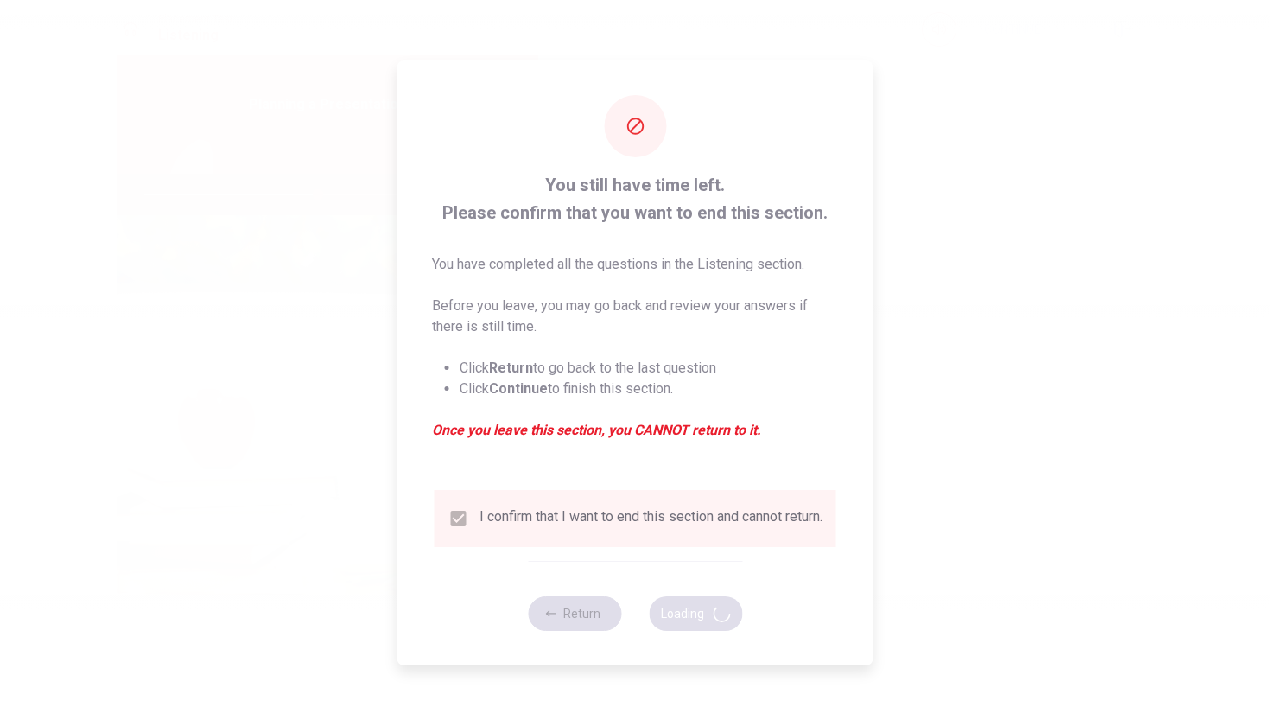
type input "56"
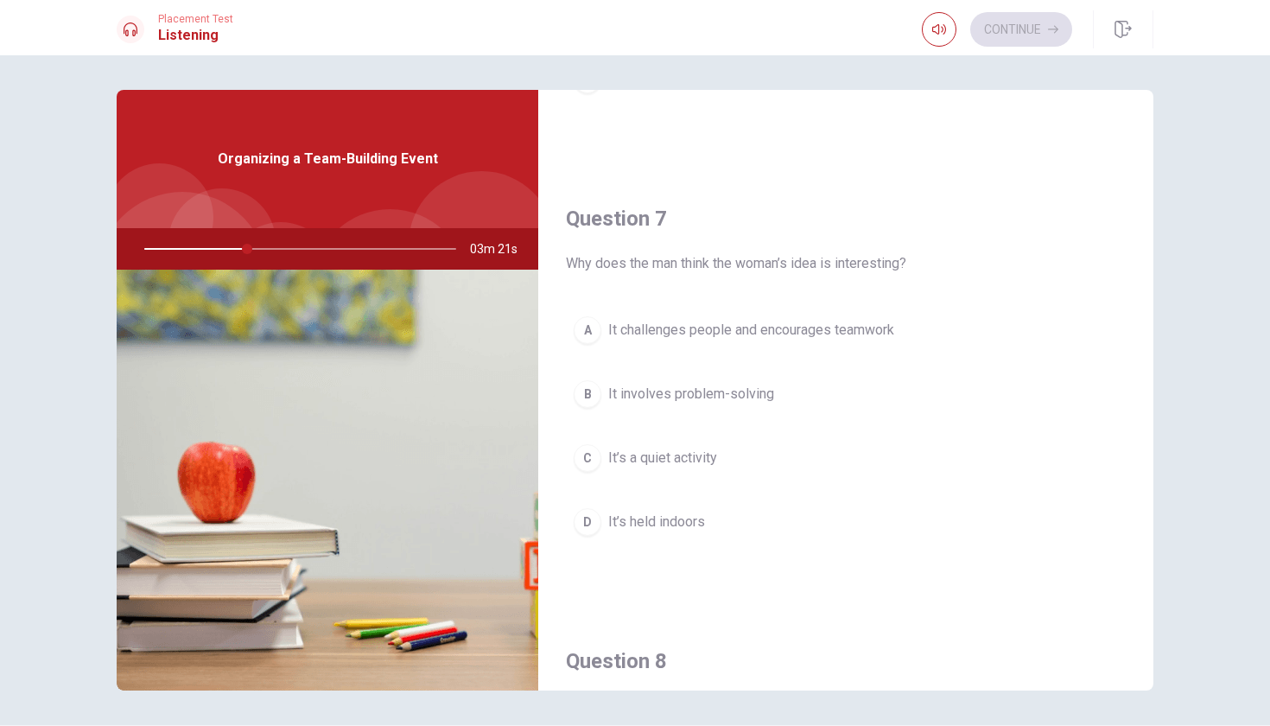
scroll to position [364, 0]
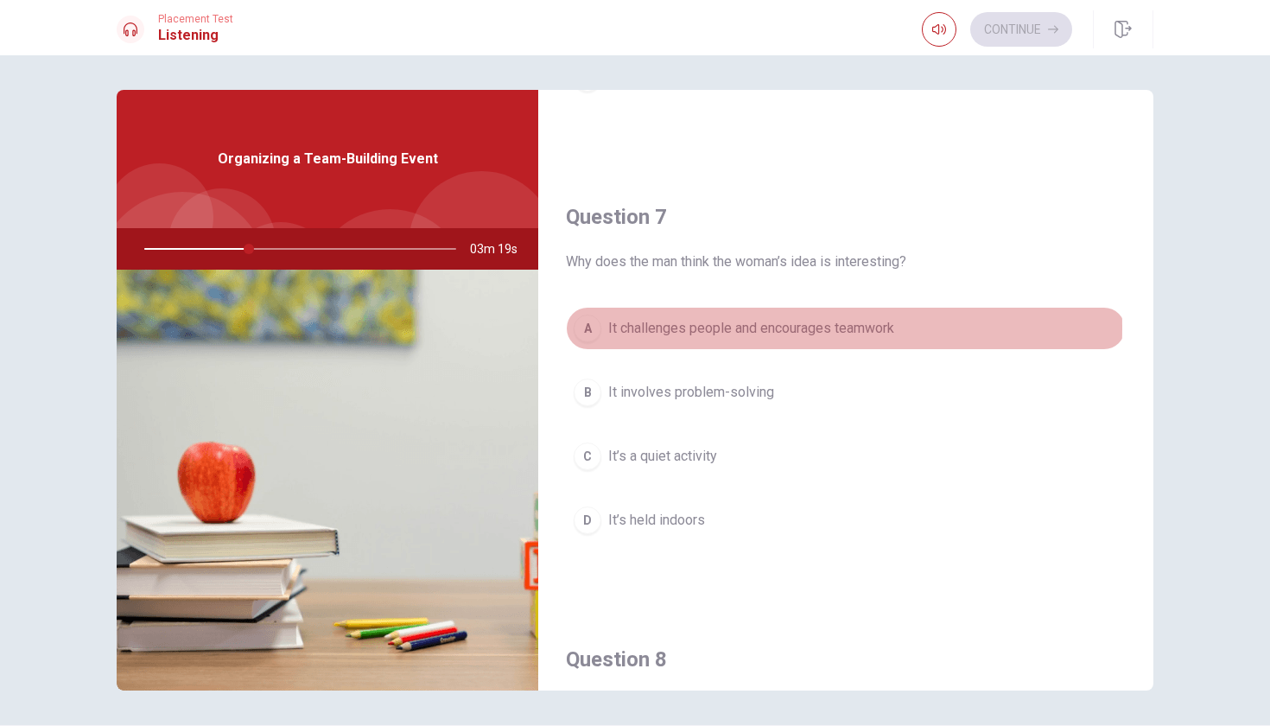
click at [584, 328] on div "A" at bounding box center [588, 329] width 28 height 28
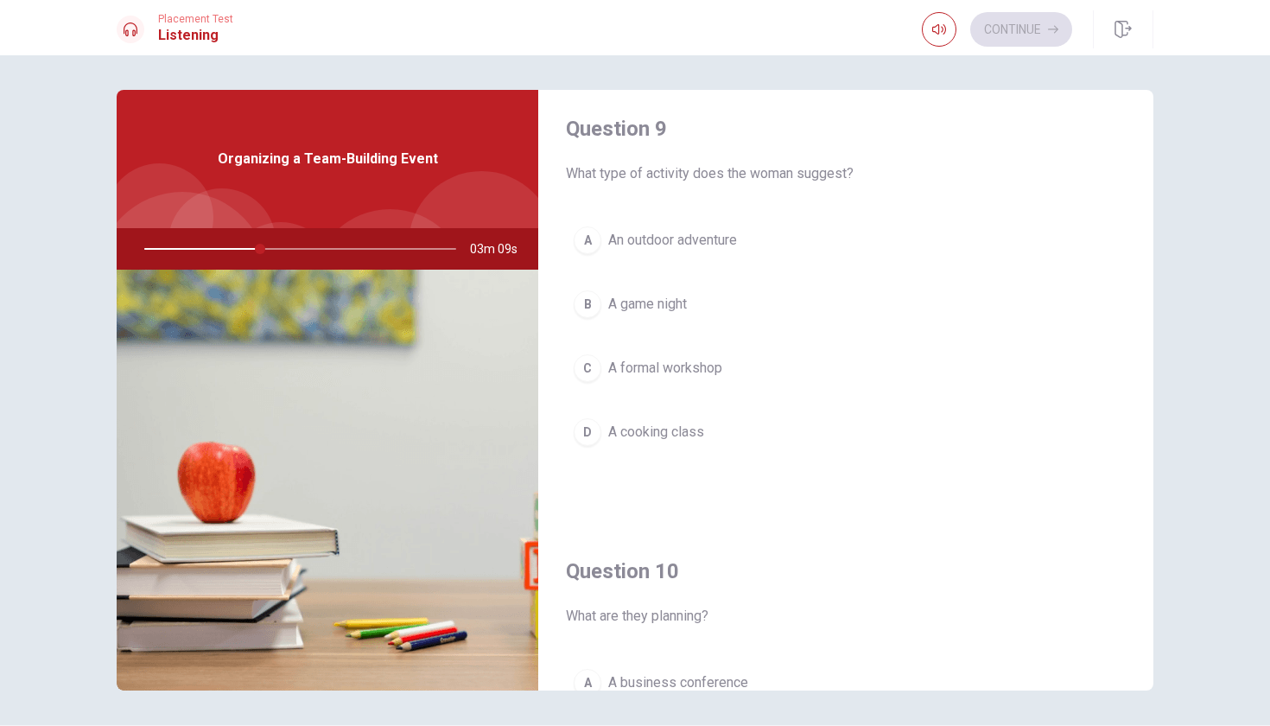
scroll to position [1341, 0]
click at [579, 228] on div "A" at bounding box center [588, 236] width 28 height 28
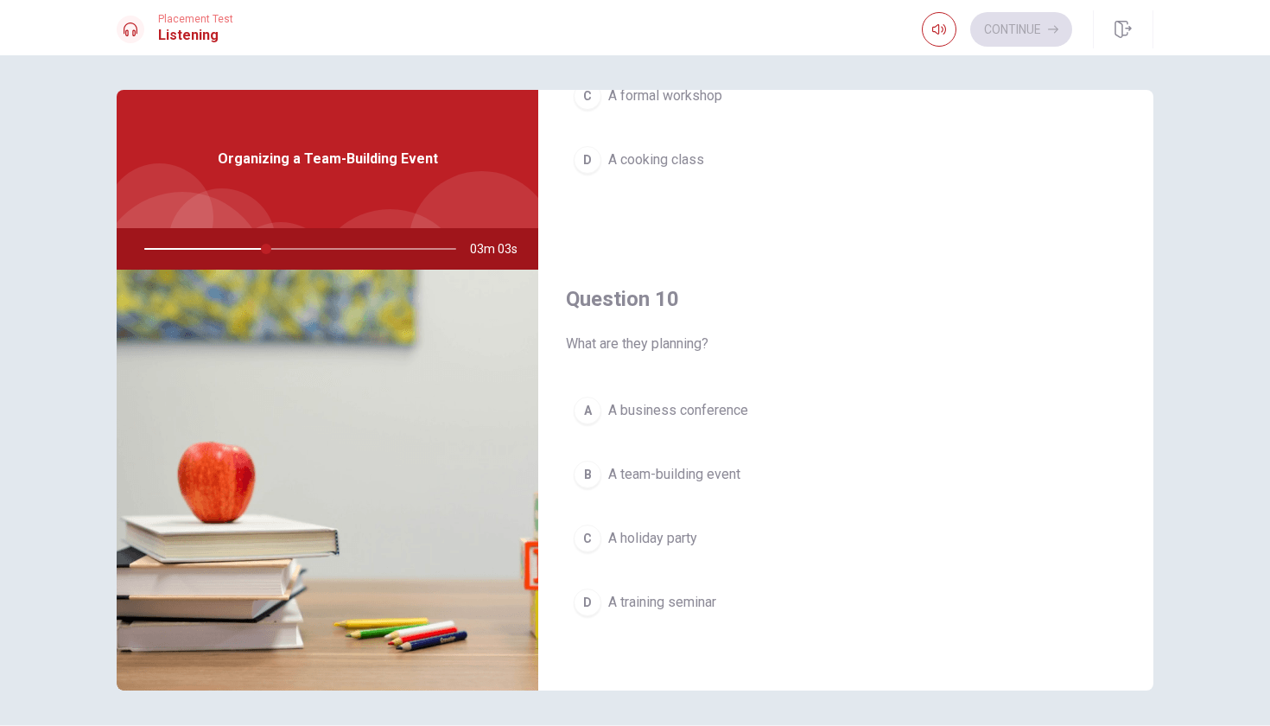
scroll to position [1609, 0]
click at [595, 469] on div "B" at bounding box center [588, 475] width 28 height 28
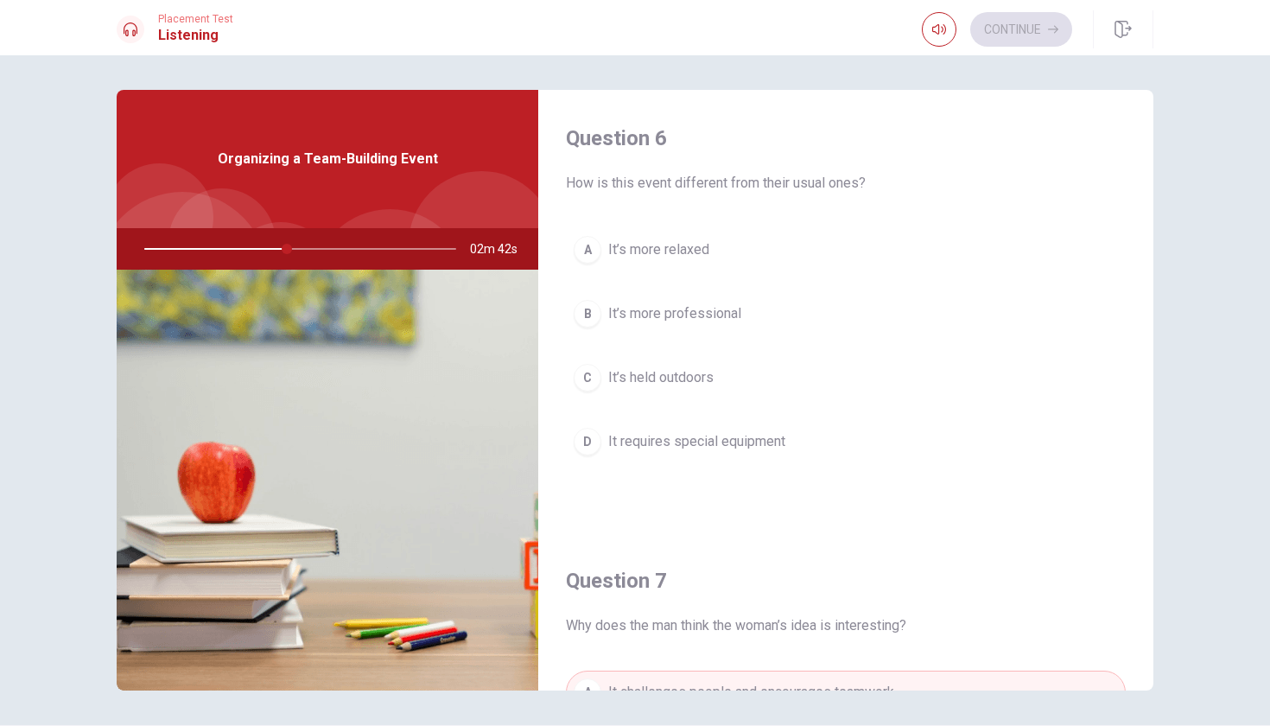
scroll to position [0, 0]
click at [587, 247] on div "A" at bounding box center [588, 250] width 28 height 28
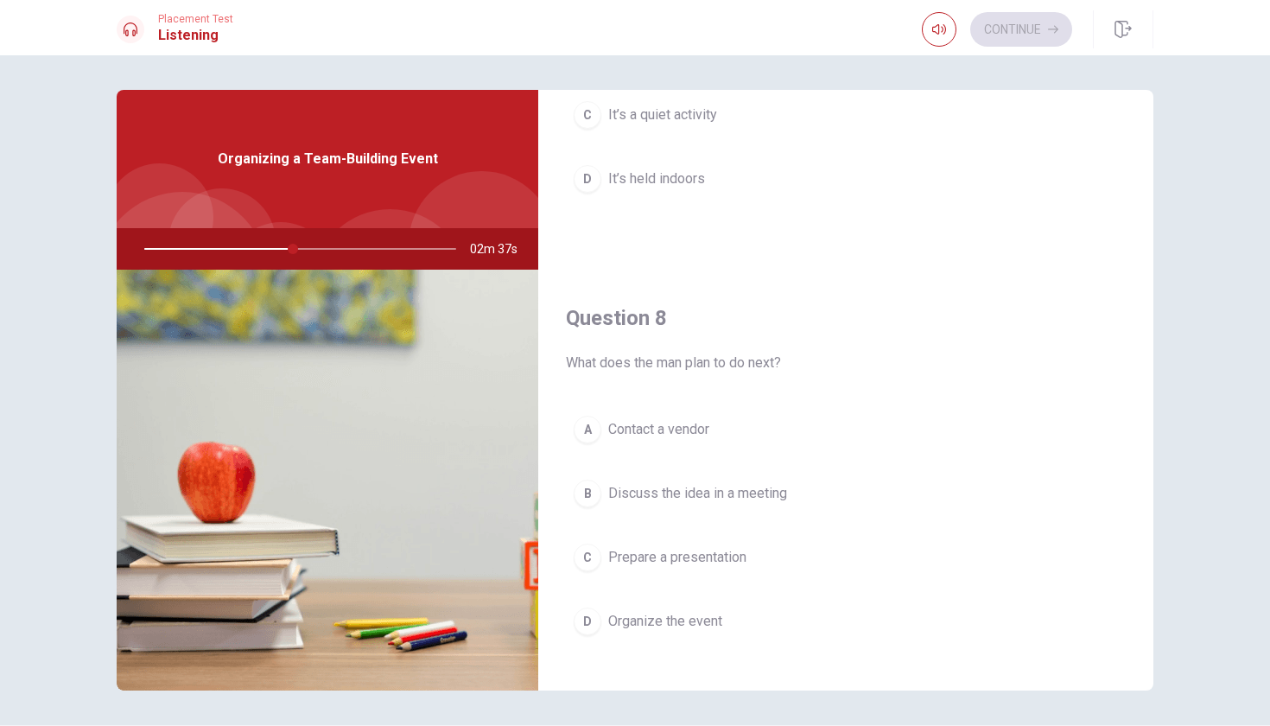
scroll to position [706, 0]
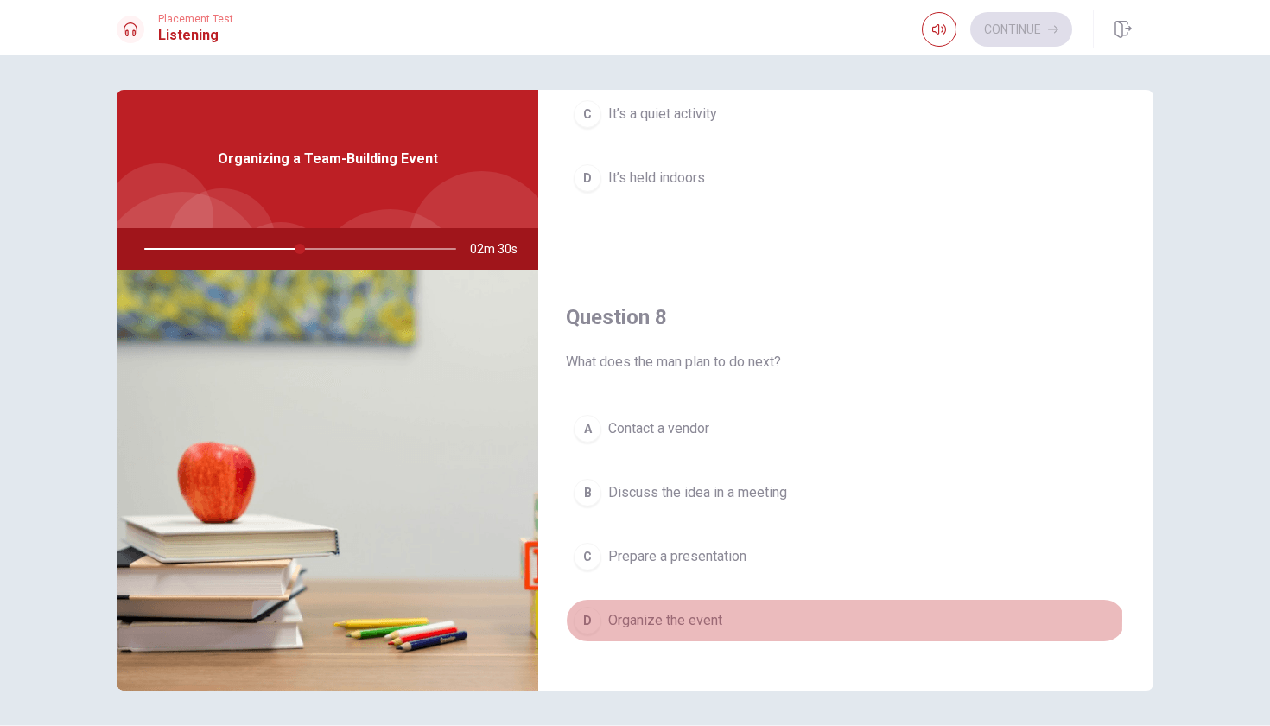
click at [586, 619] on div "D" at bounding box center [588, 621] width 28 height 28
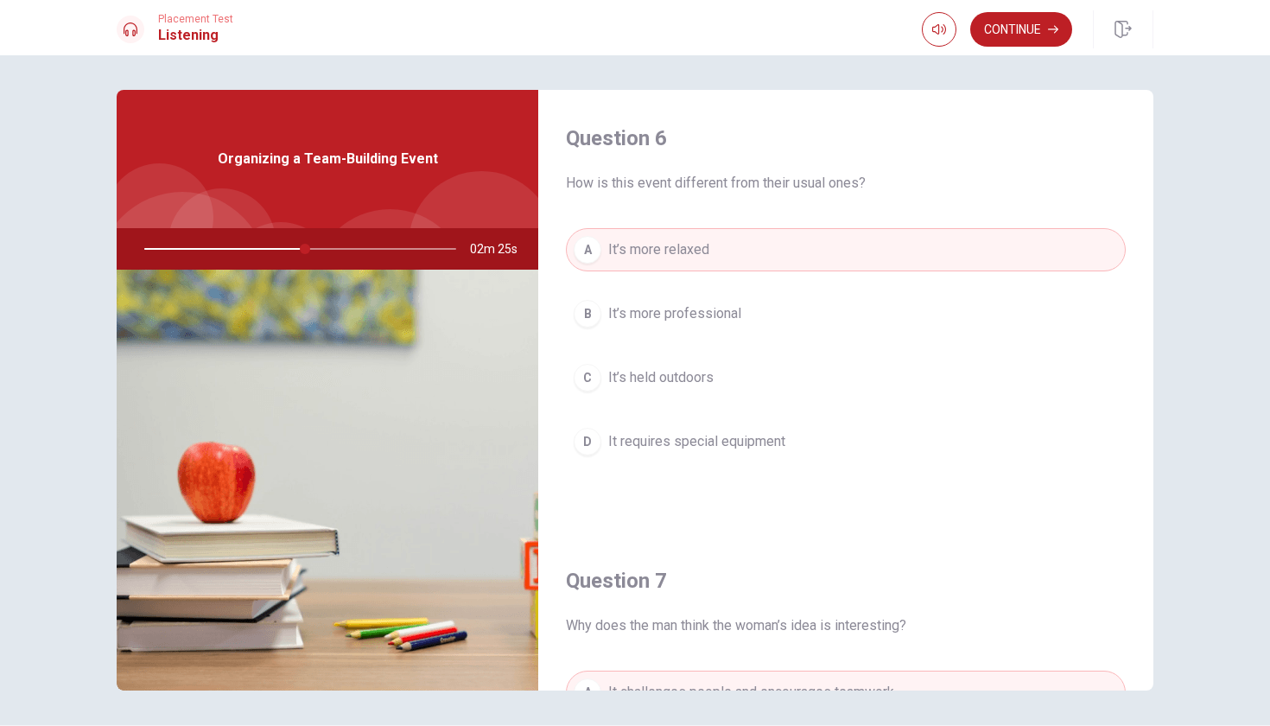
scroll to position [0, 0]
click at [1042, 35] on button "Continue" at bounding box center [1021, 29] width 102 height 35
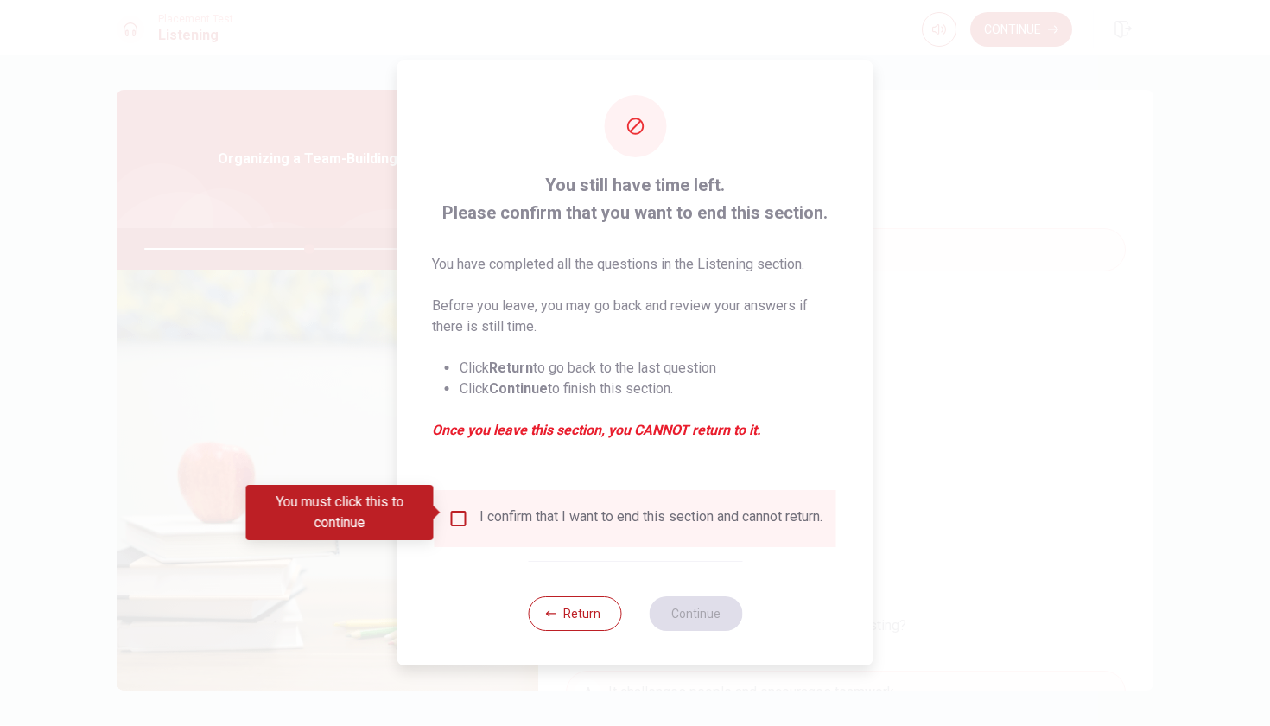
click at [456, 510] on input "You must click this to continue" at bounding box center [458, 518] width 21 height 21
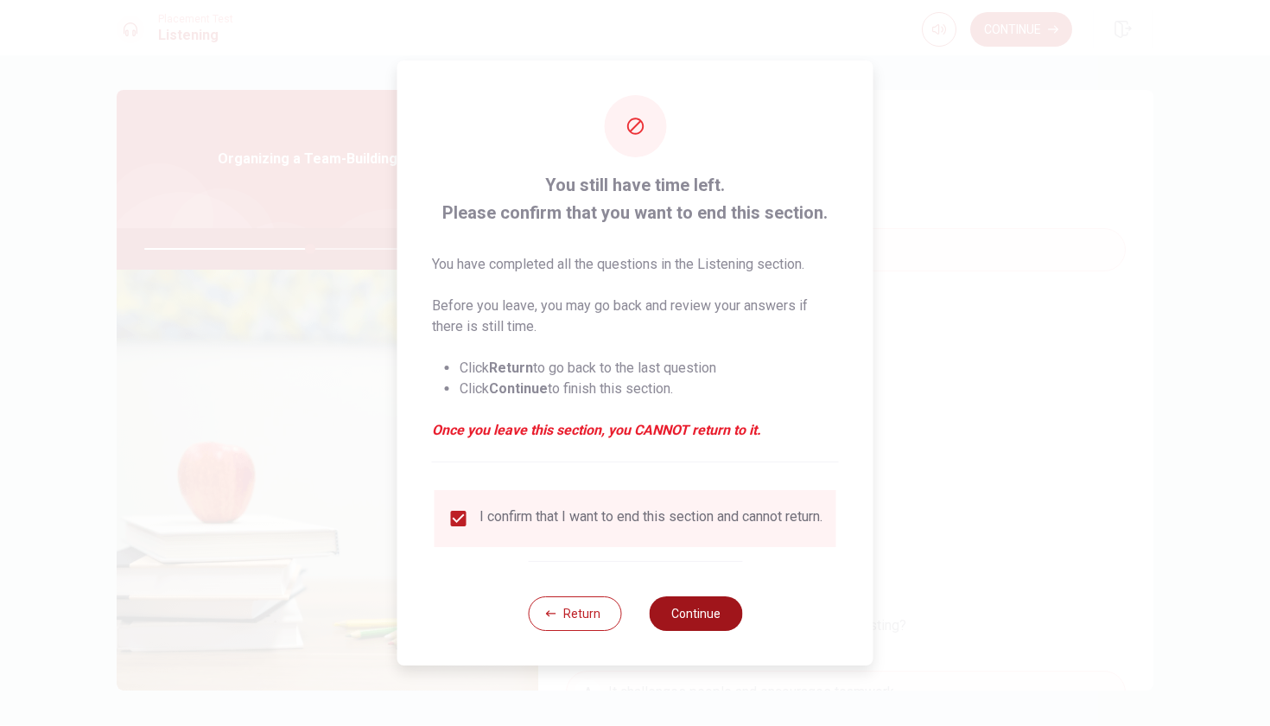
click at [698, 615] on button "Continue" at bounding box center [695, 613] width 93 height 35
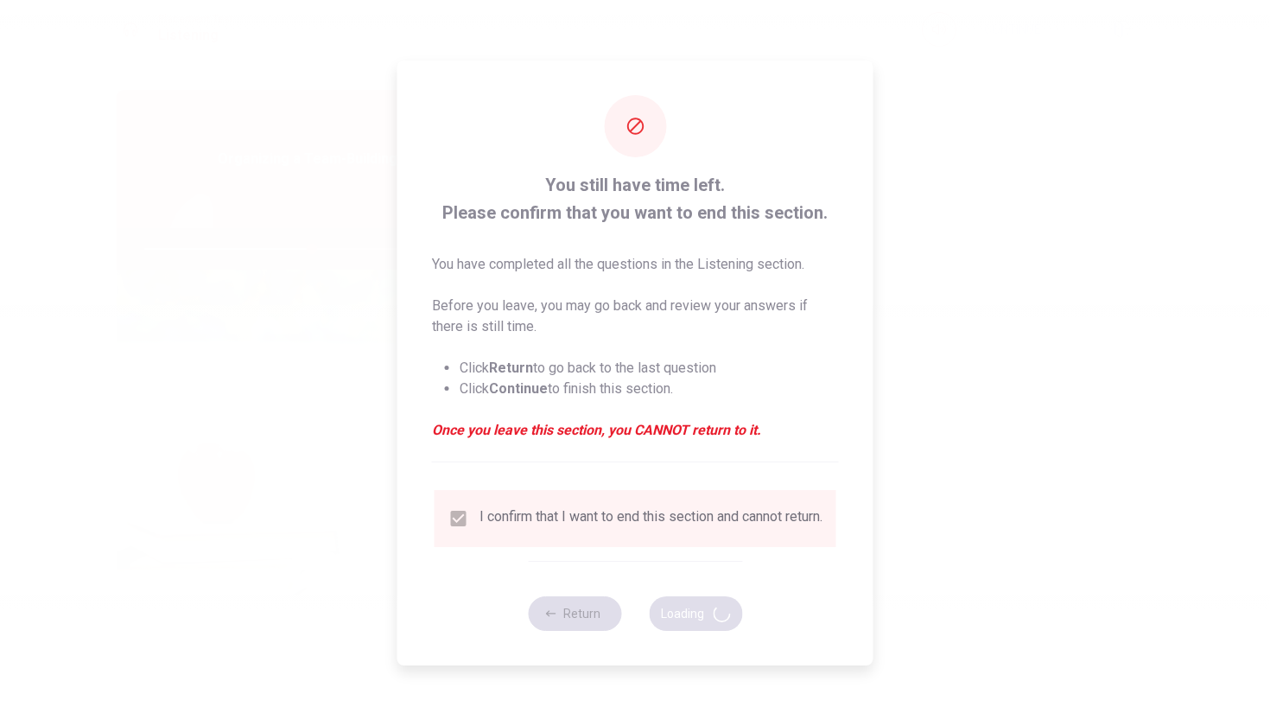
type input "54"
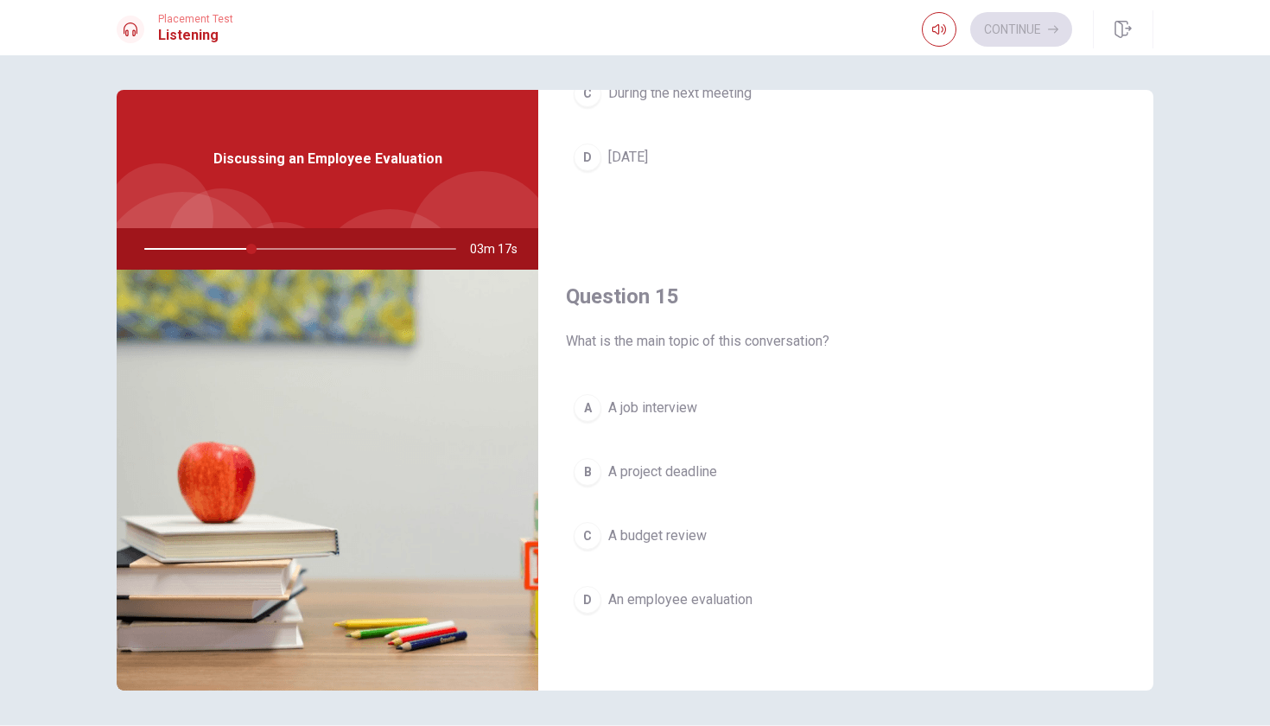
scroll to position [1612, 0]
click at [586, 601] on div "D" at bounding box center [588, 600] width 28 height 28
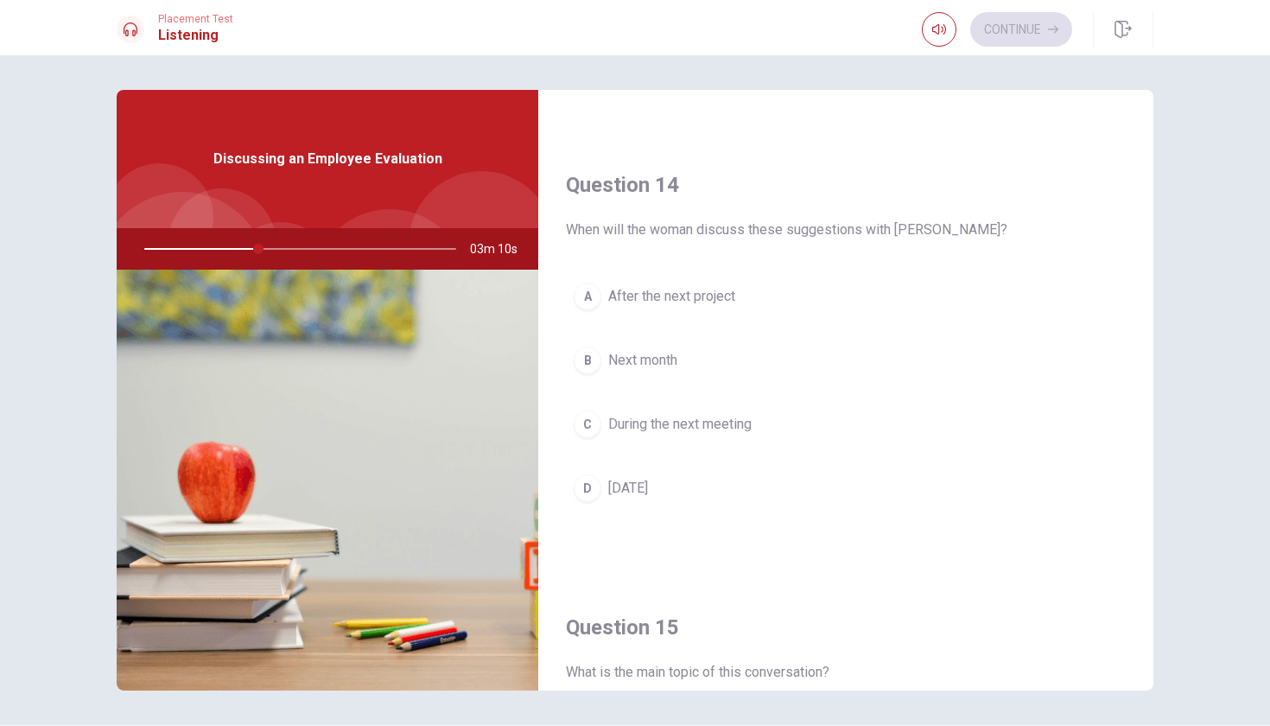
scroll to position [1275, 0]
click at [586, 436] on div "C" at bounding box center [588, 430] width 28 height 28
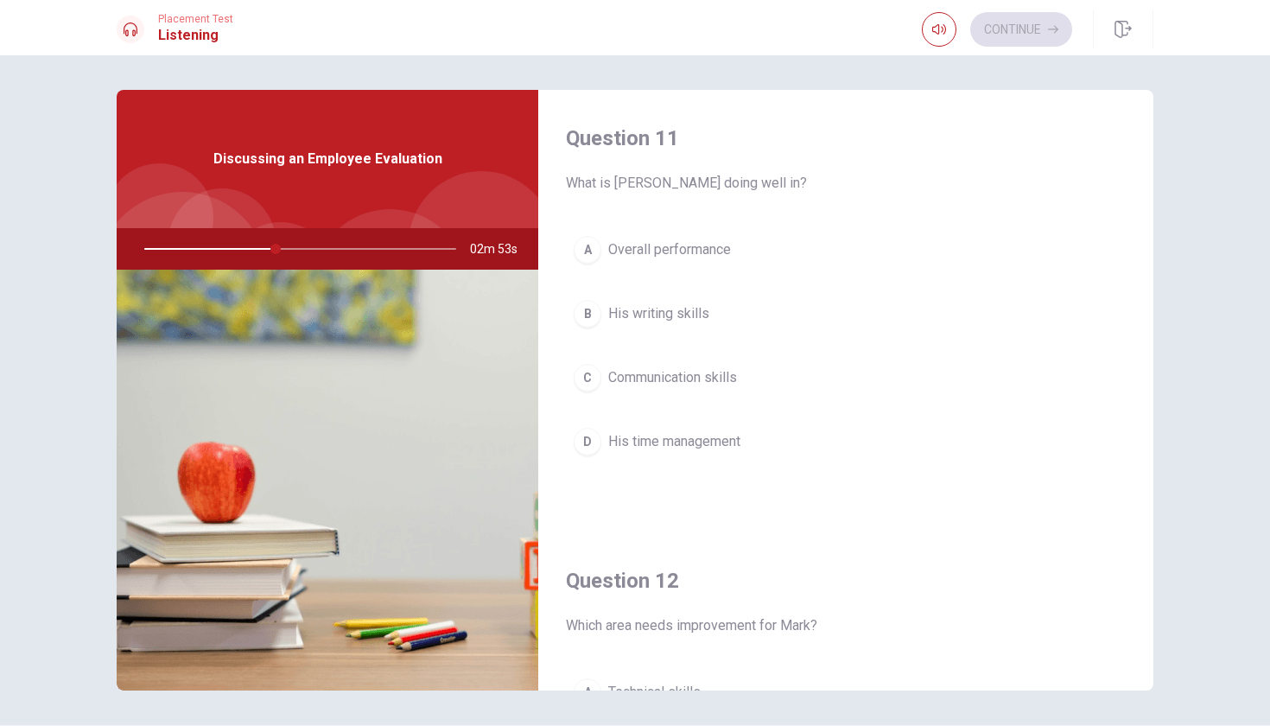
scroll to position [0, 0]
click at [588, 249] on div "A" at bounding box center [588, 250] width 28 height 28
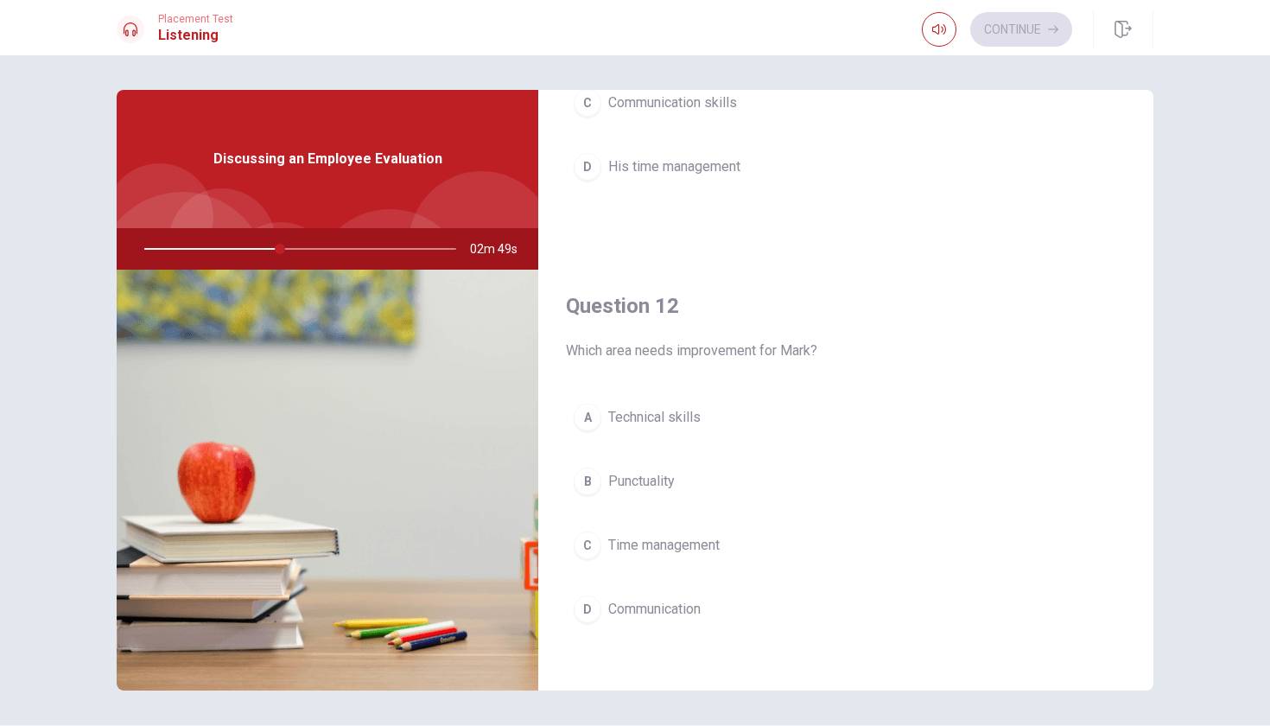
scroll to position [310, 0]
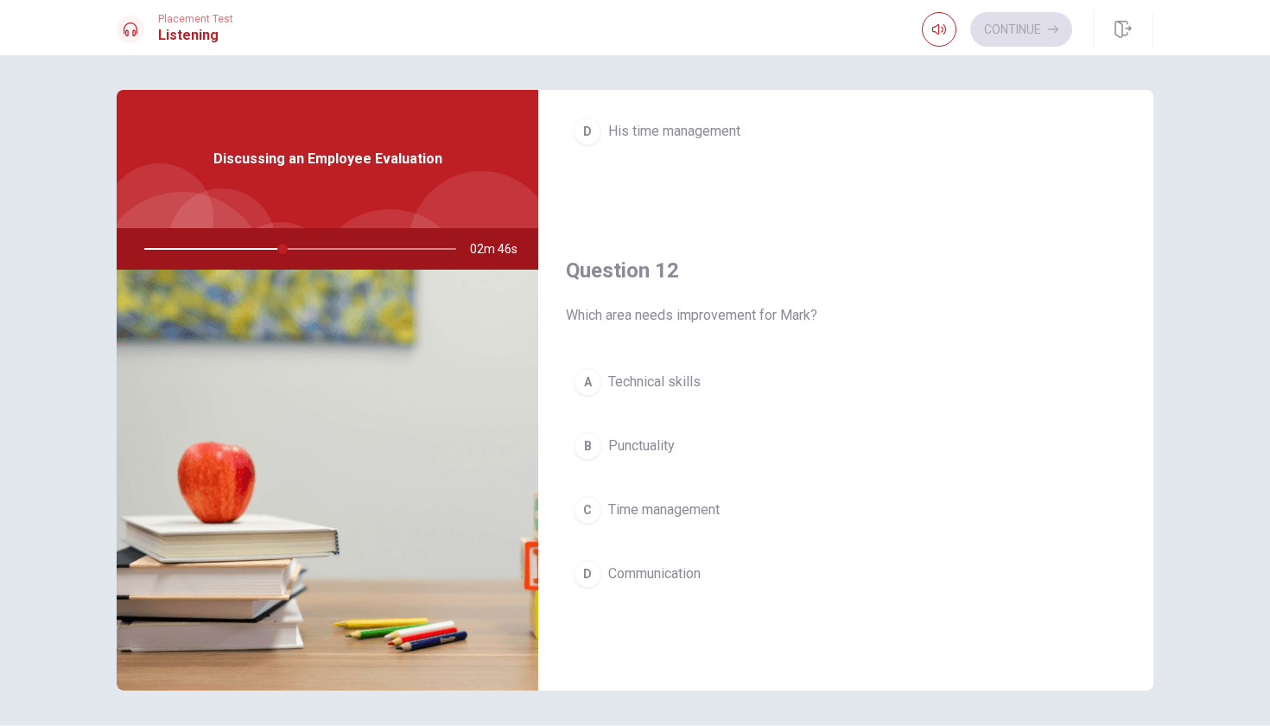
click at [586, 514] on div "C" at bounding box center [588, 510] width 28 height 28
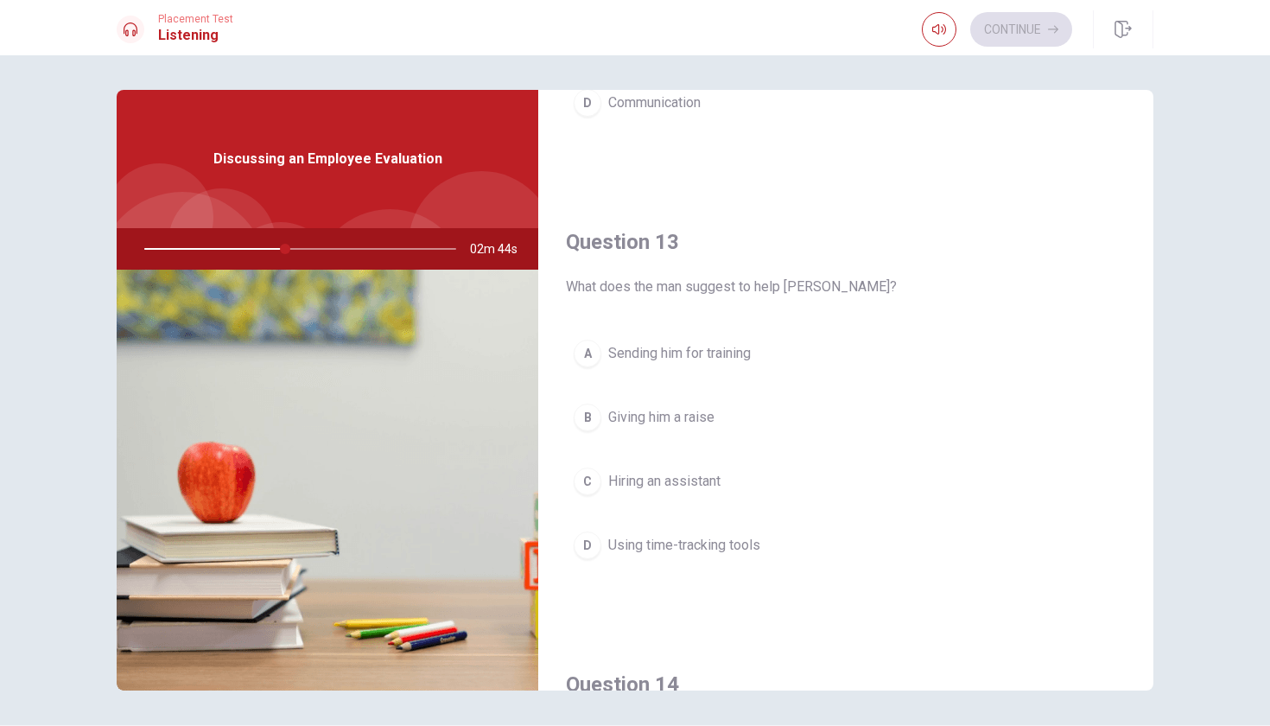
scroll to position [787, 0]
click at [584, 542] on div "D" at bounding box center [588, 539] width 28 height 28
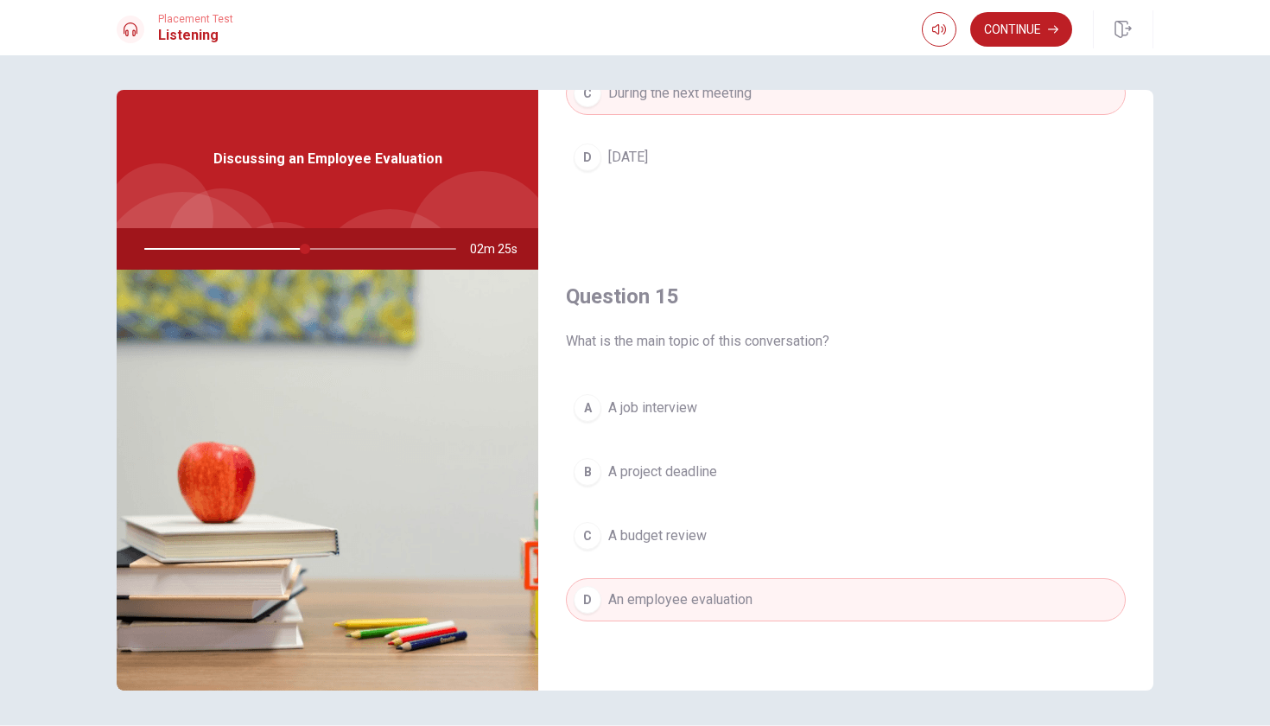
scroll to position [1612, 0]
click at [1034, 33] on button "Continue" at bounding box center [1021, 29] width 102 height 35
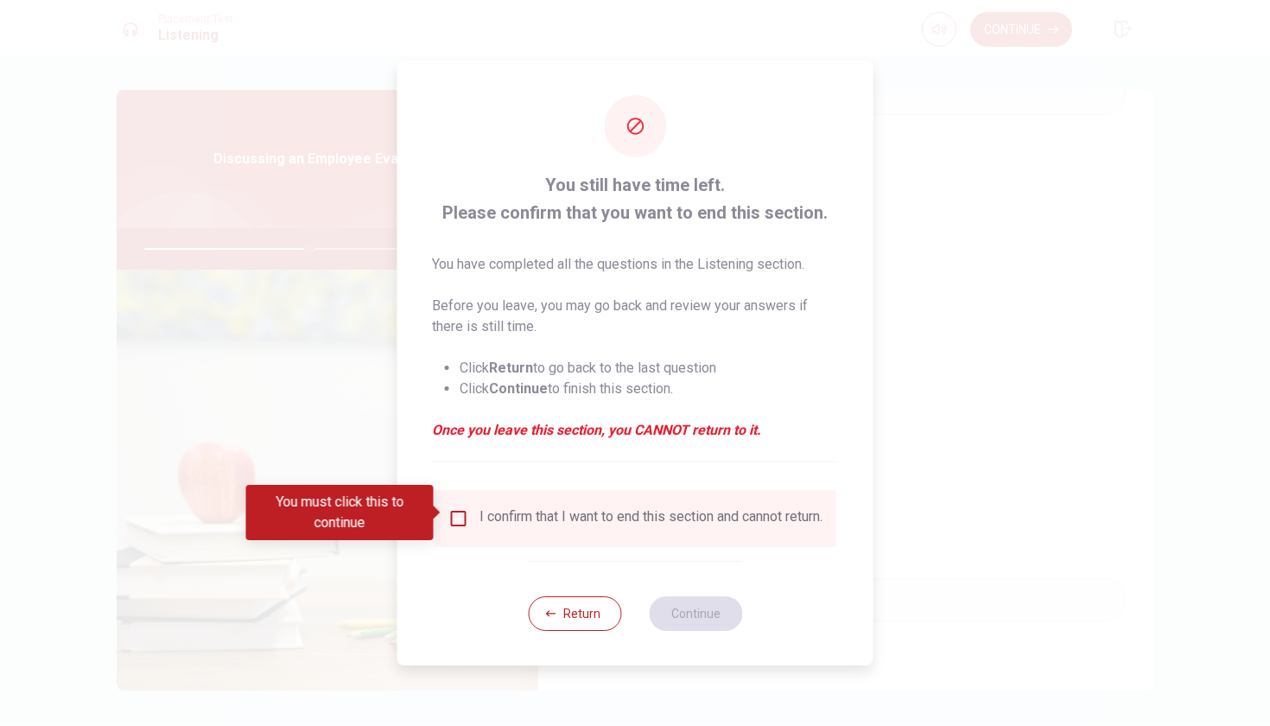
click at [460, 513] on input "You must click this to continue" at bounding box center [458, 518] width 21 height 21
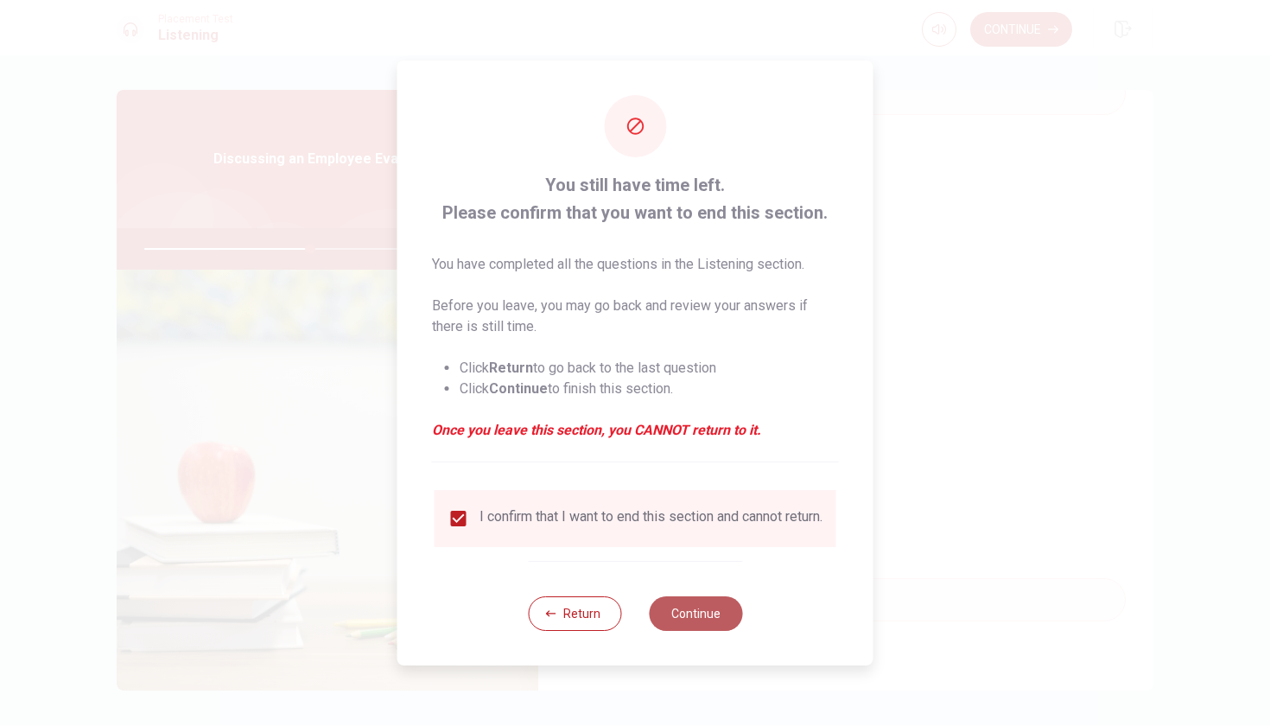
click at [702, 620] on button "Continue" at bounding box center [695, 613] width 93 height 35
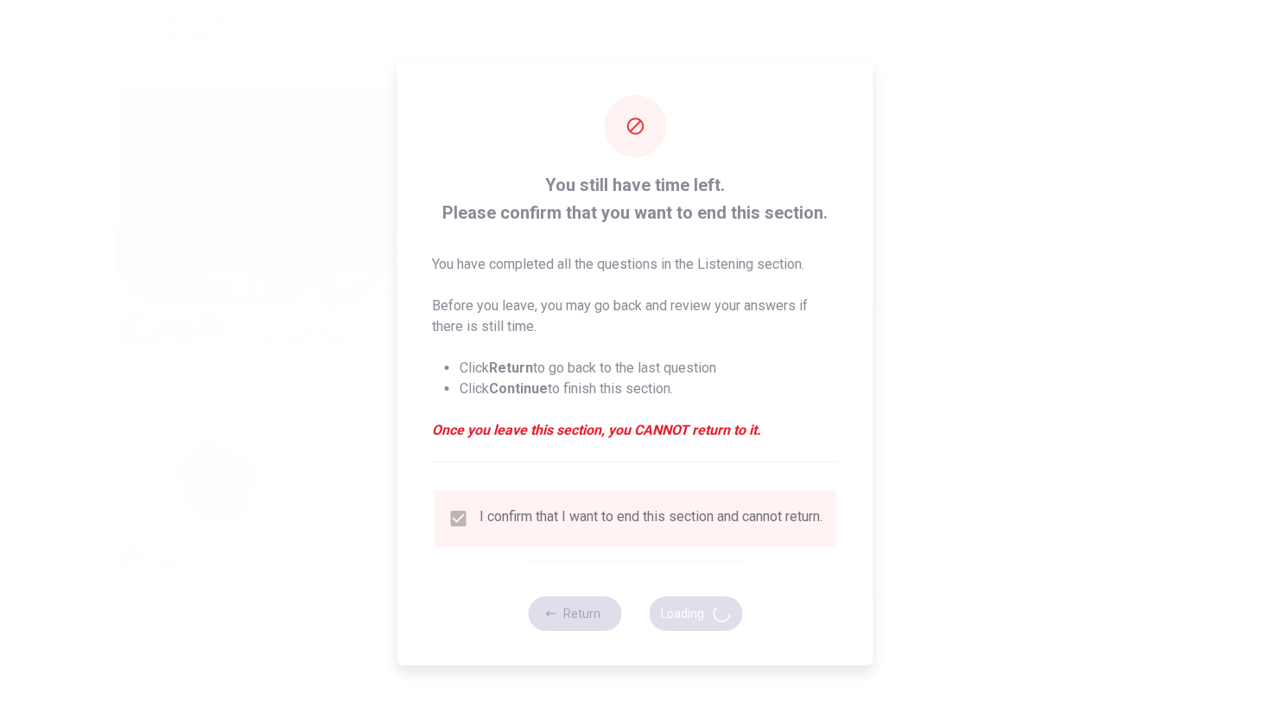
type input "54"
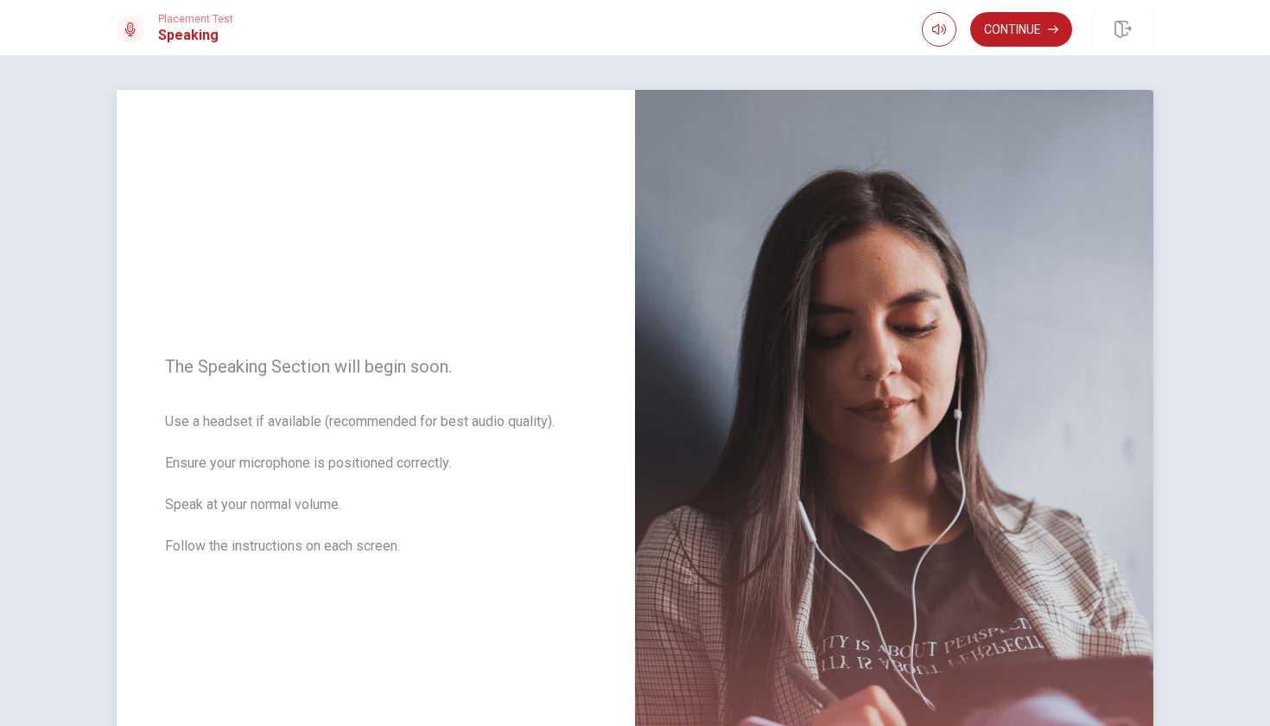
scroll to position [0, 0]
click at [1007, 31] on button "Continue" at bounding box center [1021, 29] width 102 height 35
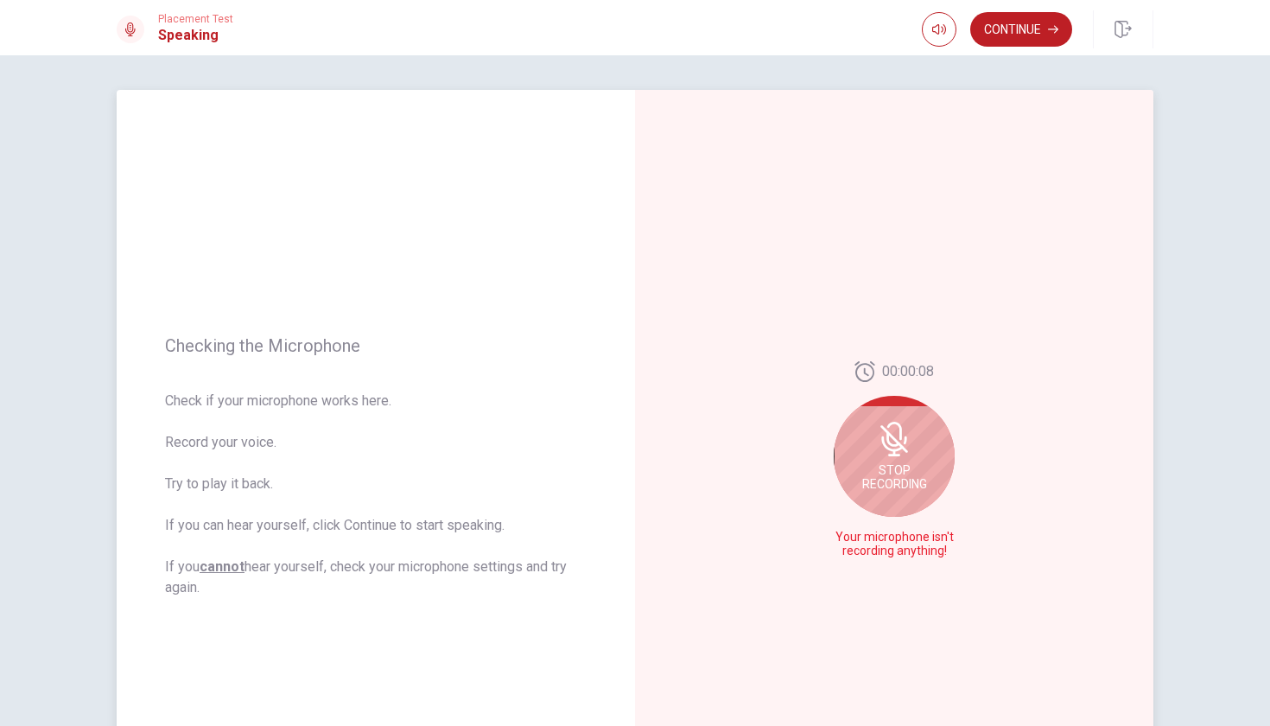
click at [916, 444] on div "Stop Recording" at bounding box center [894, 456] width 121 height 121
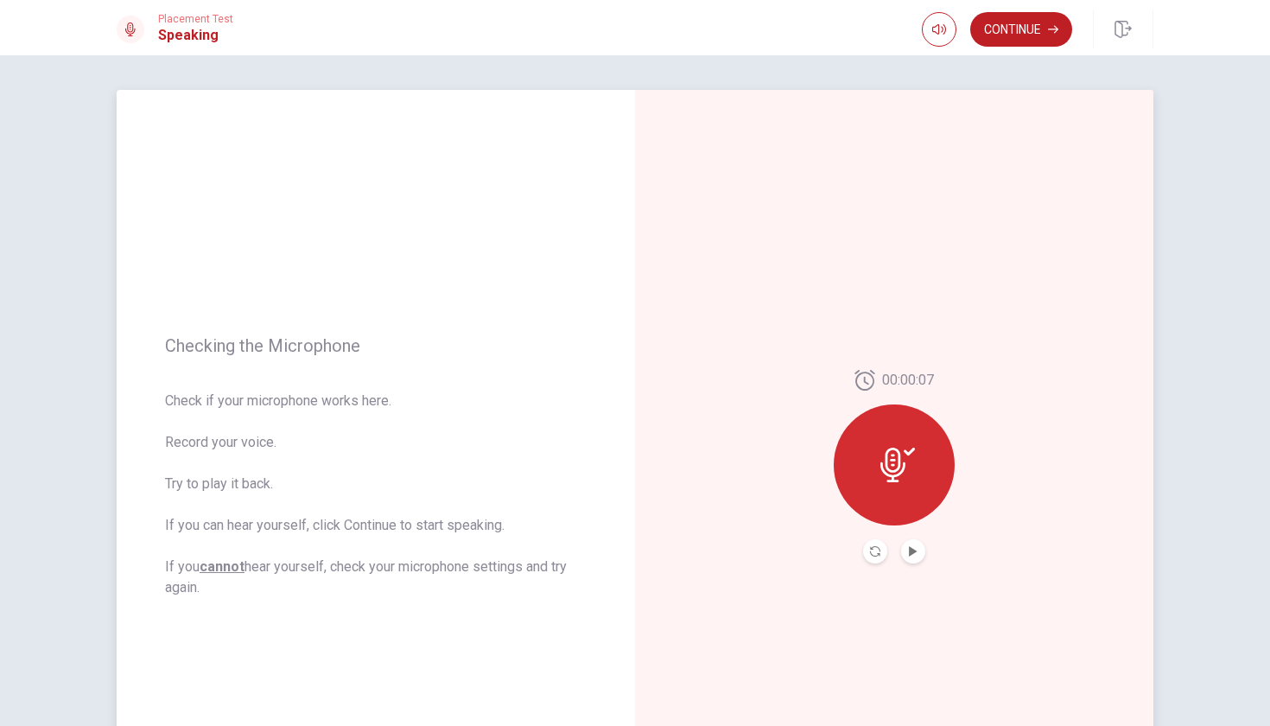
click at [917, 552] on button "Play Audio" at bounding box center [913, 551] width 24 height 24
click at [896, 467] on icon at bounding box center [893, 465] width 25 height 35
click at [1008, 29] on button "Continue" at bounding box center [1021, 29] width 102 height 35
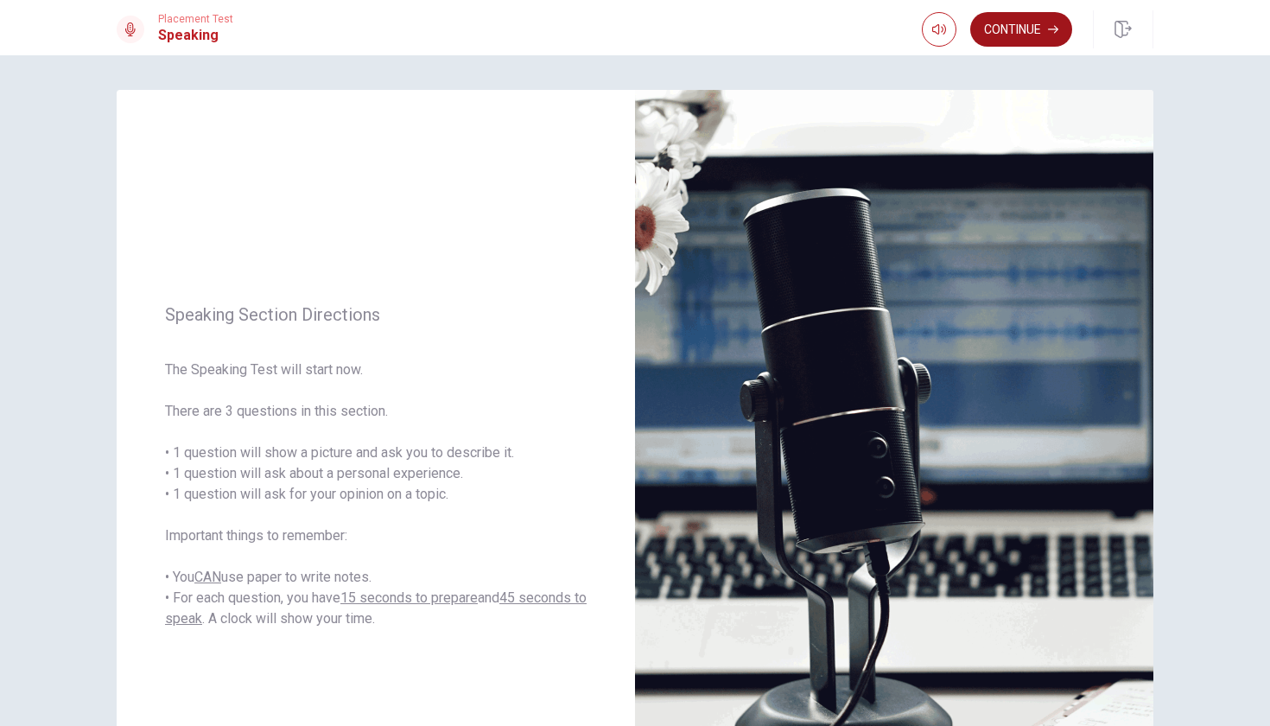
click at [1040, 22] on button "Continue" at bounding box center [1021, 29] width 102 height 35
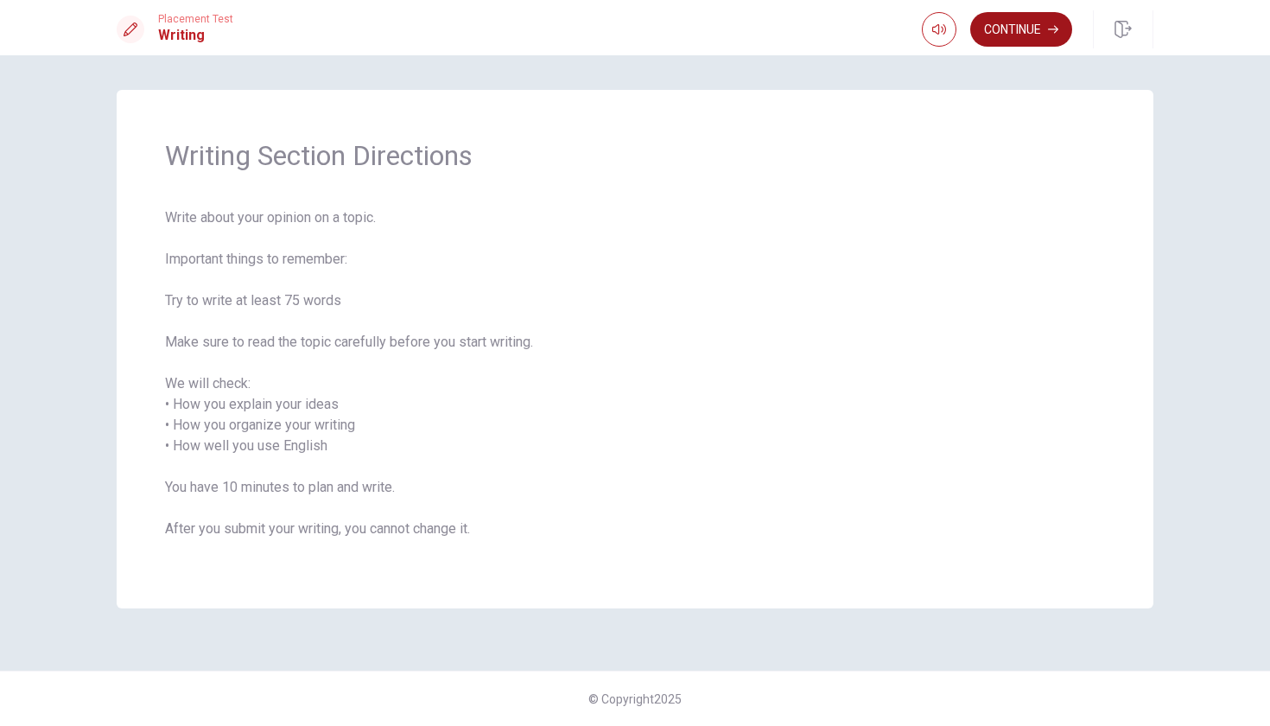
click at [1025, 29] on button "Continue" at bounding box center [1021, 29] width 102 height 35
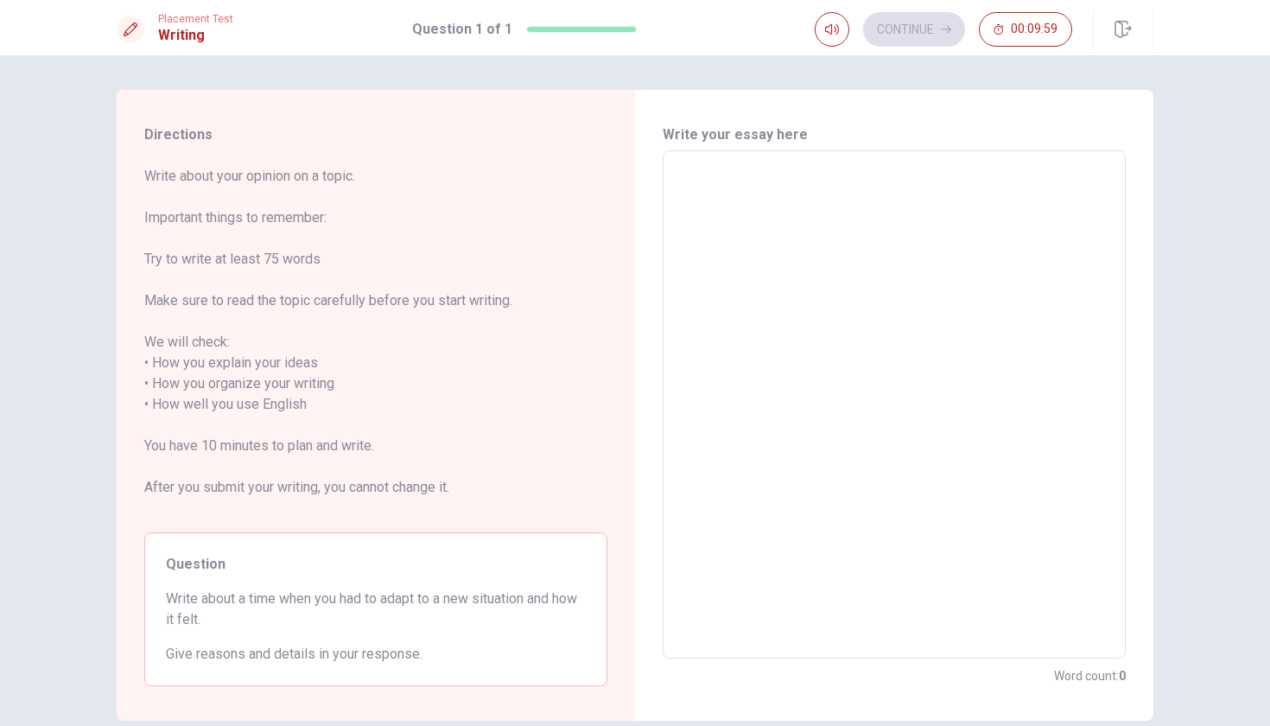
click at [746, 193] on textarea at bounding box center [894, 405] width 439 height 480
click at [699, 190] on textarea at bounding box center [894, 405] width 439 height 480
type textarea "F"
type textarea "x"
type textarea "Fo"
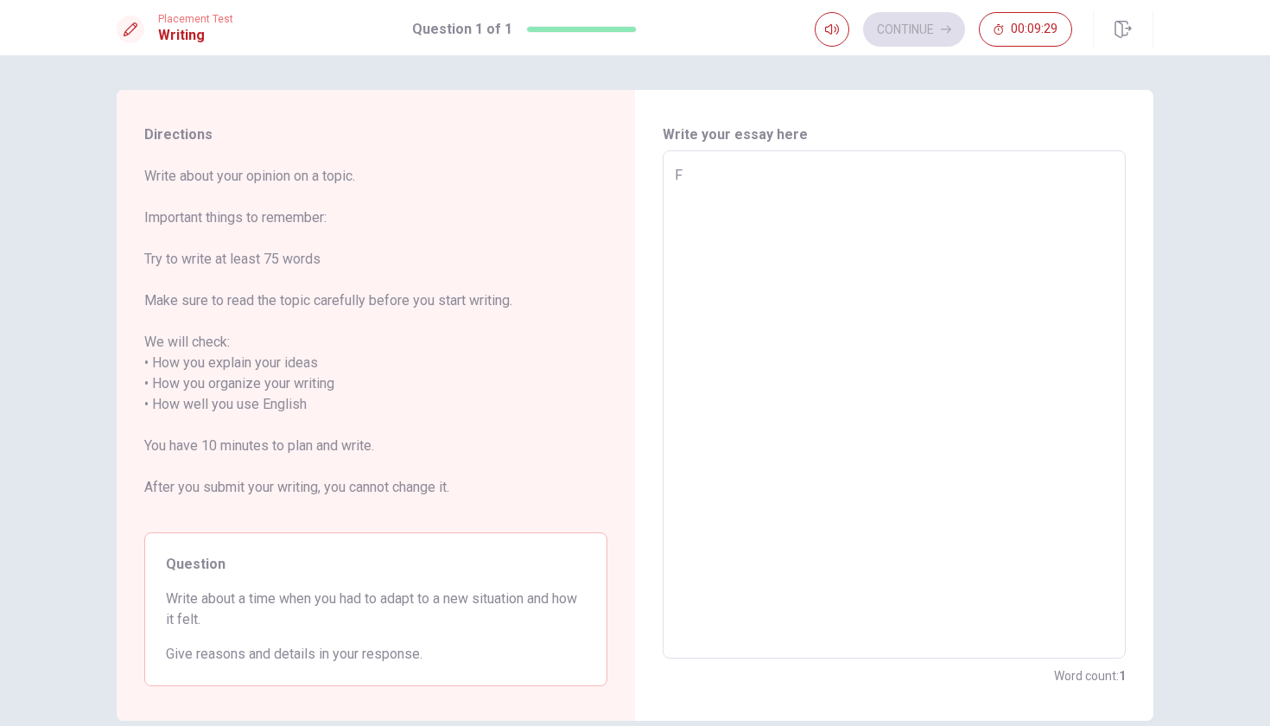
type textarea "x"
type textarea "For"
type textarea "x"
type textarea "For"
type textarea "x"
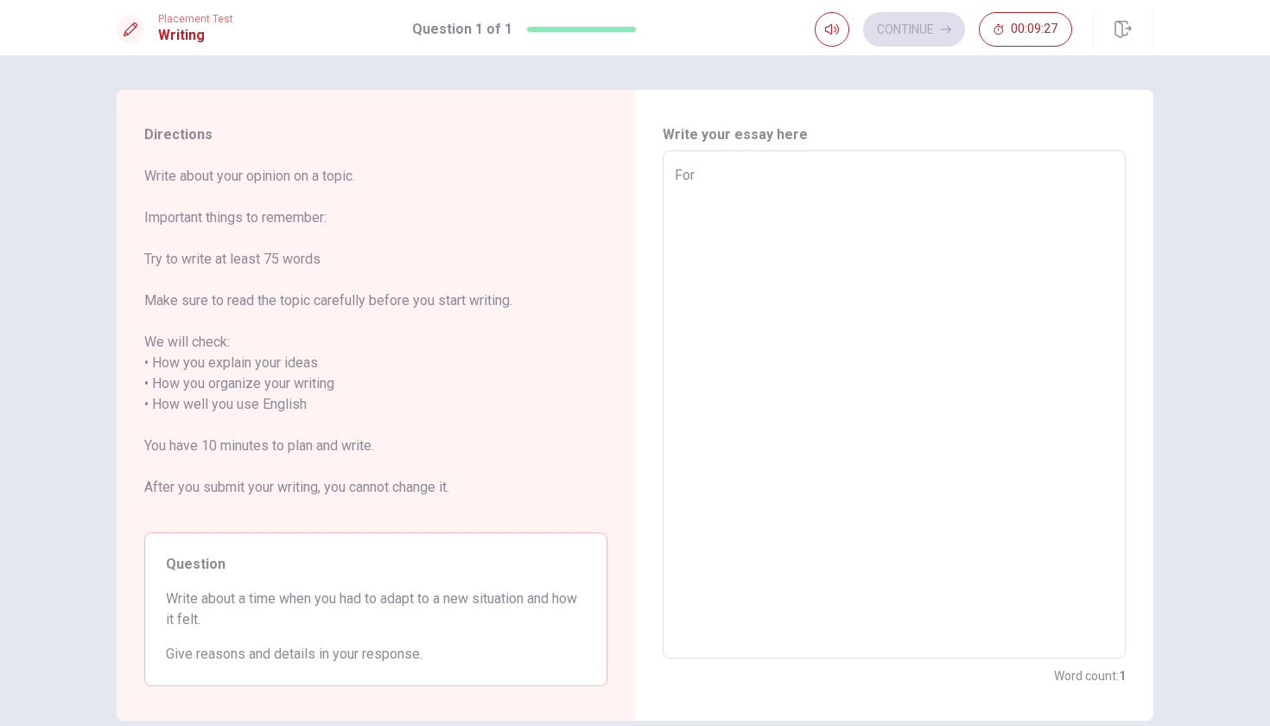
type textarea "For t"
type textarea "x"
type textarea "For th"
type textarea "x"
type textarea "For thi"
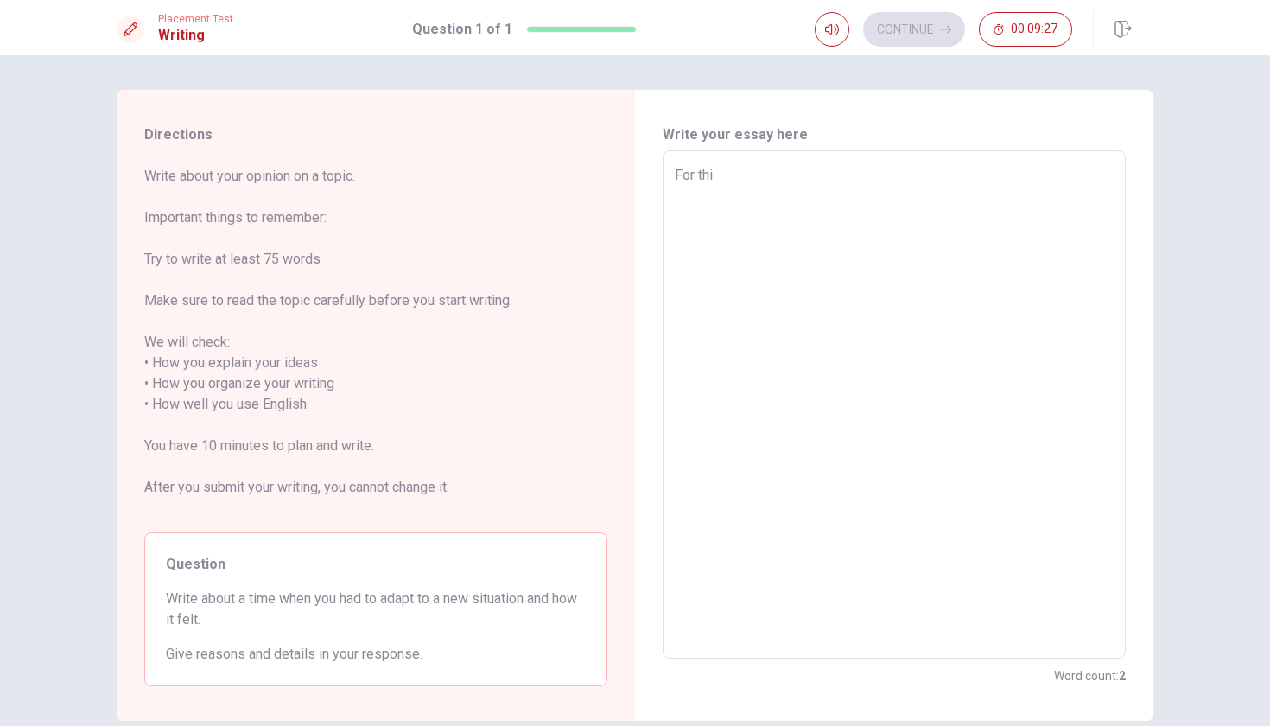
type textarea "x"
type textarea "For this"
type textarea "x"
type textarea "For this"
type textarea "x"
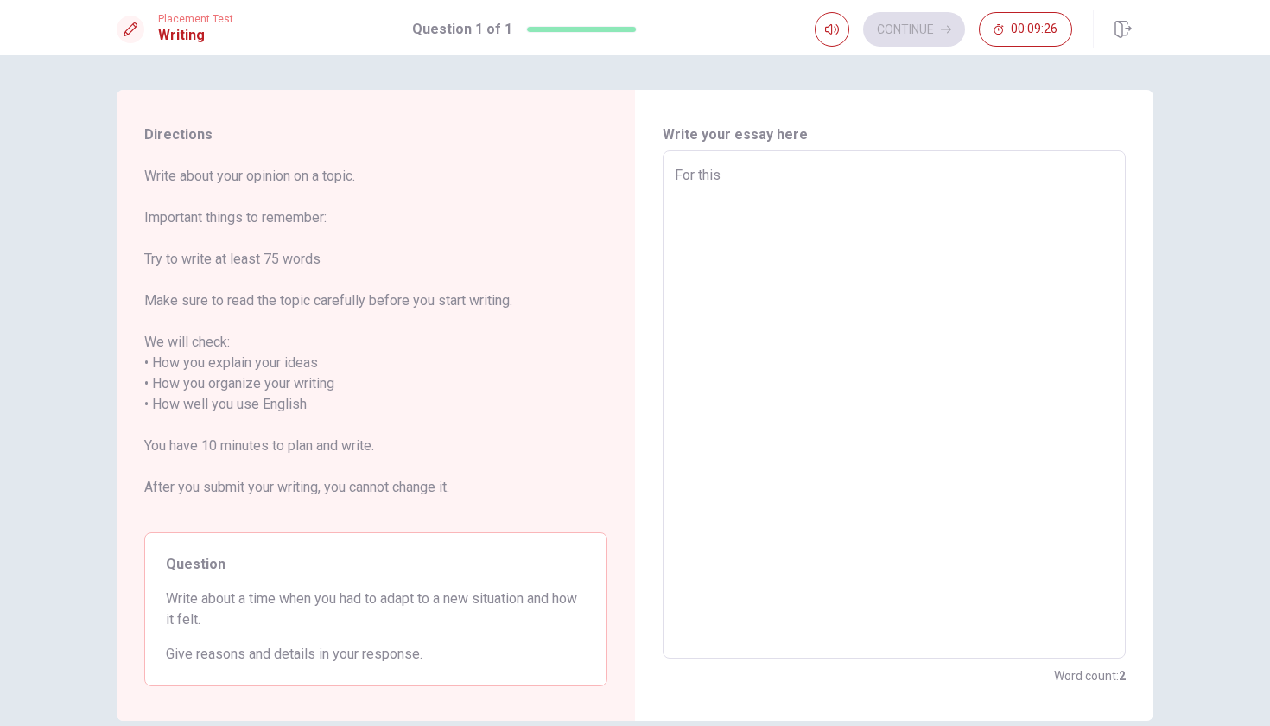
type textarea "For this q"
type textarea "x"
type textarea "For this qu"
type textarea "x"
type textarea "For this que"
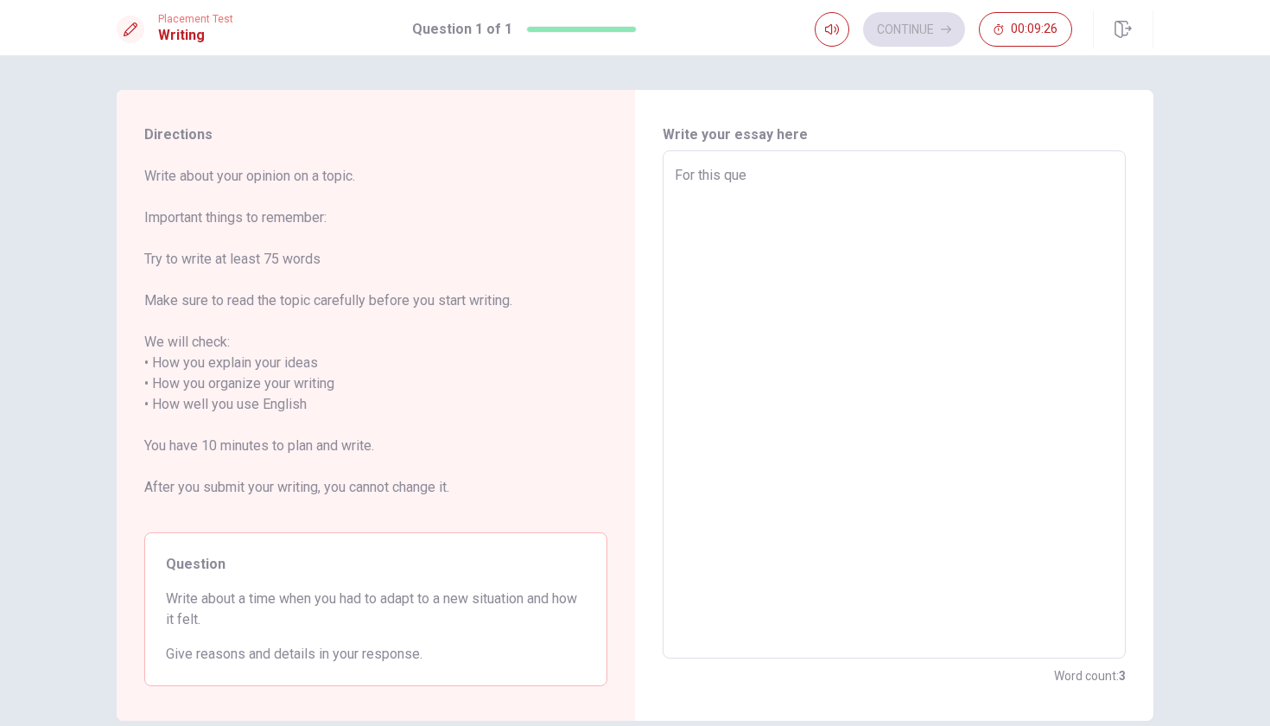
type textarea "x"
type textarea "For this ques"
type textarea "x"
type textarea "For this quest"
type textarea "x"
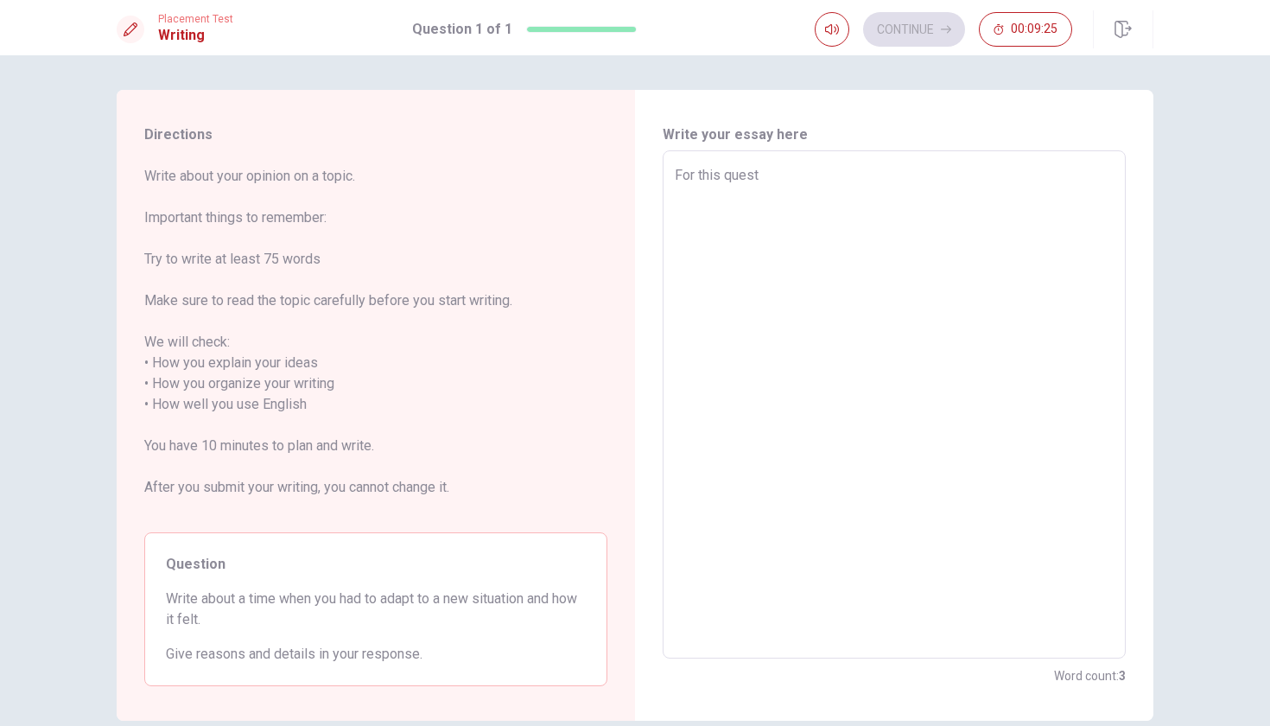
type textarea "For this questi"
type textarea "x"
type textarea "For this questio"
type textarea "x"
type textarea "For this question"
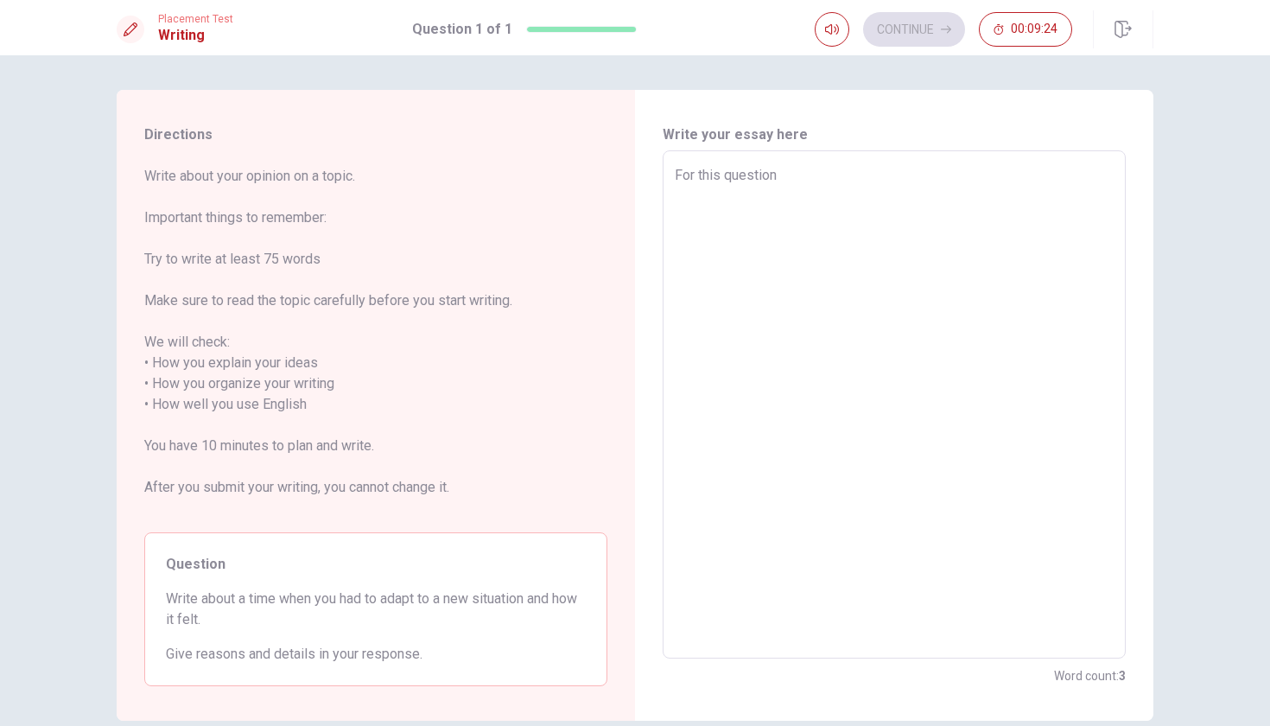
type textarea "x"
type textarea "For this question"
type textarea "x"
type textarea "For this question I"
type textarea "x"
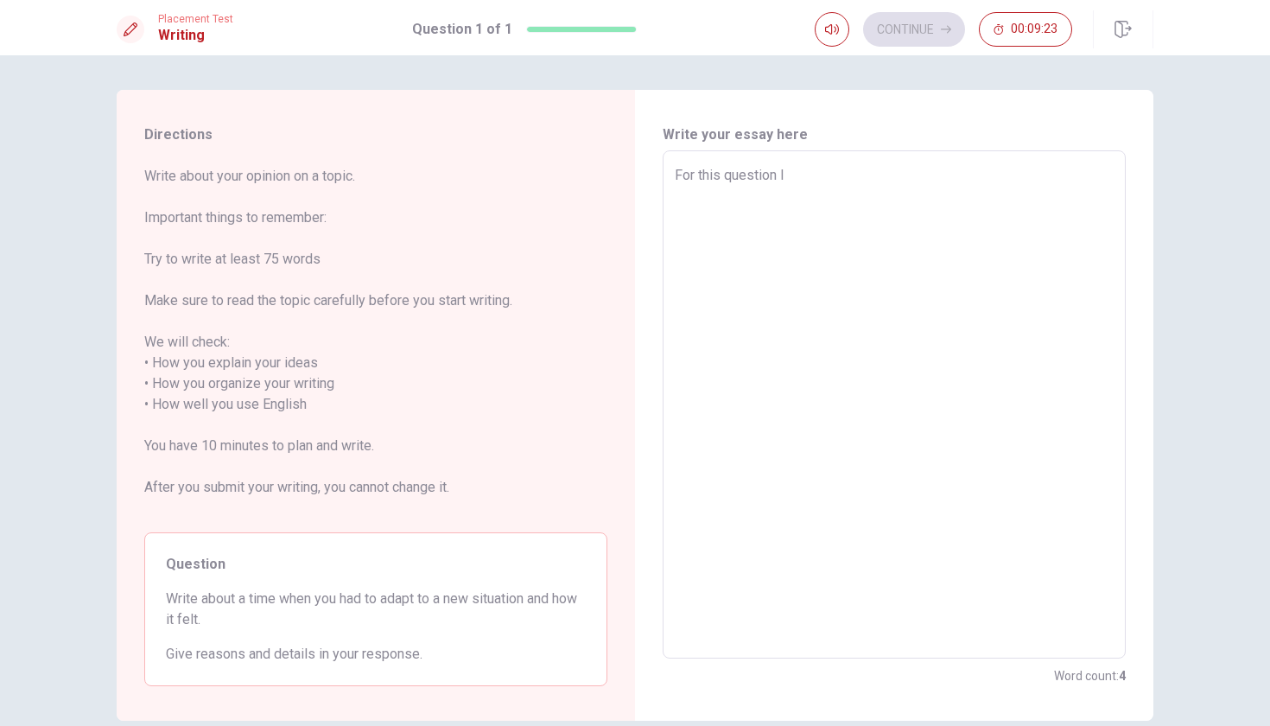
type textarea "For this question I"
type textarea "x"
type textarea "For this question I t"
type textarea "x"
type textarea "For this question I th"
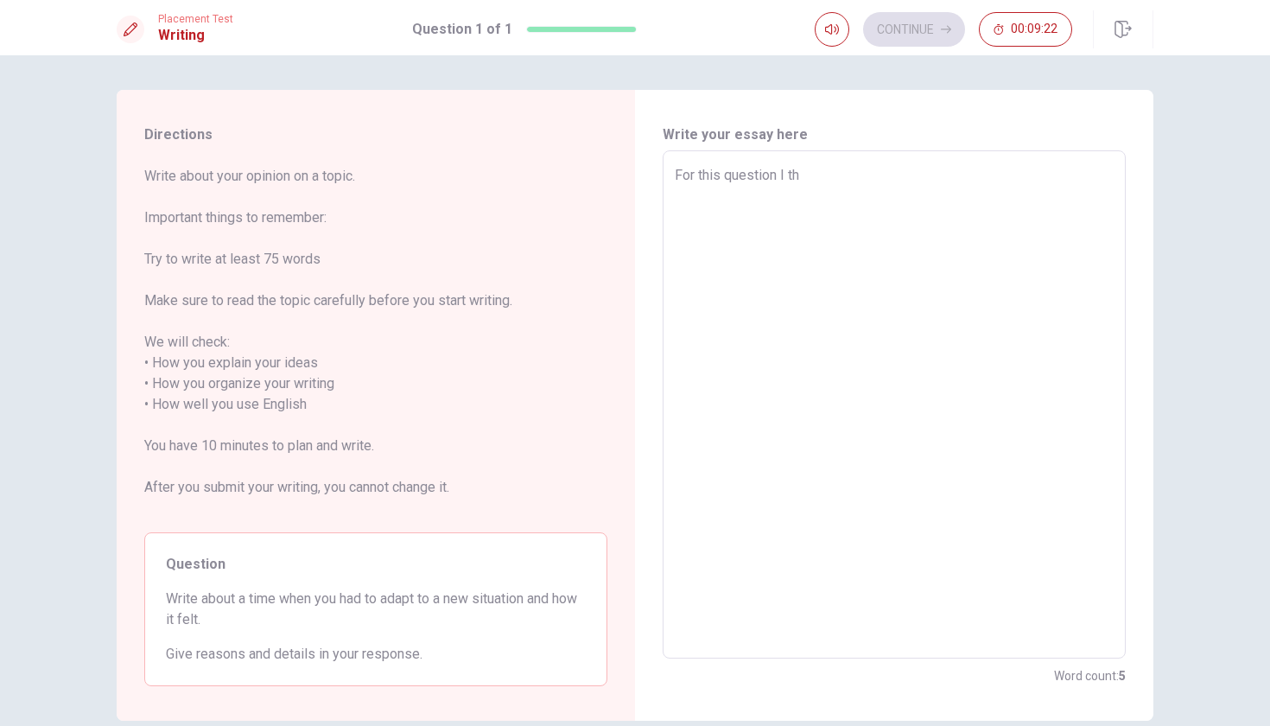
type textarea "x"
type textarea "For this question I thi"
type textarea "x"
type textarea "For this question I thin"
type textarea "x"
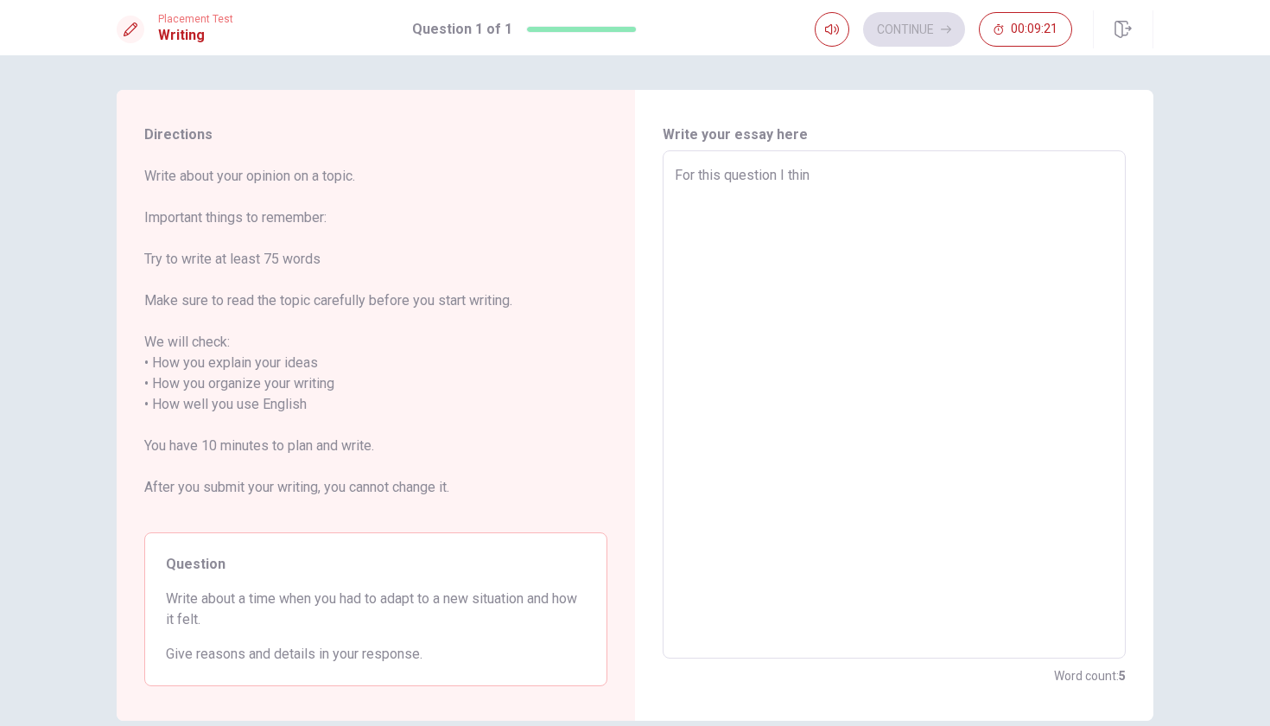
type textarea "For this question I think"
type textarea "x"
type textarea "For this question I think"
type textarea "x"
type textarea "For this question I think d"
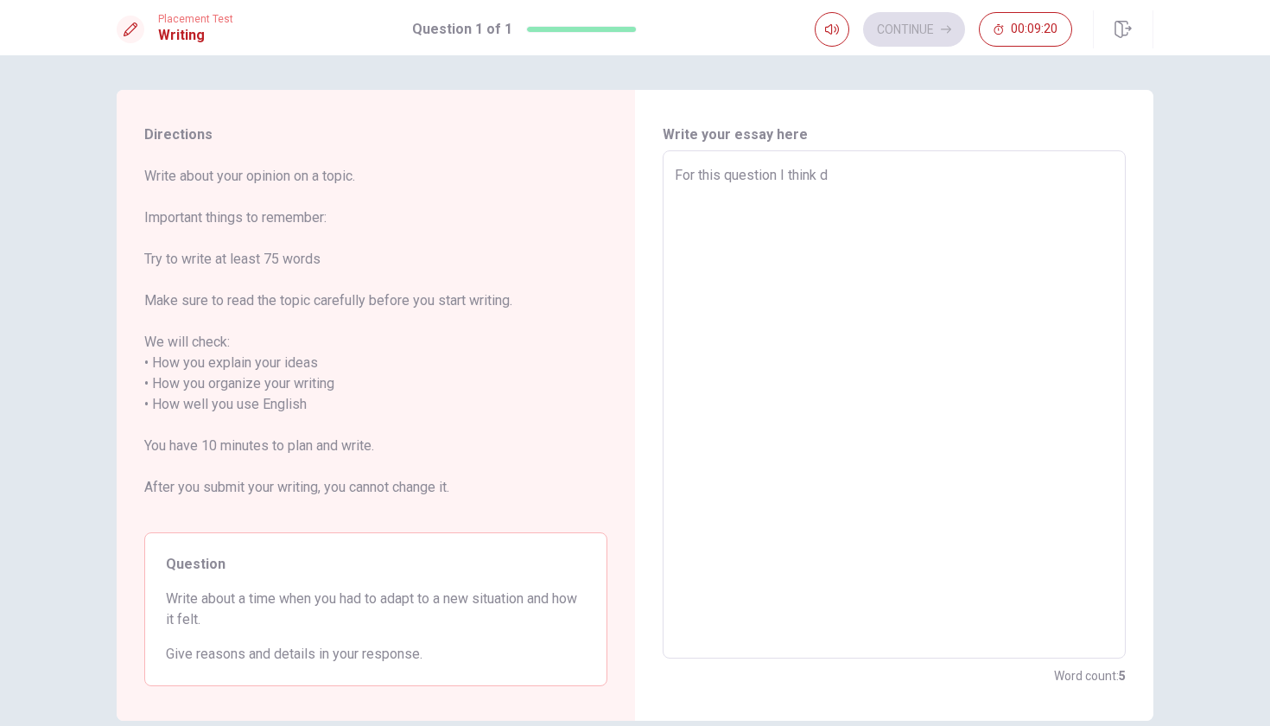
type textarea "x"
type textarea "For this question I think di"
type textarea "x"
type textarea "For this question I think dir"
type textarea "x"
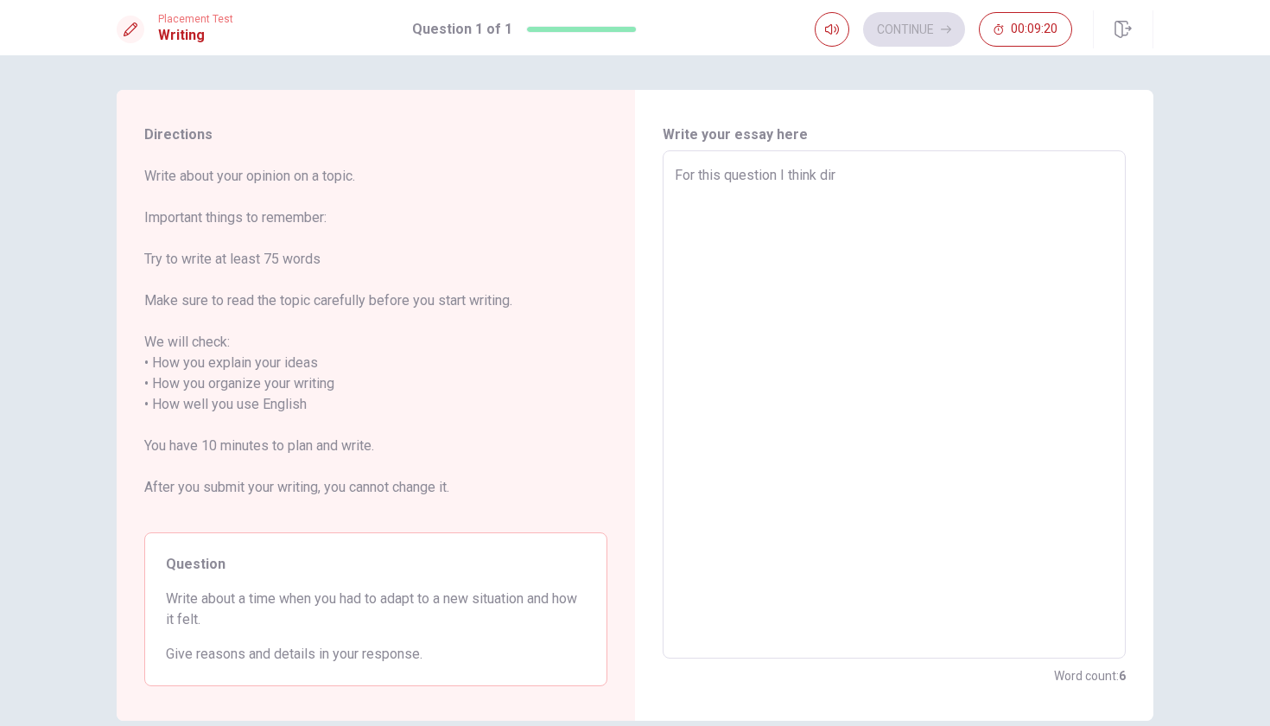
type textarea "For this question I think dire"
type textarea "x"
type textarea "For this question I think direc"
type textarea "x"
type textarea "For this question I think direct"
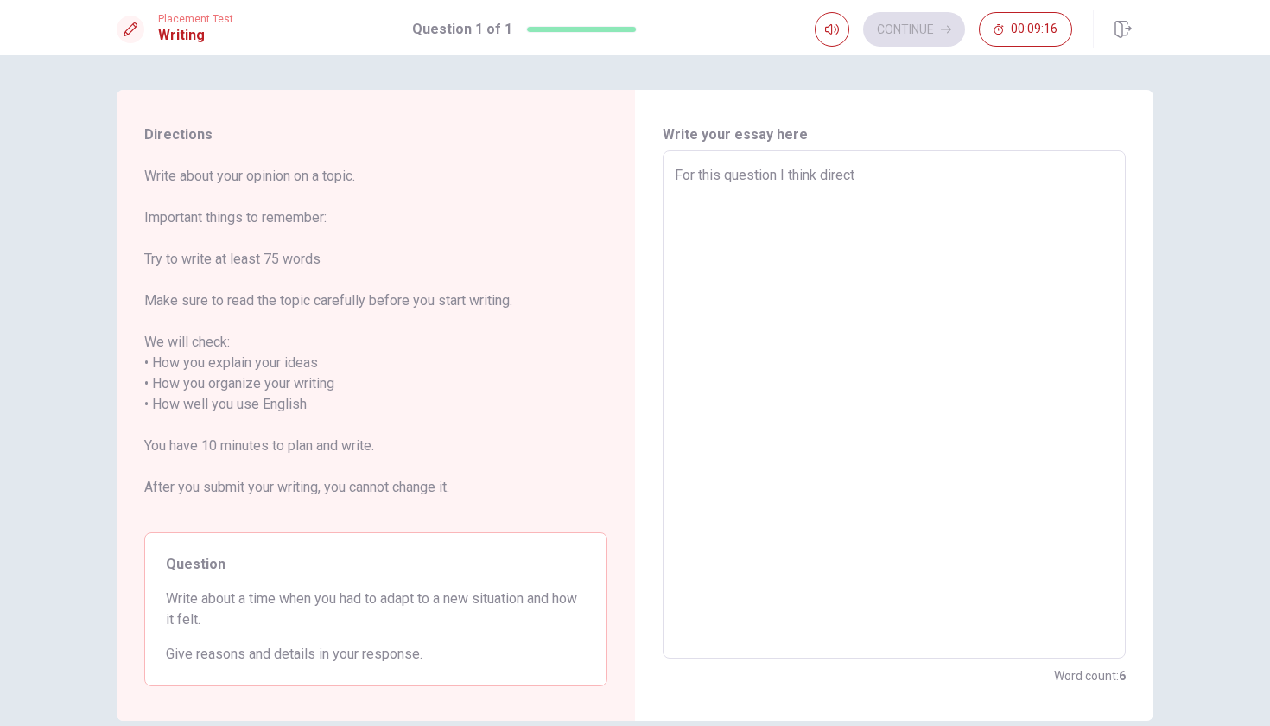
type textarea "x"
type textarea "For this question I think directl"
type textarea "x"
type textarea "For this question I think directly"
type textarea "x"
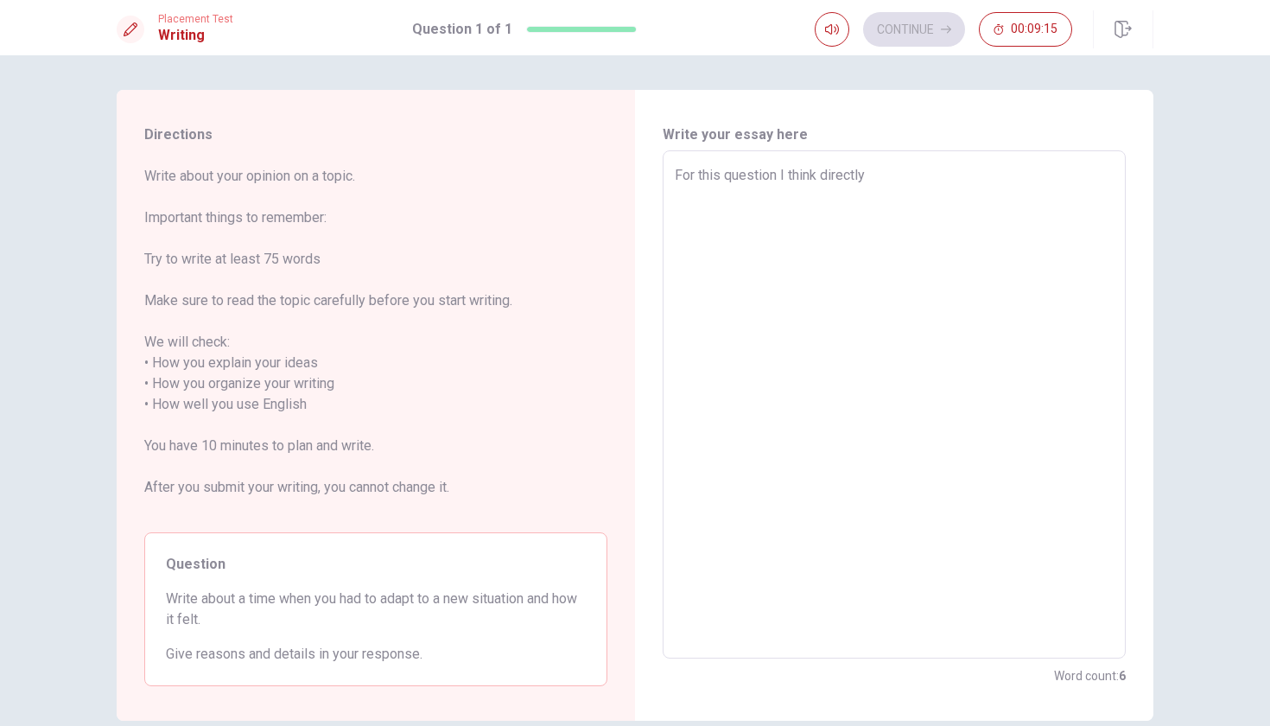
type textarea "For this question I think directly"
type textarea "x"
type textarea "For this question I think directly a"
type textarea "x"
type textarea "For this question I think directly at"
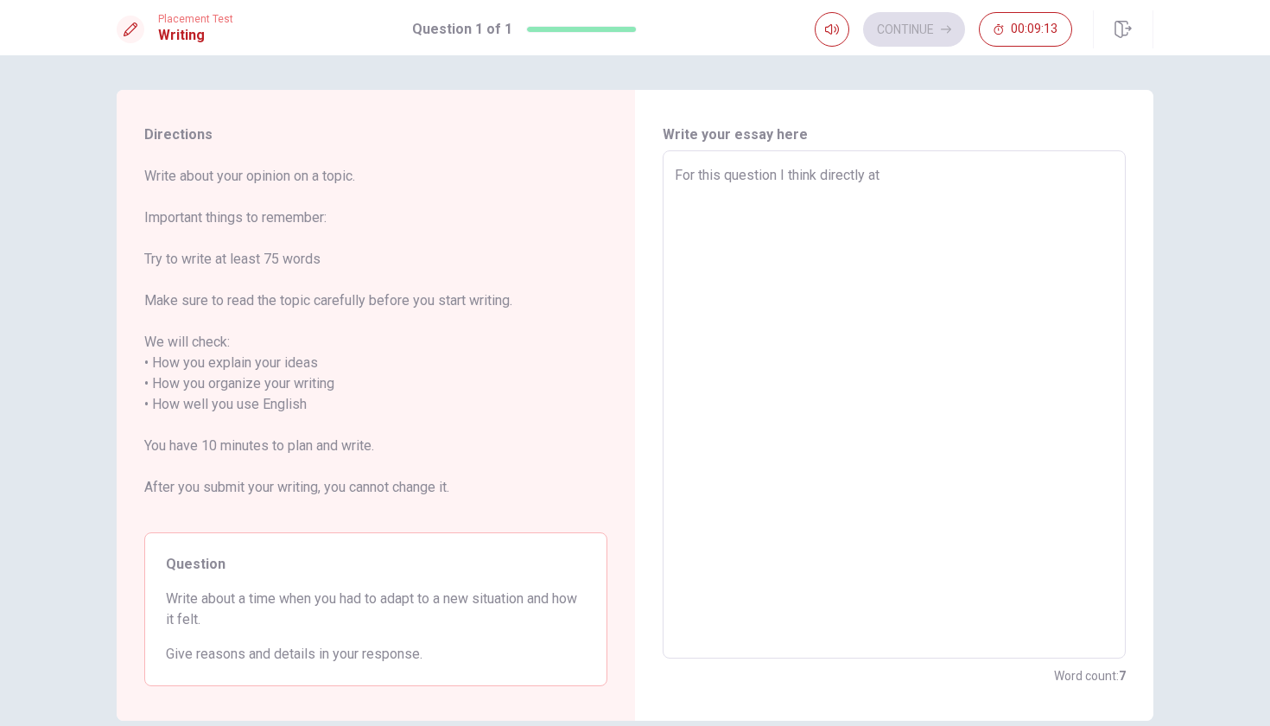
type textarea "x"
type textarea "For this question I think directly at"
type textarea "x"
type textarea "For this question I think directly at m"
type textarea "x"
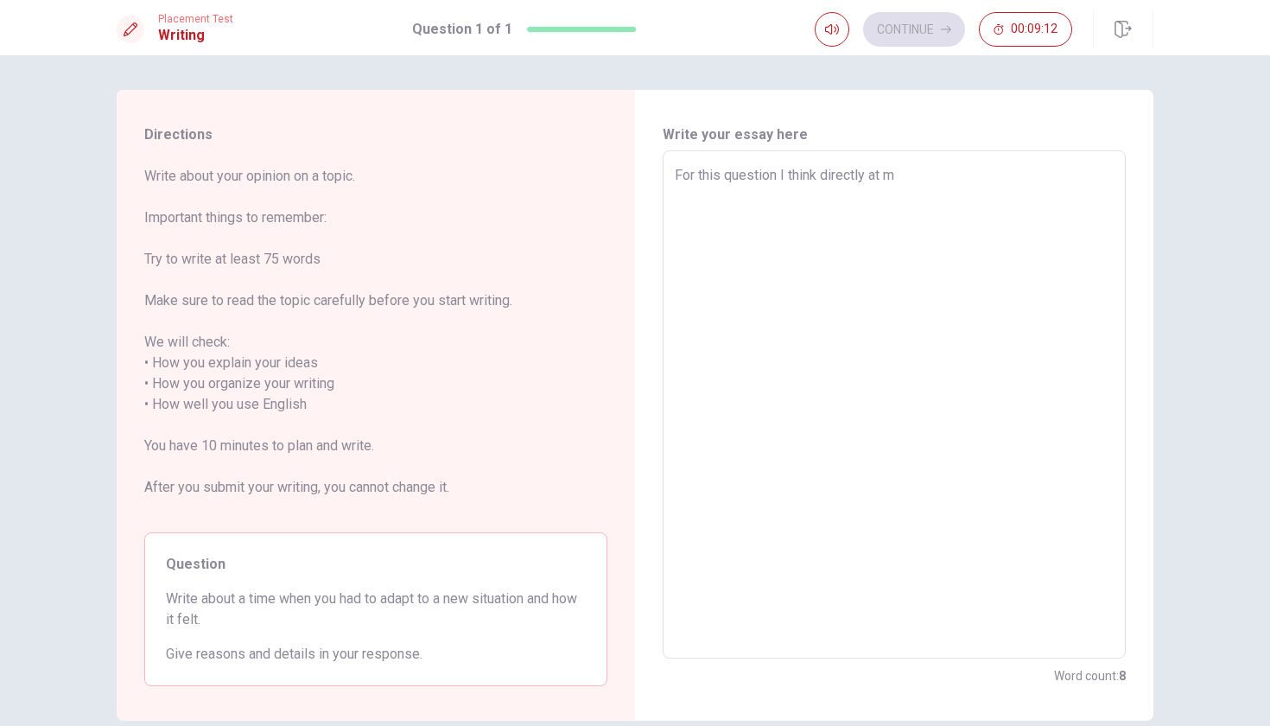
type textarea "For this question I think directly at my"
type textarea "x"
type textarea "For this question I think directly at my"
type textarea "x"
type textarea "For this question I think directly at my c"
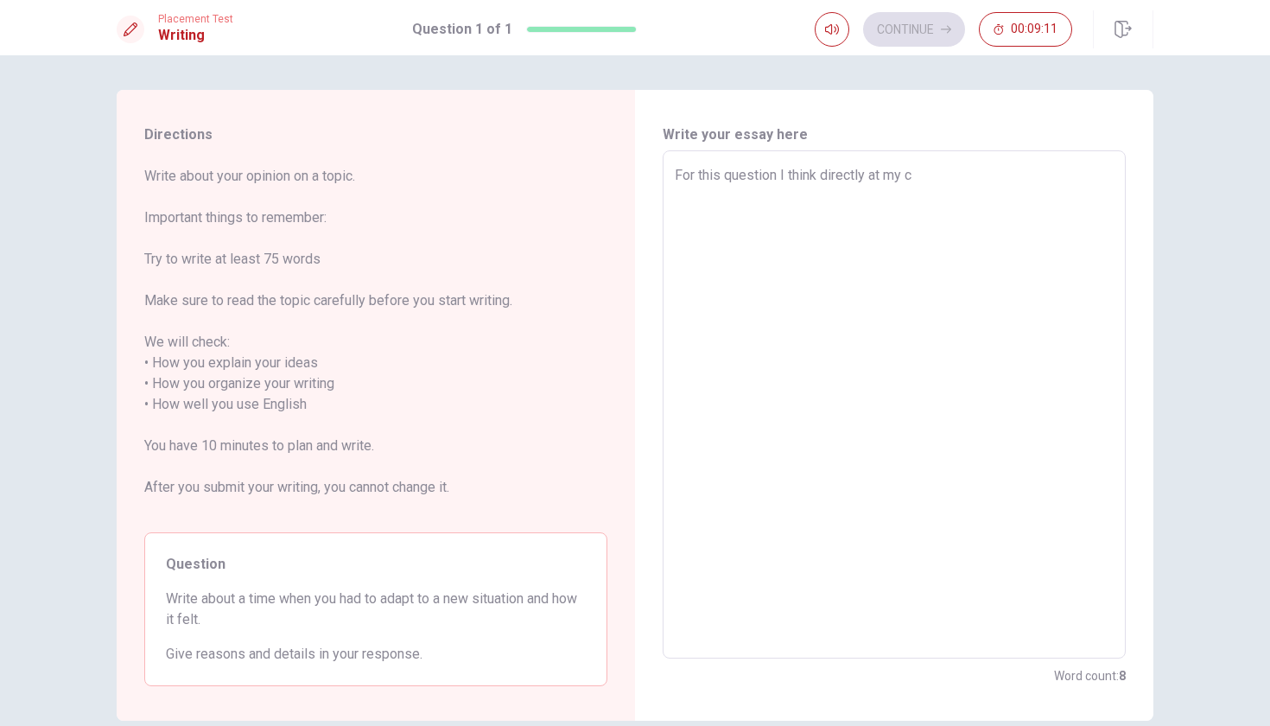
type textarea "x"
type textarea "For this question I think directly at my ca"
type textarea "x"
type textarea "For this question I think directly at my can"
type textarea "x"
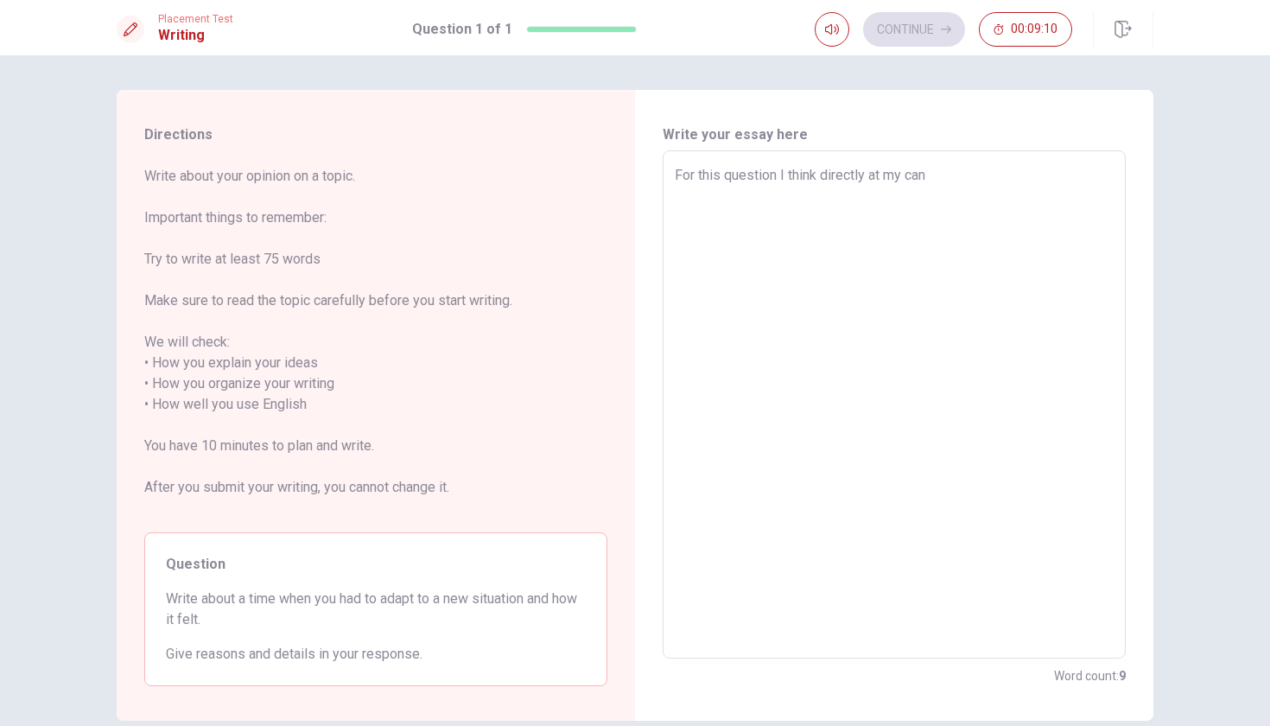
type textarea "For this question I think directly at my cand"
type textarea "x"
type textarea "For this question I think directly at my can"
type textarea "x"
type textarea "For this question I think directly at my cana"
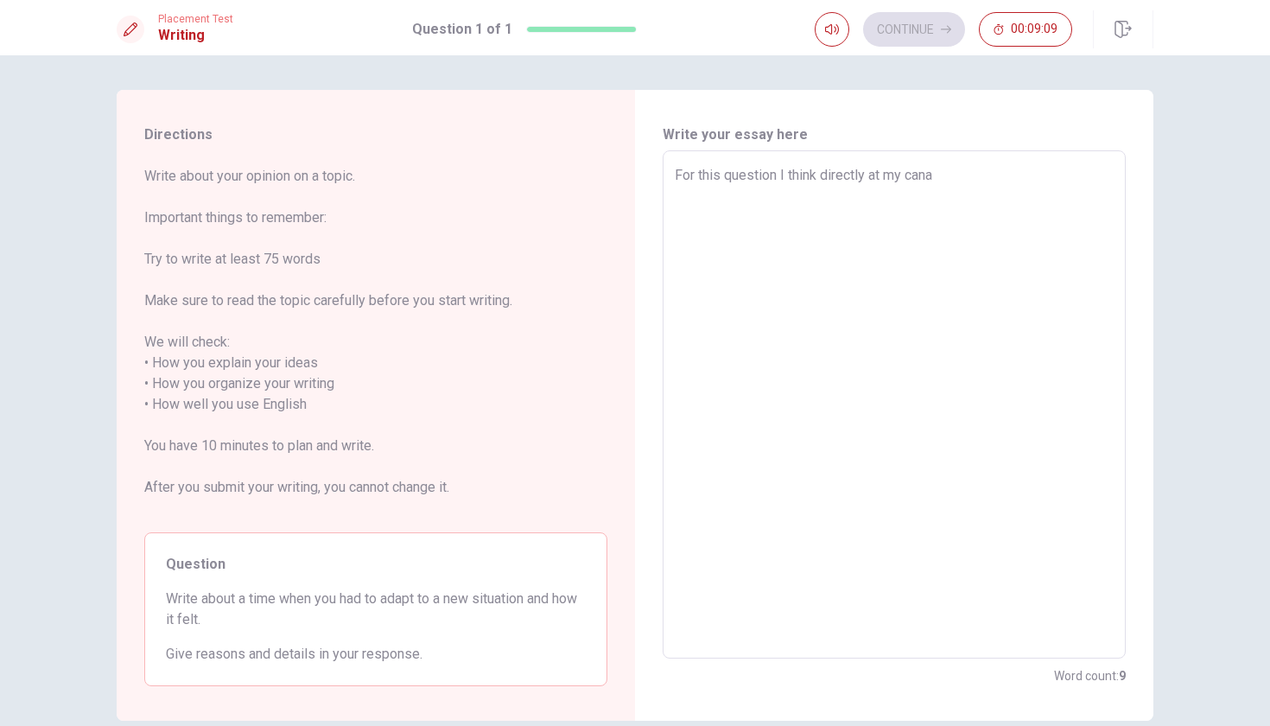
type textarea "x"
type textarea "For this question I think directly at my canad"
type textarea "x"
type textarea "For this question I think directly at my canadi"
type textarea "x"
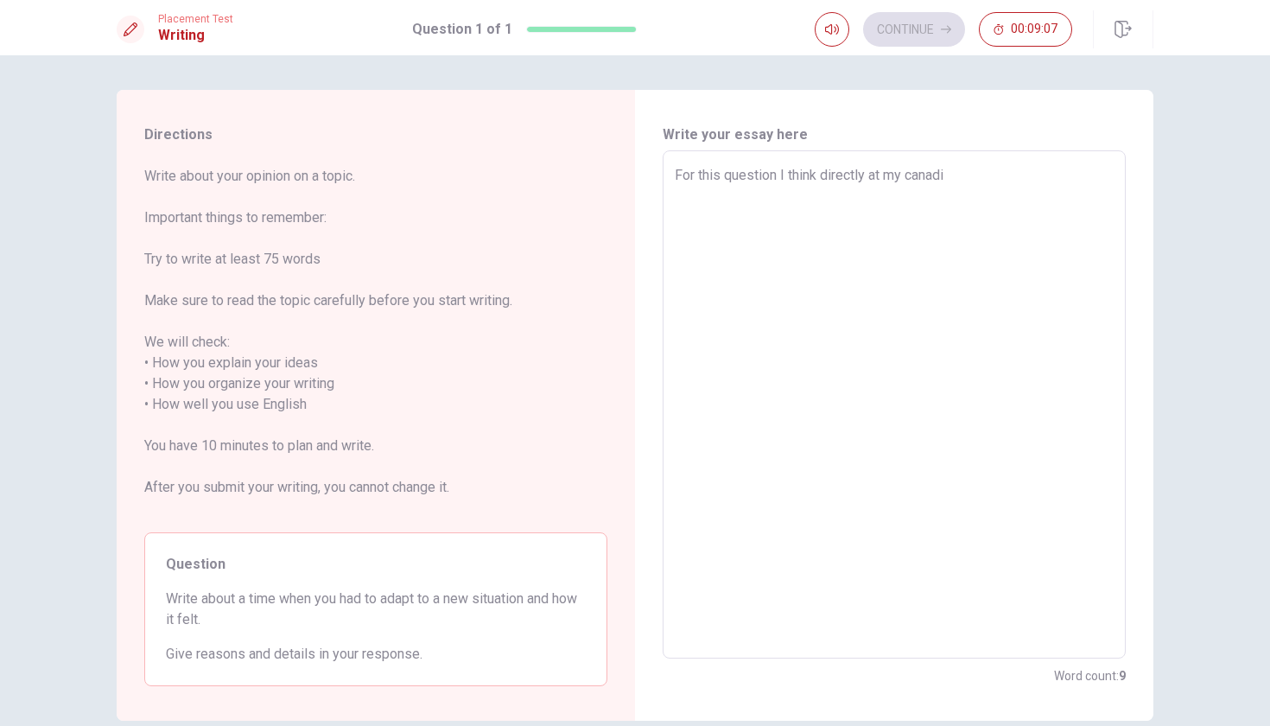
type textarea "For this question I think directly at my canadia"
type textarea "x"
type textarea "For this question I think directly at my canadian"
type textarea "x"
type textarea "For this question I think directly at my canadian"
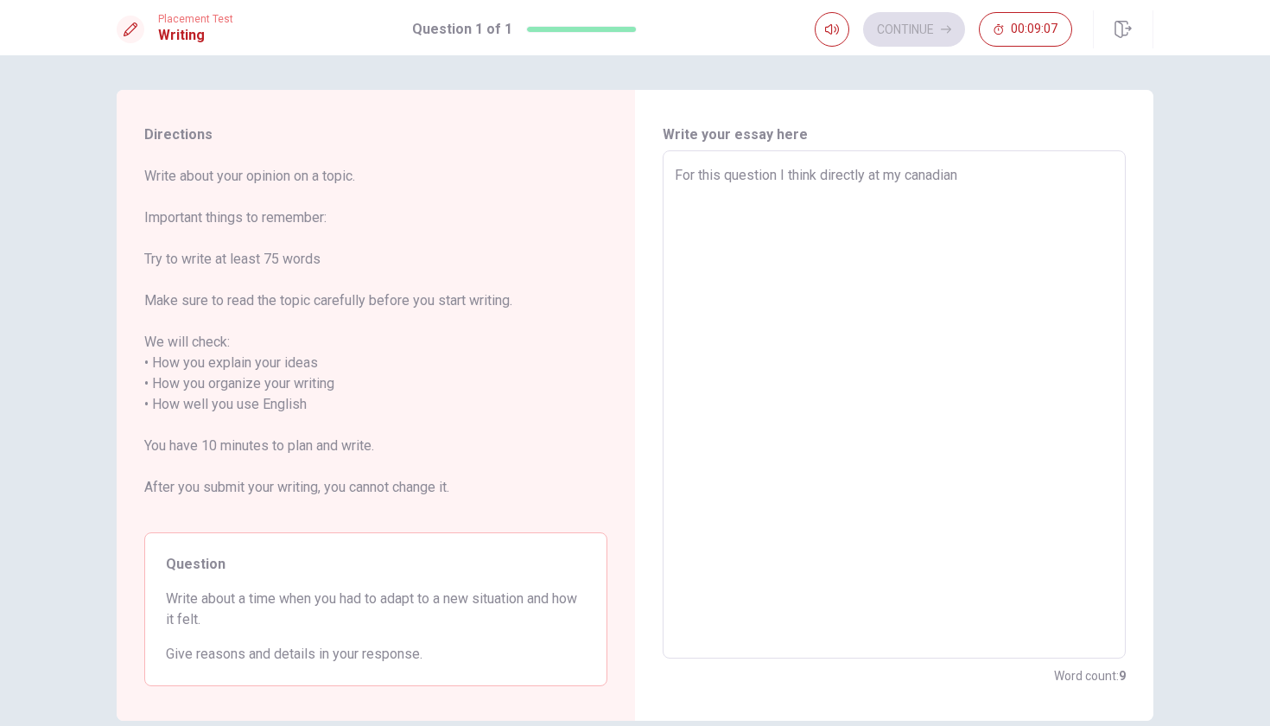
type textarea "x"
type textarea "For this question I think directly at my canadian e"
type textarea "x"
type textarea "For this question I think directly at my canadian ex"
type textarea "x"
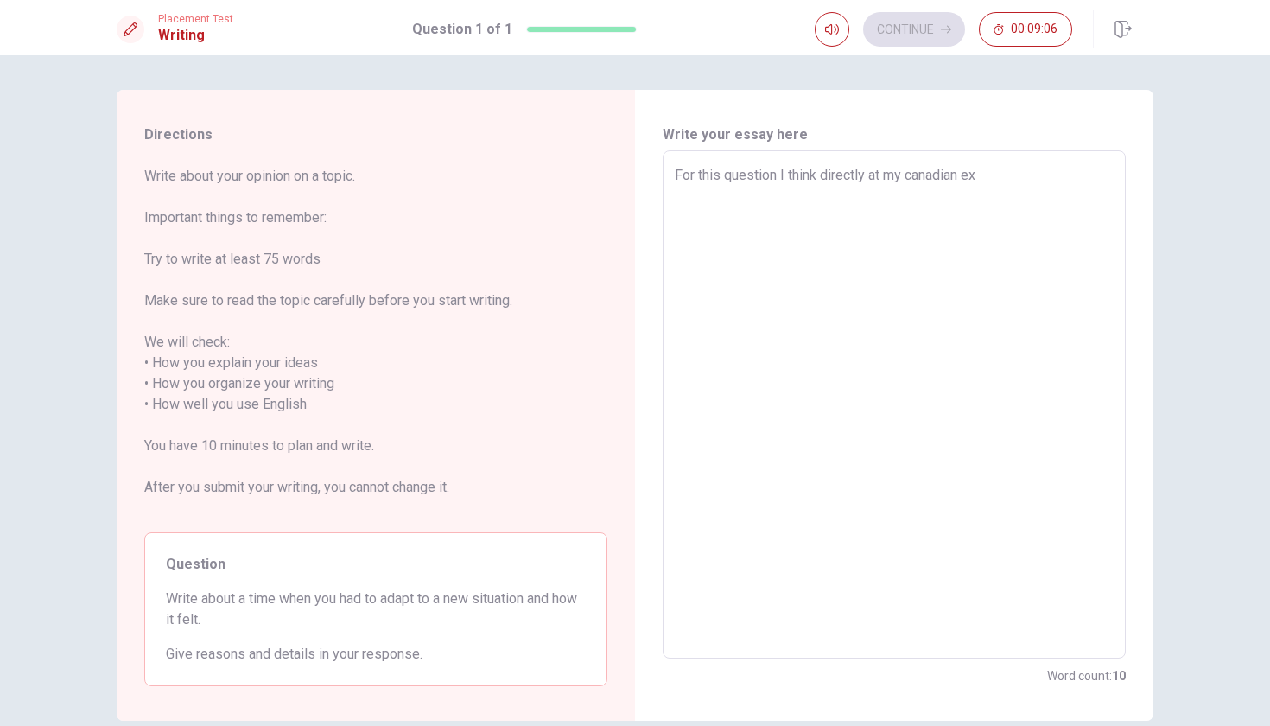
type textarea "For this question I think directly at my canadian exa"
type textarea "x"
type textarea "For this question I think directly at my canadian exan"
type textarea "x"
type textarea "For this question I think directly at my canadian exang"
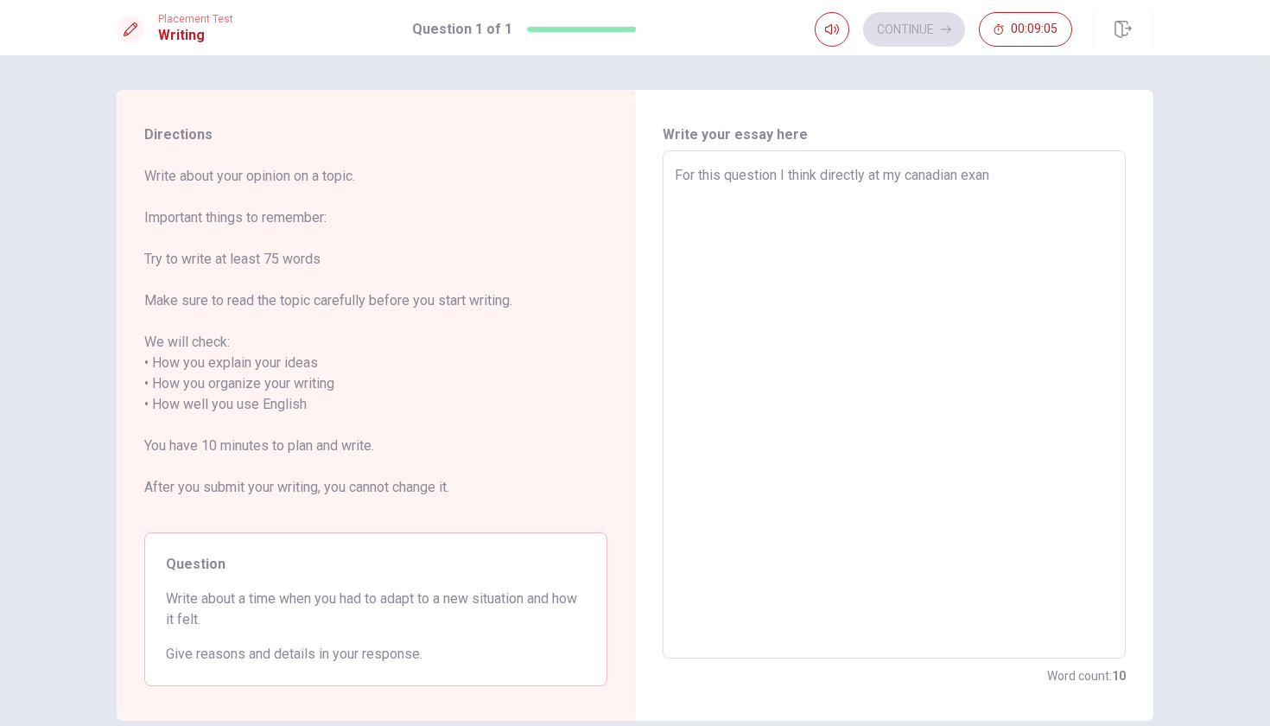
type textarea "x"
type textarea "For this question I think directly at my canadian exange"
type textarea "x"
type textarea "For this question I think directly at my canadian exange w"
type textarea "x"
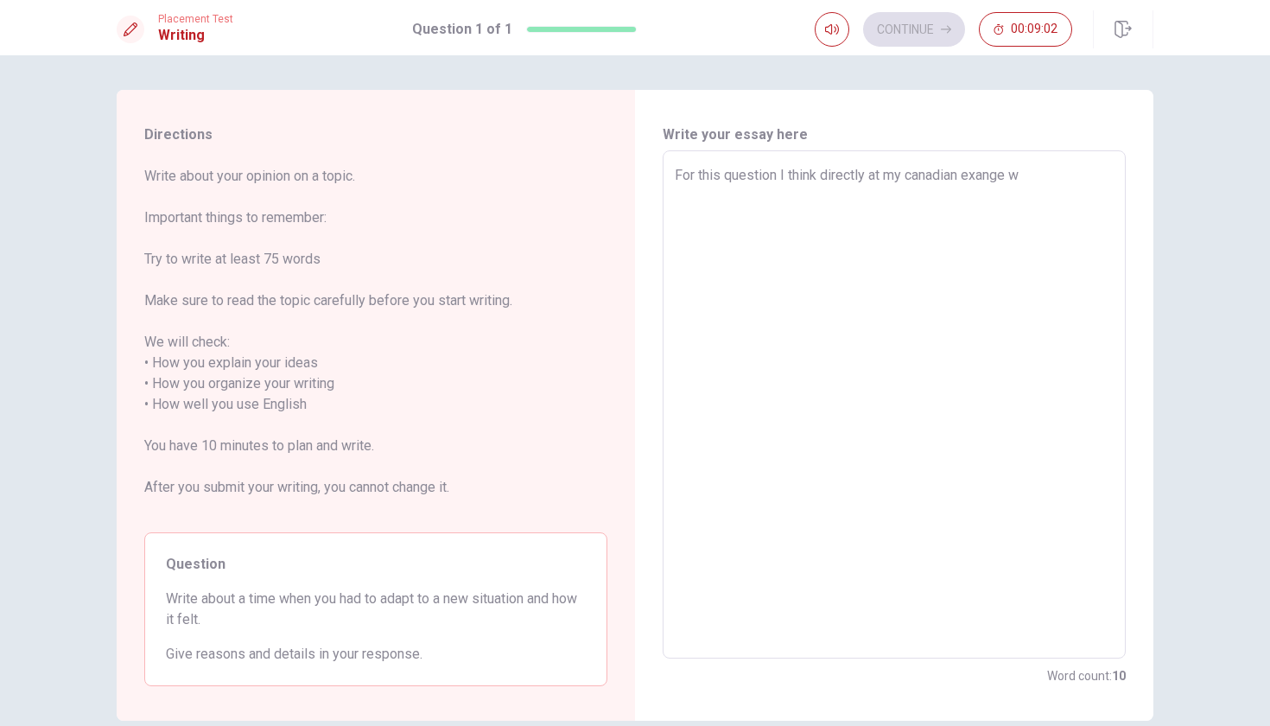
type textarea "For this question I think directly at my canadian exange wh"
type textarea "x"
type textarea "For this question I think directly at my [DEMOGRAPHIC_DATA] exange who"
type textarea "x"
type textarea "For this question I think directly at my [DEMOGRAPHIC_DATA] exange who"
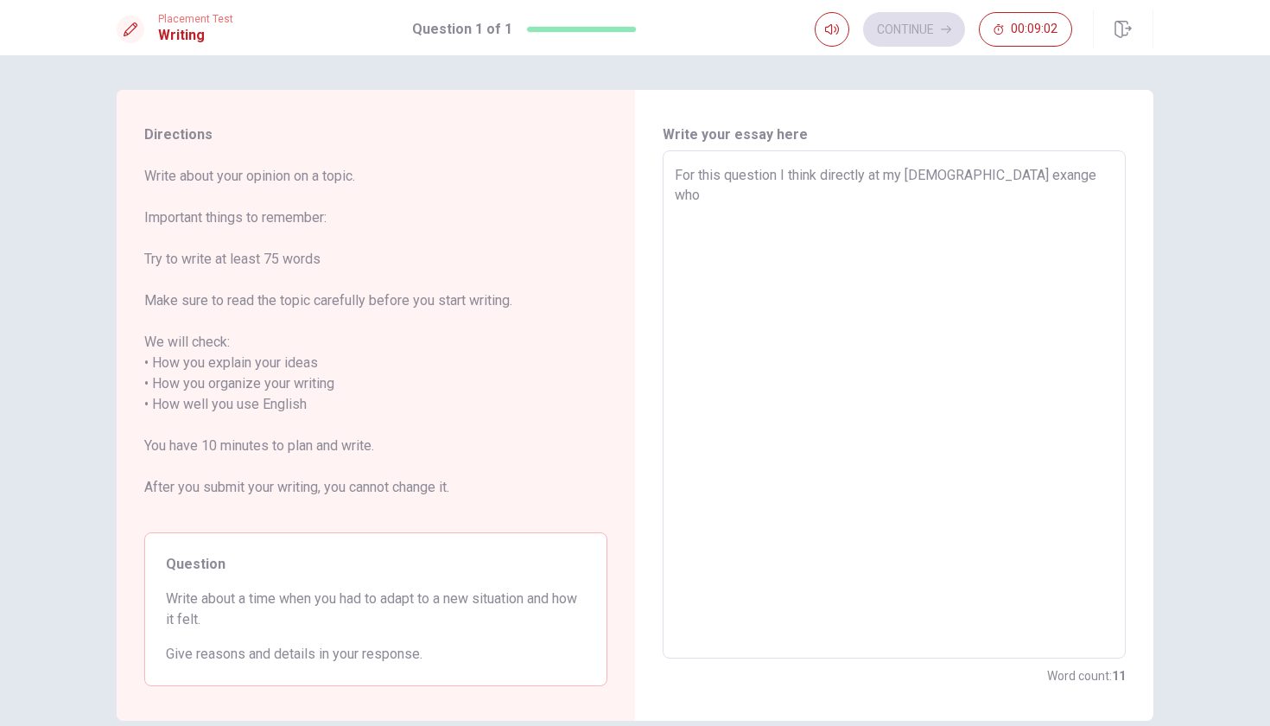
type textarea "x"
type textarea "For this question I think directly at my [DEMOGRAPHIC_DATA] exange who s"
type textarea "x"
type textarea "For this question I think directly at my [DEMOGRAPHIC_DATA] exange who st"
type textarea "x"
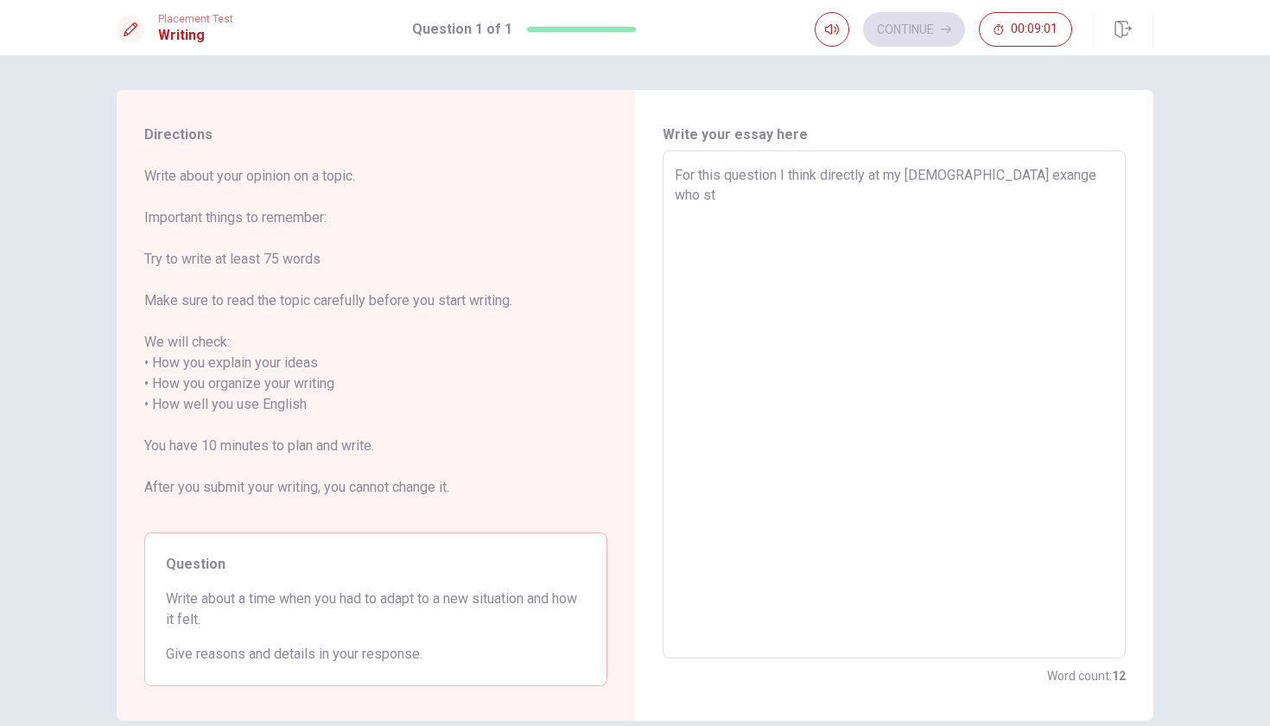
type textarea "For this question I think directly at my [DEMOGRAPHIC_DATA] exange who sta"
type textarea "x"
type textarea "For this question I think directly at my [DEMOGRAPHIC_DATA] exange who star"
type textarea "x"
type textarea "For this question I think directly at my [DEMOGRAPHIC_DATA] exange who start"
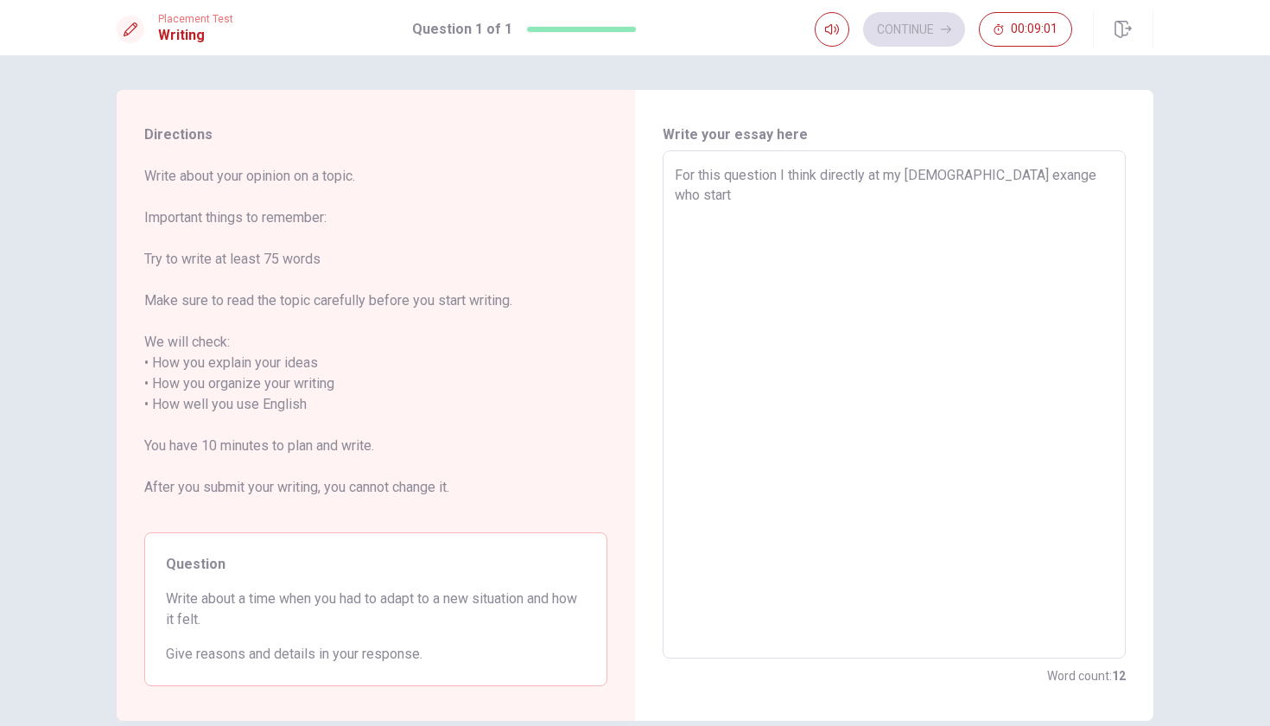
type textarea "x"
type textarea "For this question I think directly at my [DEMOGRAPHIC_DATA] exange who start"
type textarea "x"
type textarea "For this question I think directly at my [DEMOGRAPHIC_DATA] exange who start t"
type textarea "x"
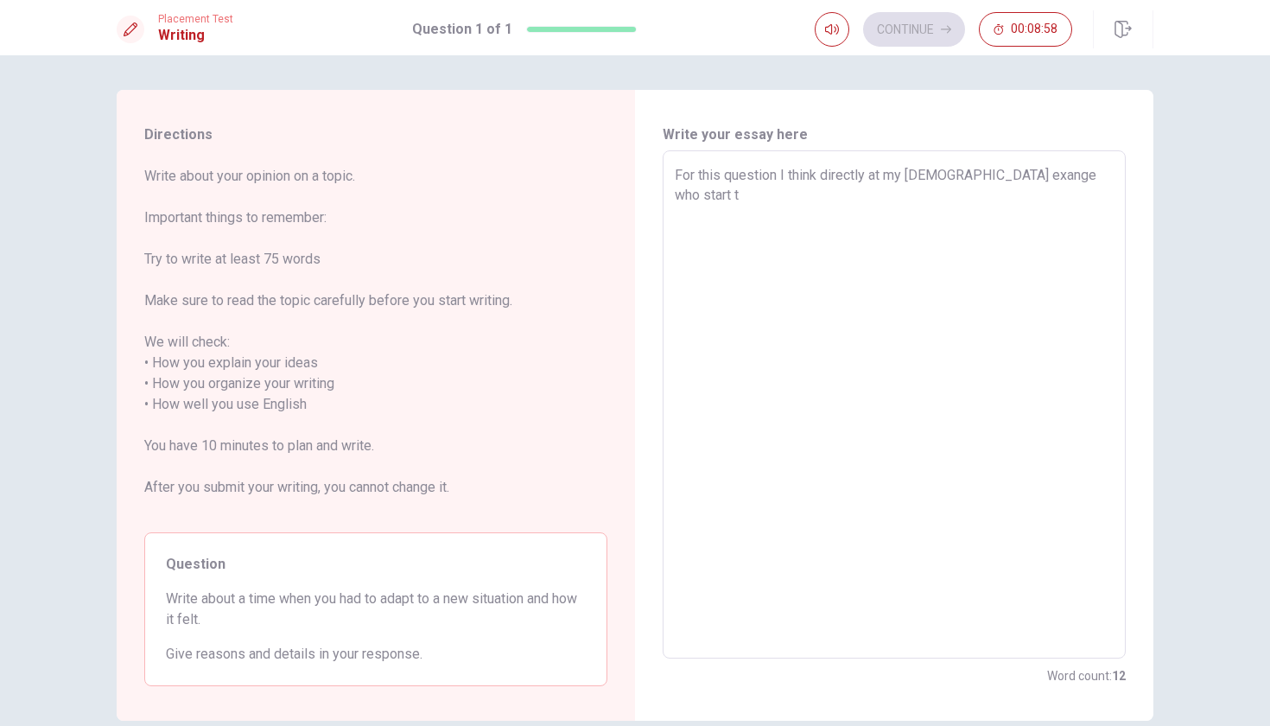
type textarea "For this question I think directly at my [DEMOGRAPHIC_DATA] exange who start to"
type textarea "x"
type textarea "For this question I think directly at my [DEMOGRAPHIC_DATA] exange who start [P…"
type textarea "x"
type textarea "For this question I think directly at my [DEMOGRAPHIC_DATA] exange who start to…"
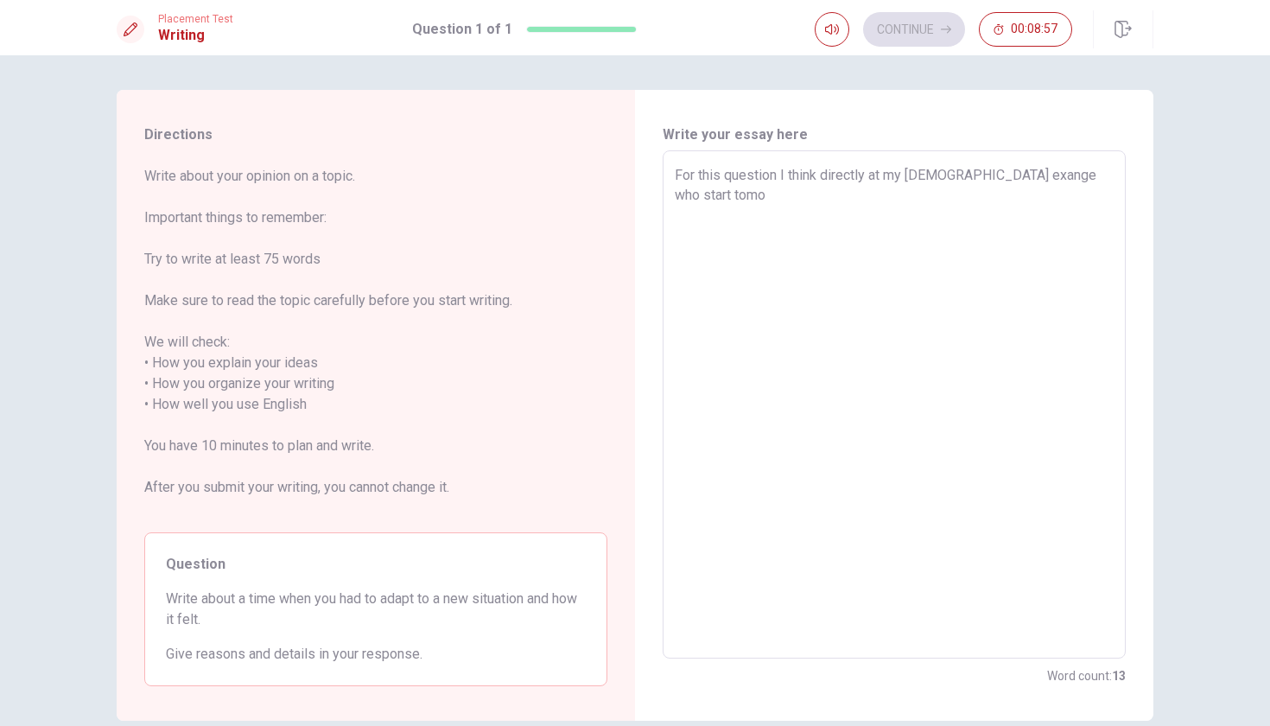
type textarea "x"
type textarea "For this question I think directly at my [DEMOGRAPHIC_DATA] exange who start to…"
type textarea "x"
type textarea "For this question I think directly at my [DEMOGRAPHIC_DATA] exange who start to…"
type textarea "x"
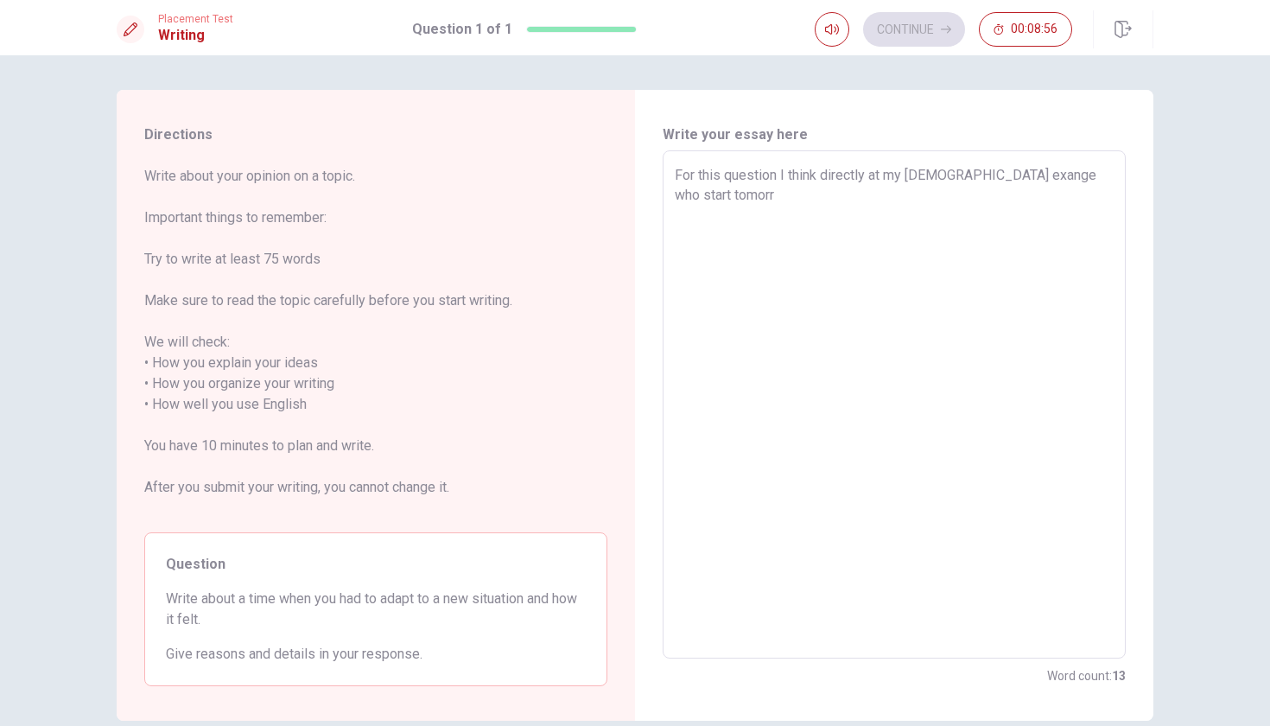
type textarea "For this question I think directly at my [DEMOGRAPHIC_DATA] exange who start to…"
type textarea "x"
type textarea "For this question I think directly at my [DEMOGRAPHIC_DATA] exange who start [D…"
type textarea "x"
type textarea "For this question I think directly at my [DEMOGRAPHIC_DATA] exange who start [D…"
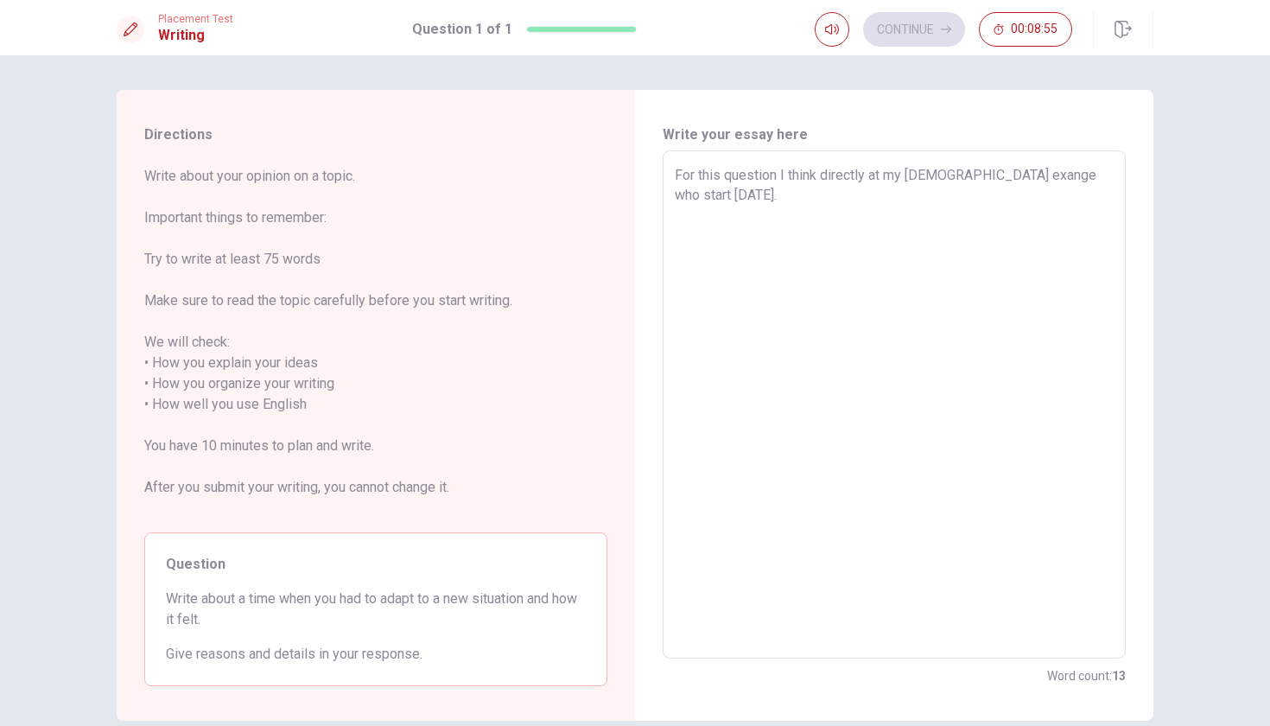
type textarea "x"
type textarea "For this question I think directly at my [DEMOGRAPHIC_DATA] exange who start [D…"
type textarea "x"
type textarea "For this question I think directly at my [DEMOGRAPHIC_DATA] exange who start [D…"
type textarea "x"
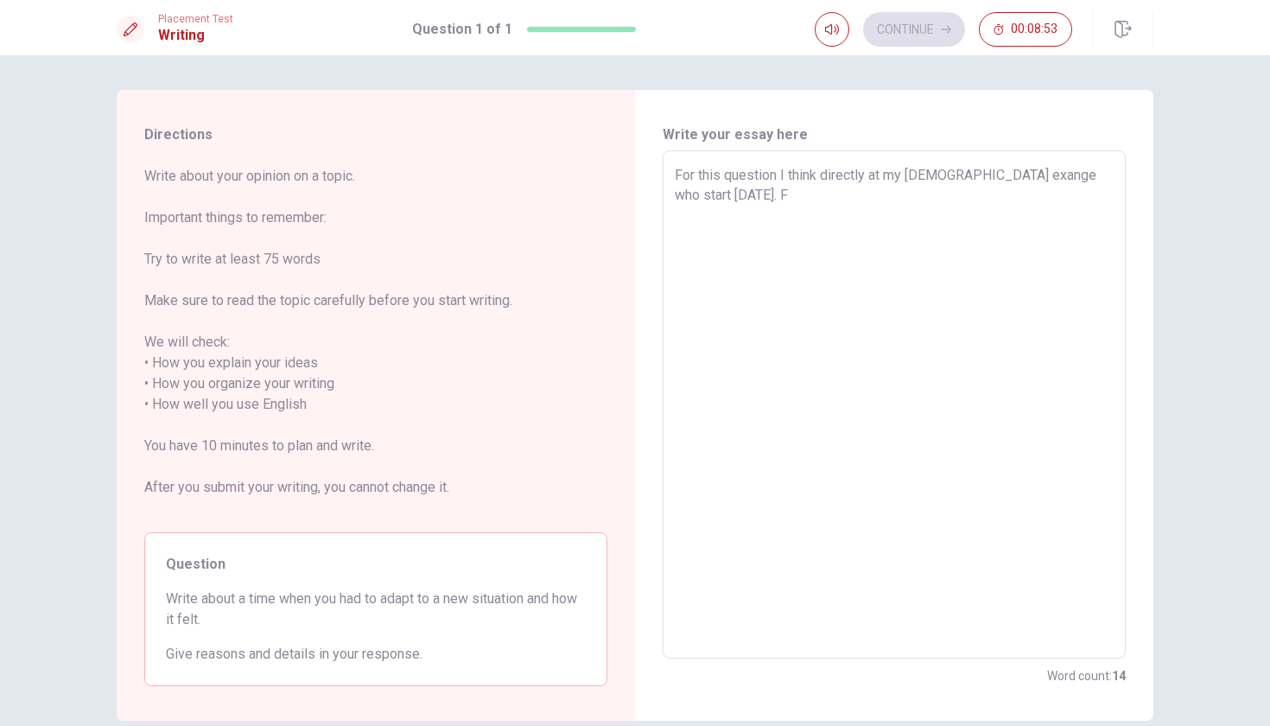
type textarea "For this question I think directly at my [DEMOGRAPHIC_DATA] exange who start [D…"
type textarea "x"
type textarea "For this question I think directly at my [DEMOGRAPHIC_DATA] exange who start [D…"
type textarea "x"
type textarea "For this question I think directly at my [DEMOGRAPHIC_DATA] exange who start [D…"
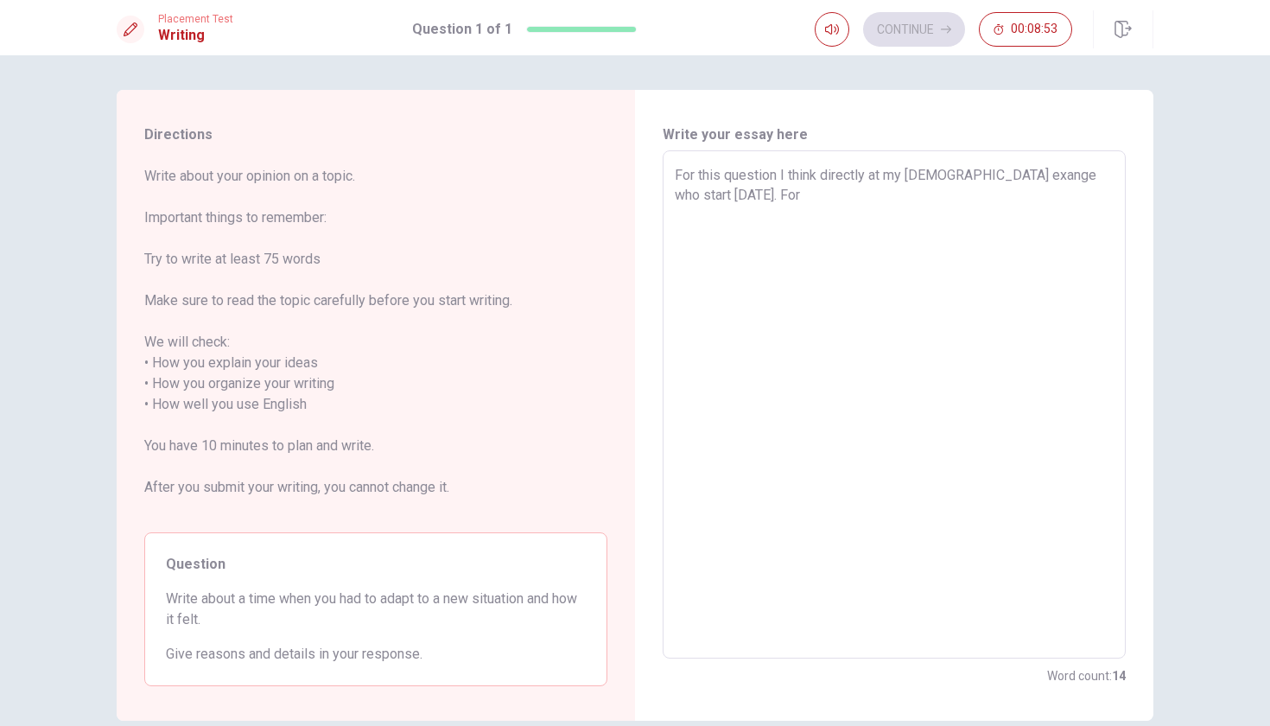
type textarea "x"
type textarea "For this question I think directly at my [DEMOGRAPHIC_DATA] exange who start [D…"
type textarea "x"
type textarea "For this question I think directly at my [DEMOGRAPHIC_DATA] exange who start [D…"
type textarea "x"
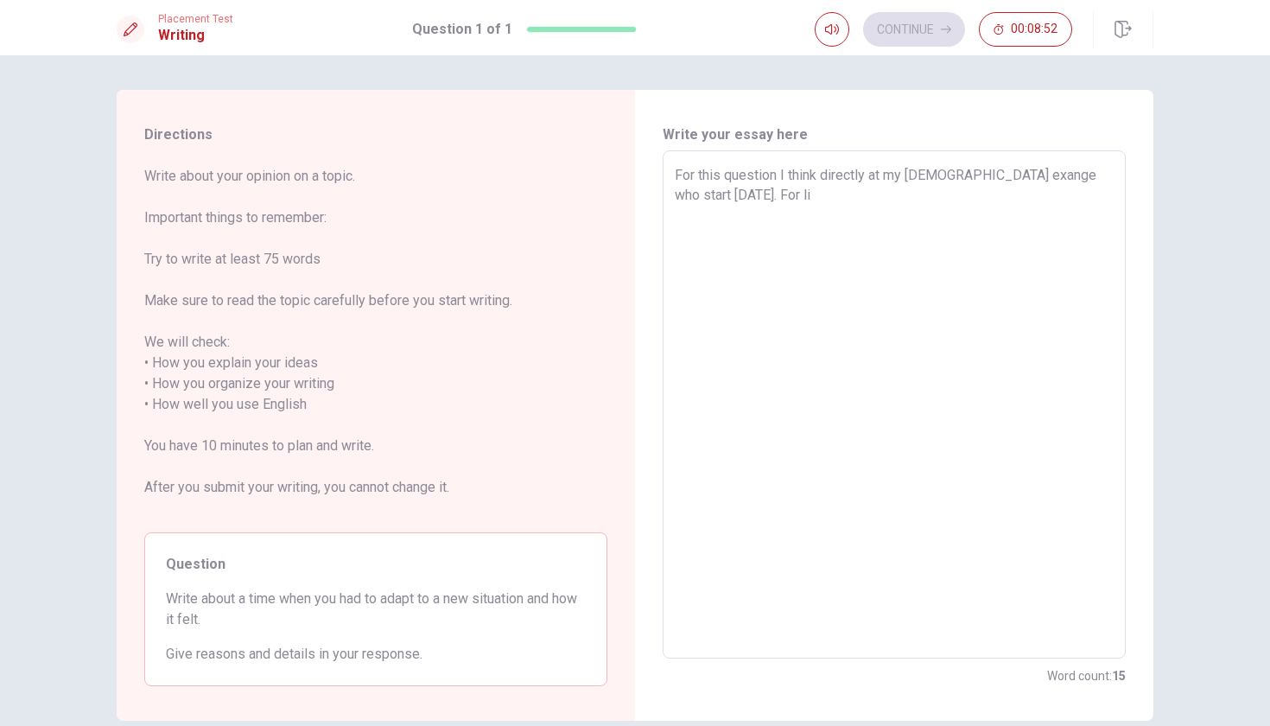
type textarea "For this question I think directly at my [DEMOGRAPHIC_DATA] exange who start [D…"
type textarea "x"
type textarea "For this question I think directly at my [DEMOGRAPHIC_DATA] exange who start [D…"
type textarea "x"
type textarea "For this question I think directly at my [DEMOGRAPHIC_DATA] exange who start [D…"
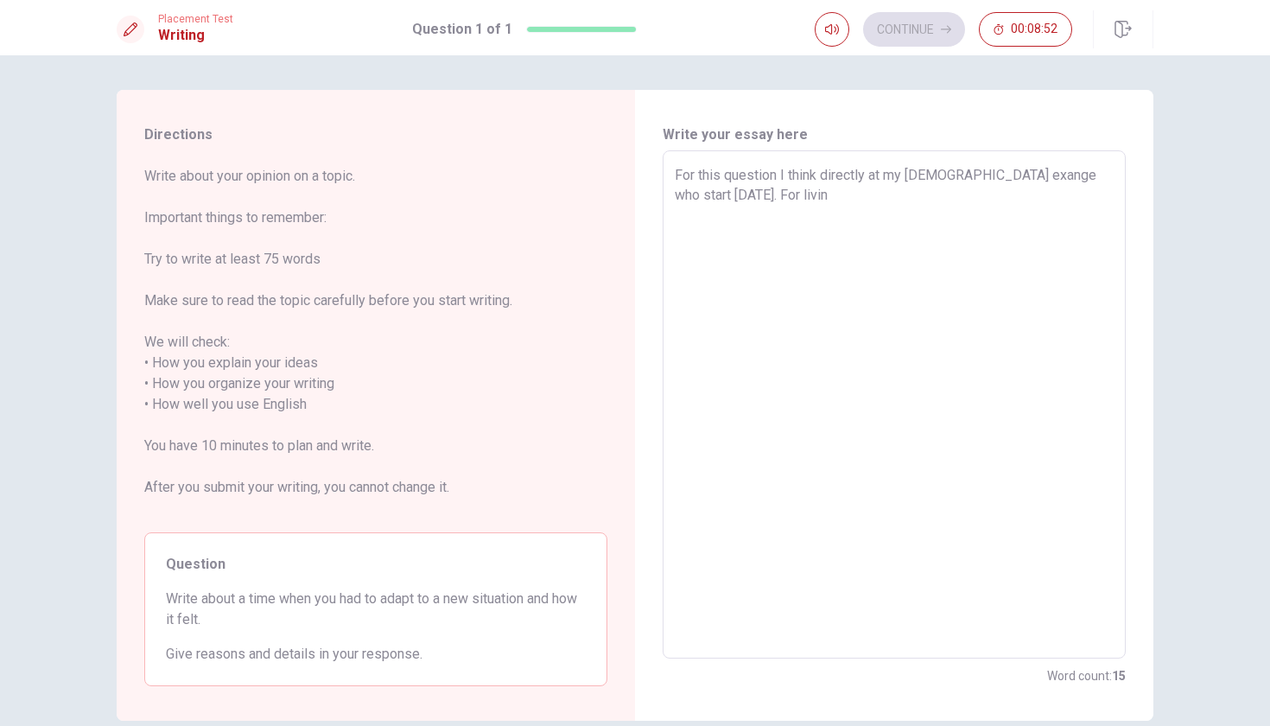
type textarea "x"
type textarea "For this question I think directly at my [DEMOGRAPHIC_DATA] exange who start [D…"
type textarea "x"
type textarea "For this question I think directly at my [DEMOGRAPHIC_DATA] exange who start [D…"
type textarea "x"
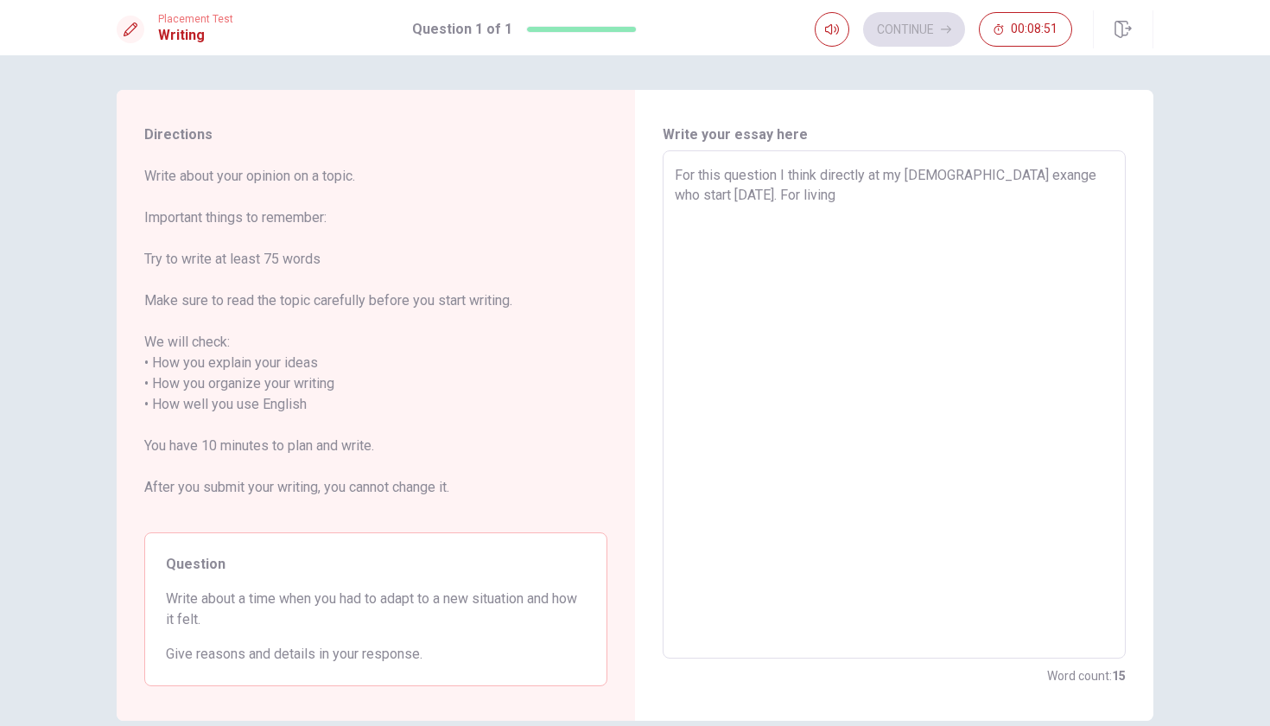
type textarea "For this question I think directly at my [DEMOGRAPHIC_DATA] exange who start [D…"
type textarea "x"
type textarea "For this question I think directly at my [DEMOGRAPHIC_DATA] exange who start [D…"
type textarea "x"
type textarea "For this question I think directly at my [DEMOGRAPHIC_DATA] exange who start [D…"
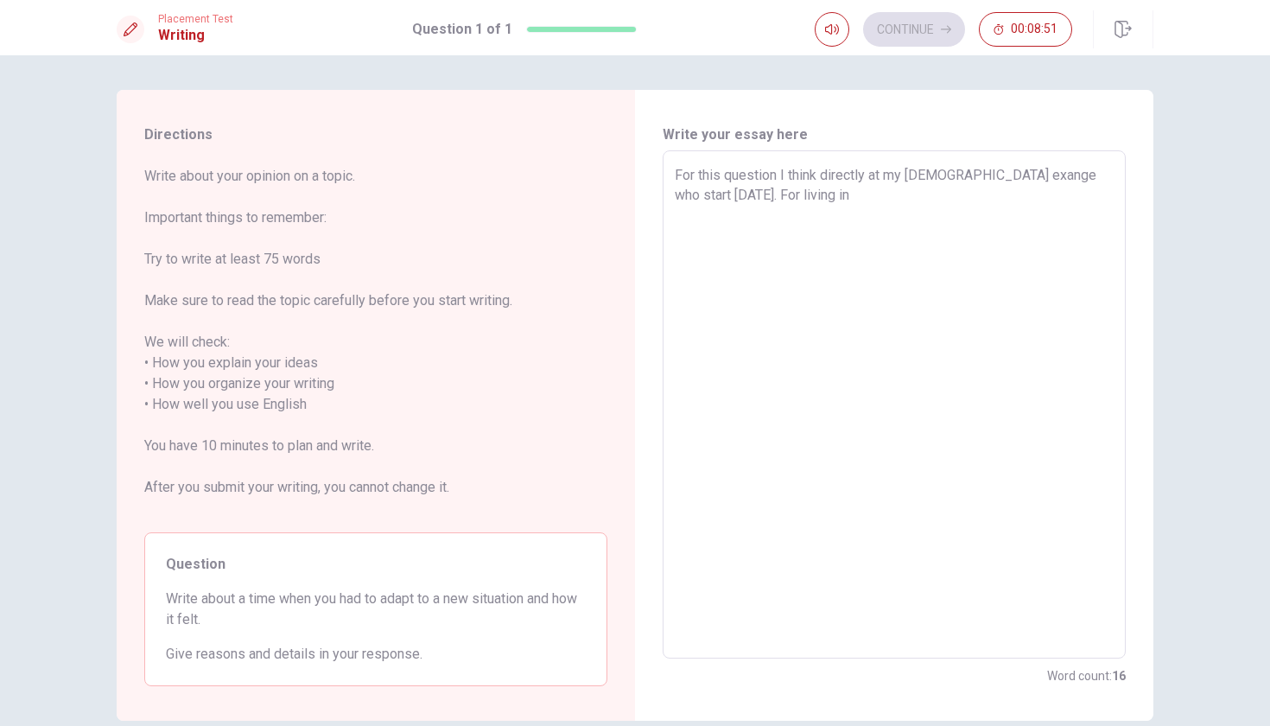
type textarea "x"
type textarea "For this question I think directly at my [DEMOGRAPHIC_DATA] exange who start [D…"
type textarea "x"
type textarea "For this question I think directly at my [DEMOGRAPHIC_DATA] exange who start [D…"
type textarea "x"
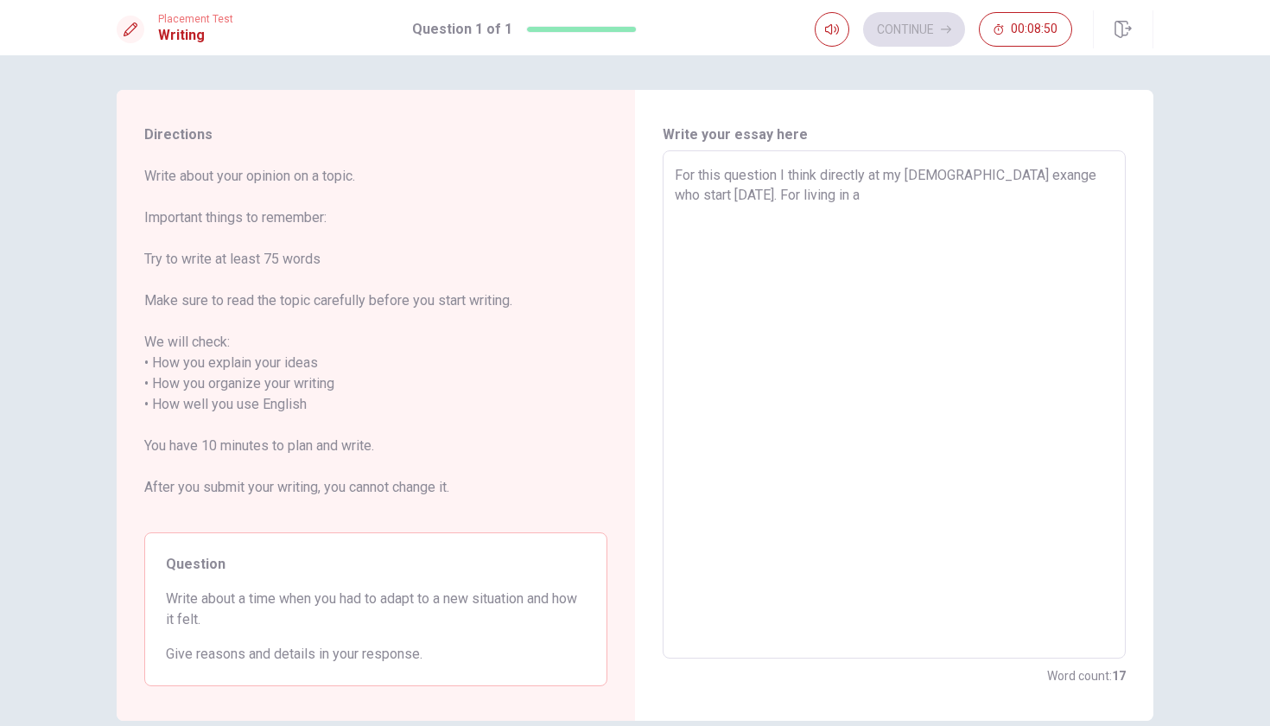
type textarea "For this question I think directly at my [DEMOGRAPHIC_DATA] exange who start [D…"
type textarea "x"
type textarea "For this question I think directly at my [DEMOGRAPHIC_DATA] exange who start [D…"
type textarea "x"
type textarea "For this question I think directly at my [DEMOGRAPHIC_DATA] exange who start [D…"
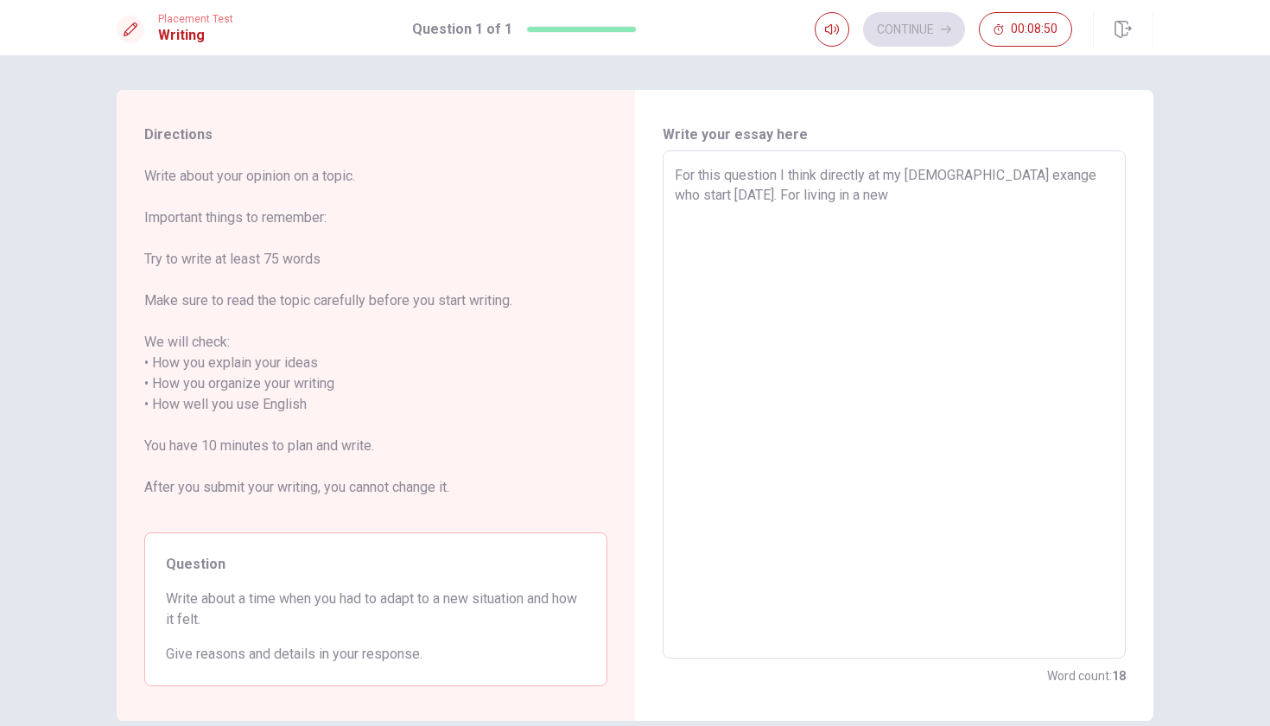
type textarea "x"
type textarea "For this question I think directly at my [DEMOGRAPHIC_DATA] exange who start [D…"
type textarea "x"
type textarea "For this question I think directly at my [DEMOGRAPHIC_DATA] exange who start [D…"
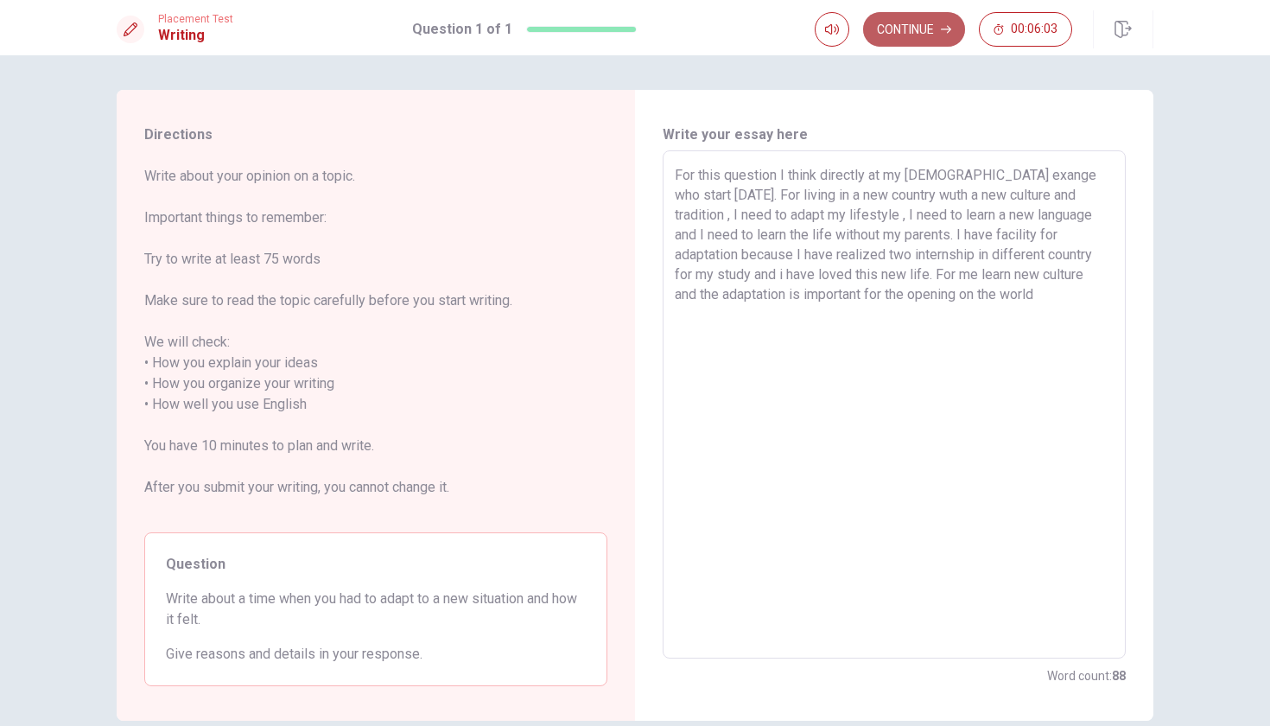
click at [915, 37] on button "Continue" at bounding box center [914, 29] width 102 height 35
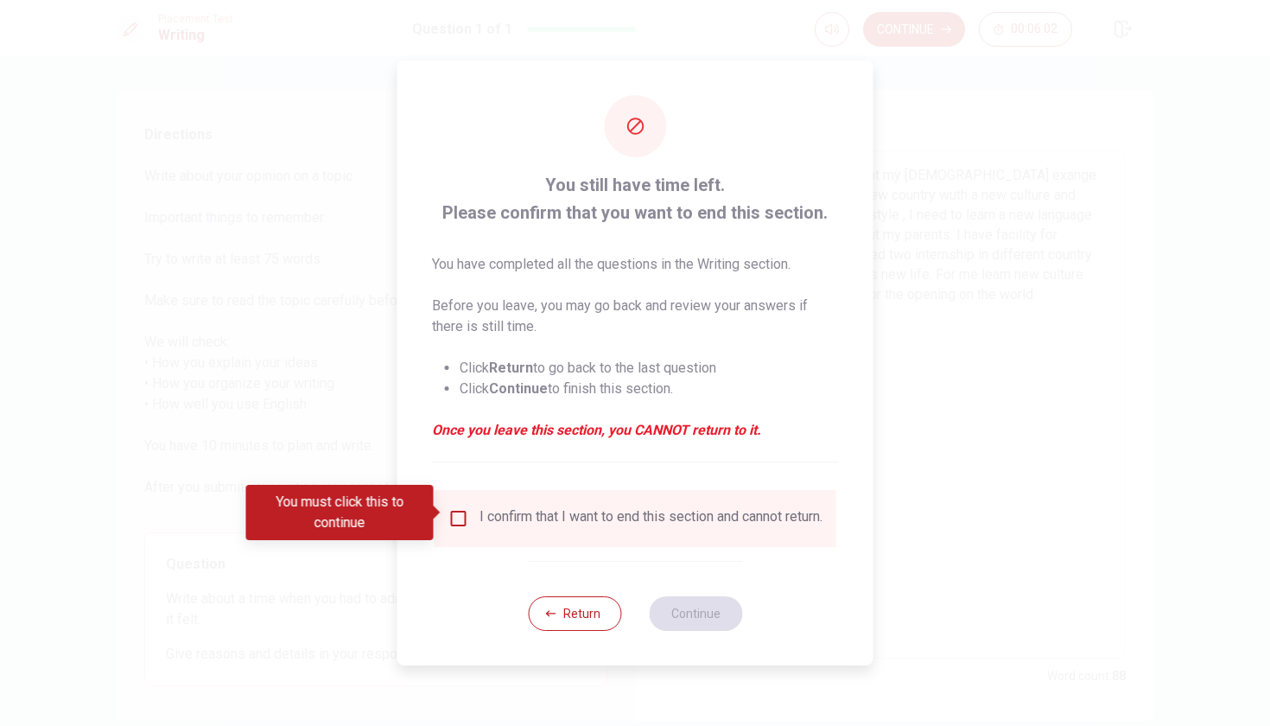
click at [462, 511] on input "You must click this to continue" at bounding box center [458, 518] width 21 height 21
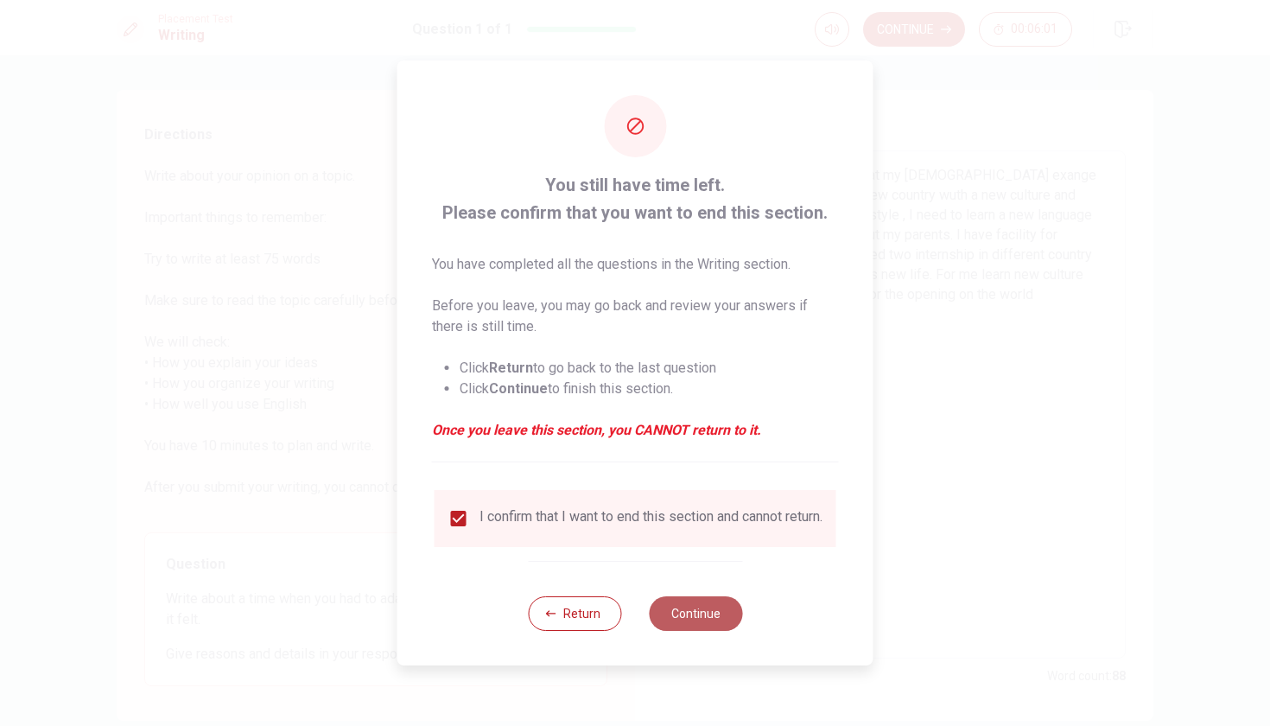
click at [699, 612] on button "Continue" at bounding box center [695, 613] width 93 height 35
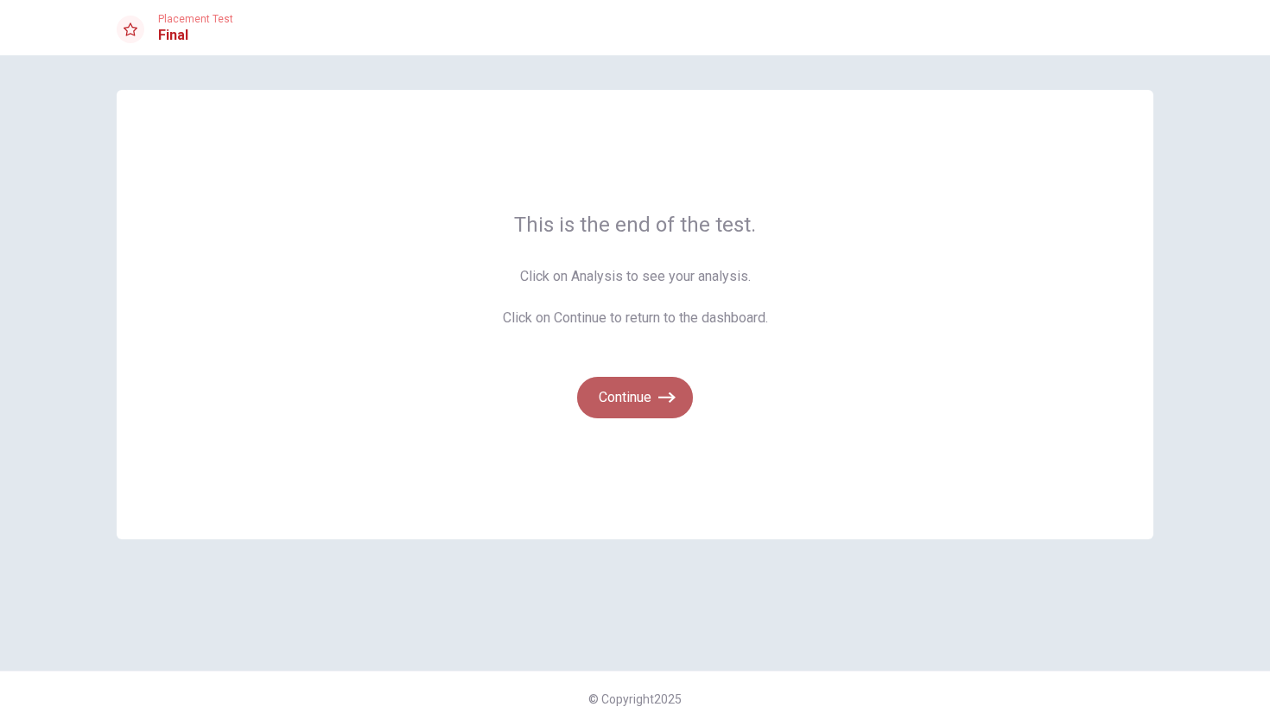
click at [628, 399] on button "Continue" at bounding box center [635, 397] width 116 height 41
